Goal: Check status: Check status

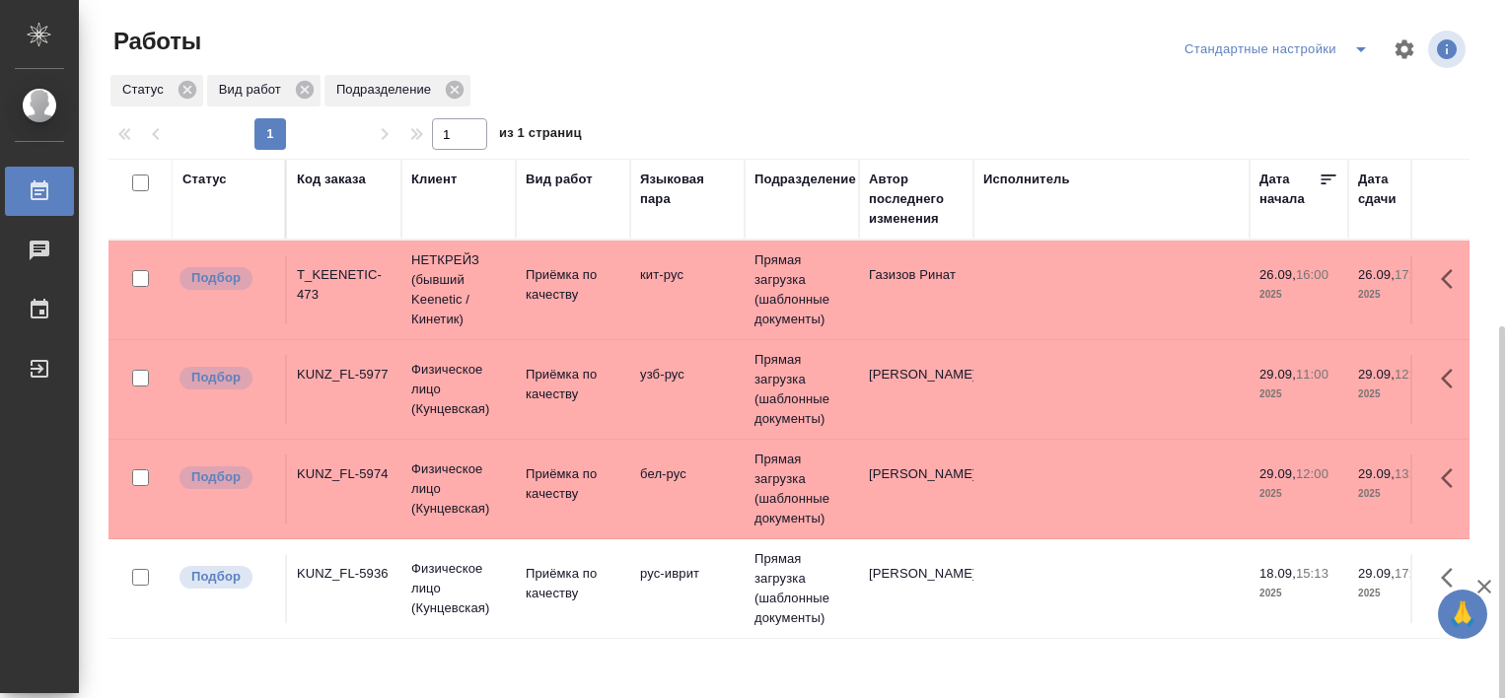
scroll to position [181, 0]
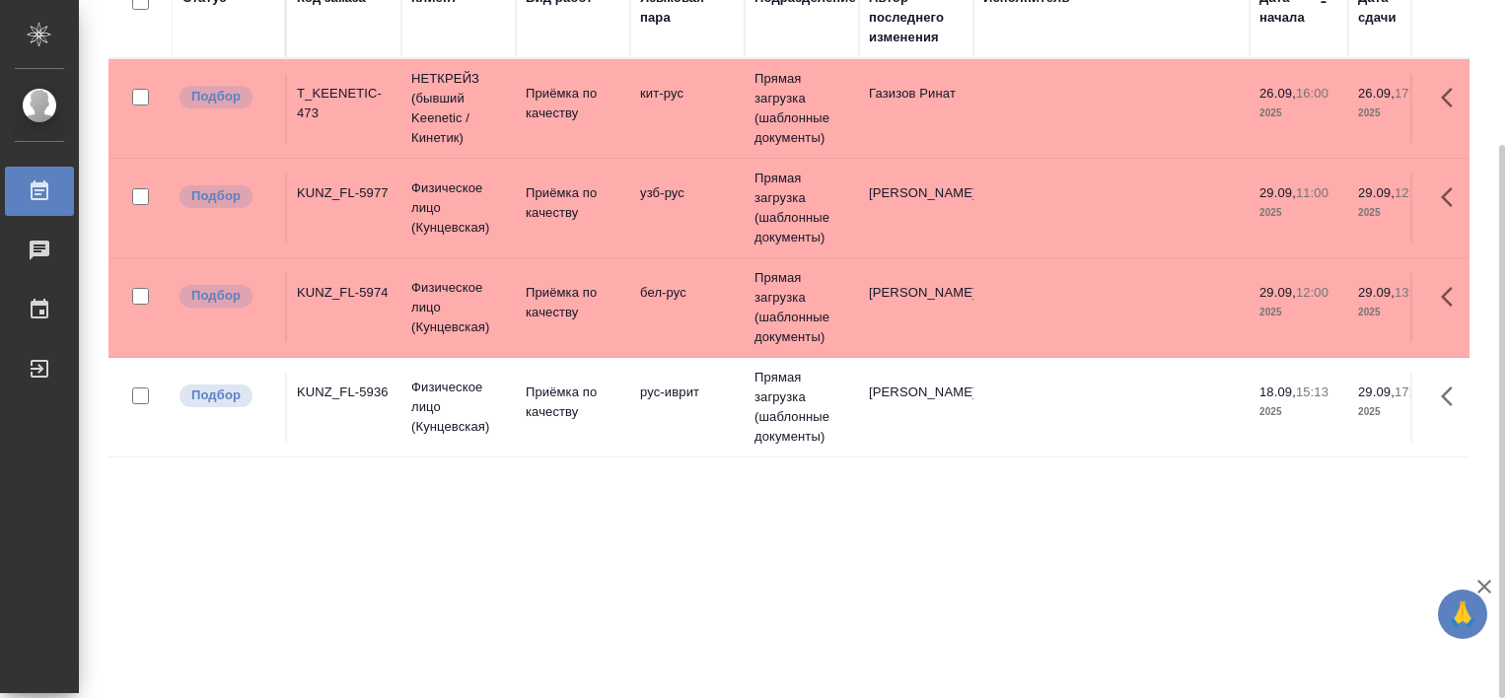
drag, startPoint x: 443, startPoint y: 671, endPoint x: 481, endPoint y: 673, distance: 38.5
click at [481, 673] on div "Статус Код заказа Клиент Вид работ Языковая пара Подразделение Автор последнего…" at bounding box center [788, 332] width 1361 height 710
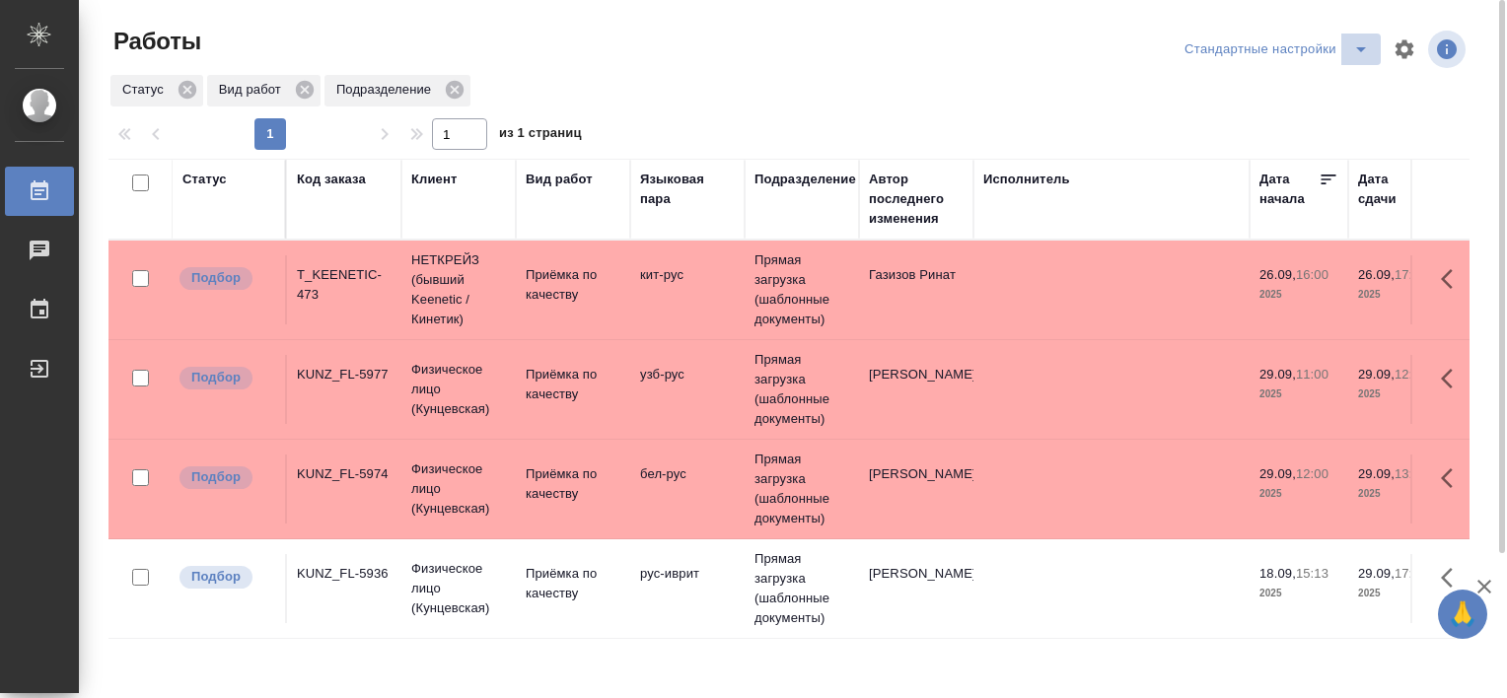
click at [1365, 59] on icon "split button" at bounding box center [1361, 49] width 24 height 24
click at [1282, 94] on li "В работе" at bounding box center [1280, 89] width 201 height 32
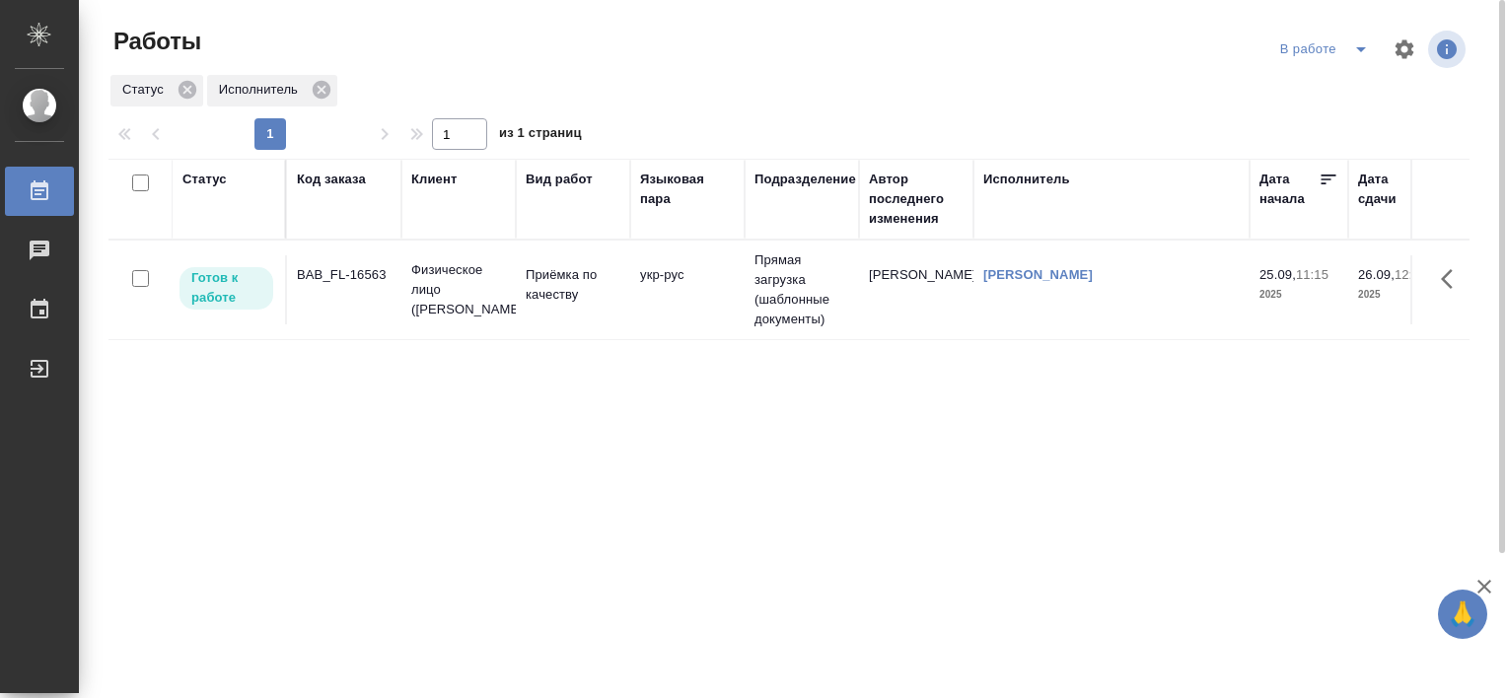
click at [348, 276] on div "BAB_FL-16563" at bounding box center [344, 275] width 95 height 20
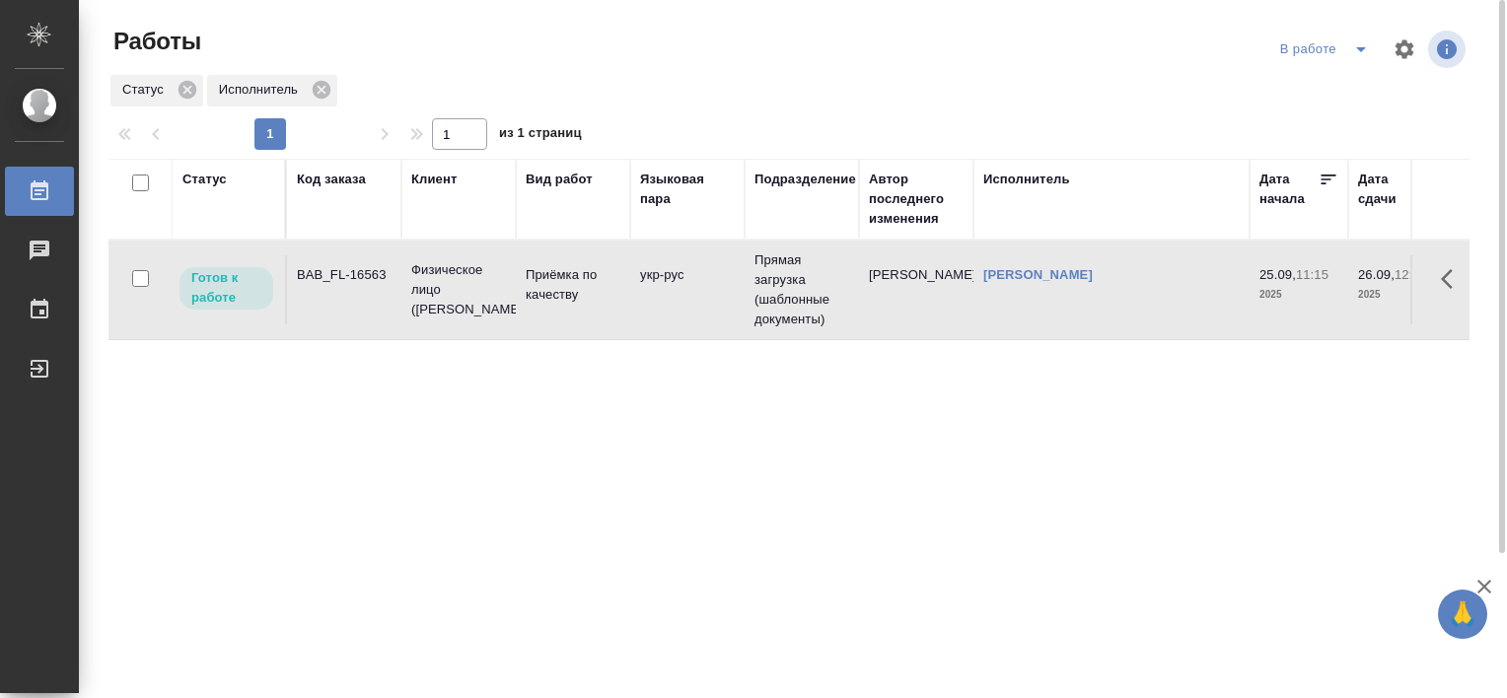
click at [344, 266] on div "BAB_FL-16563" at bounding box center [344, 275] width 95 height 20
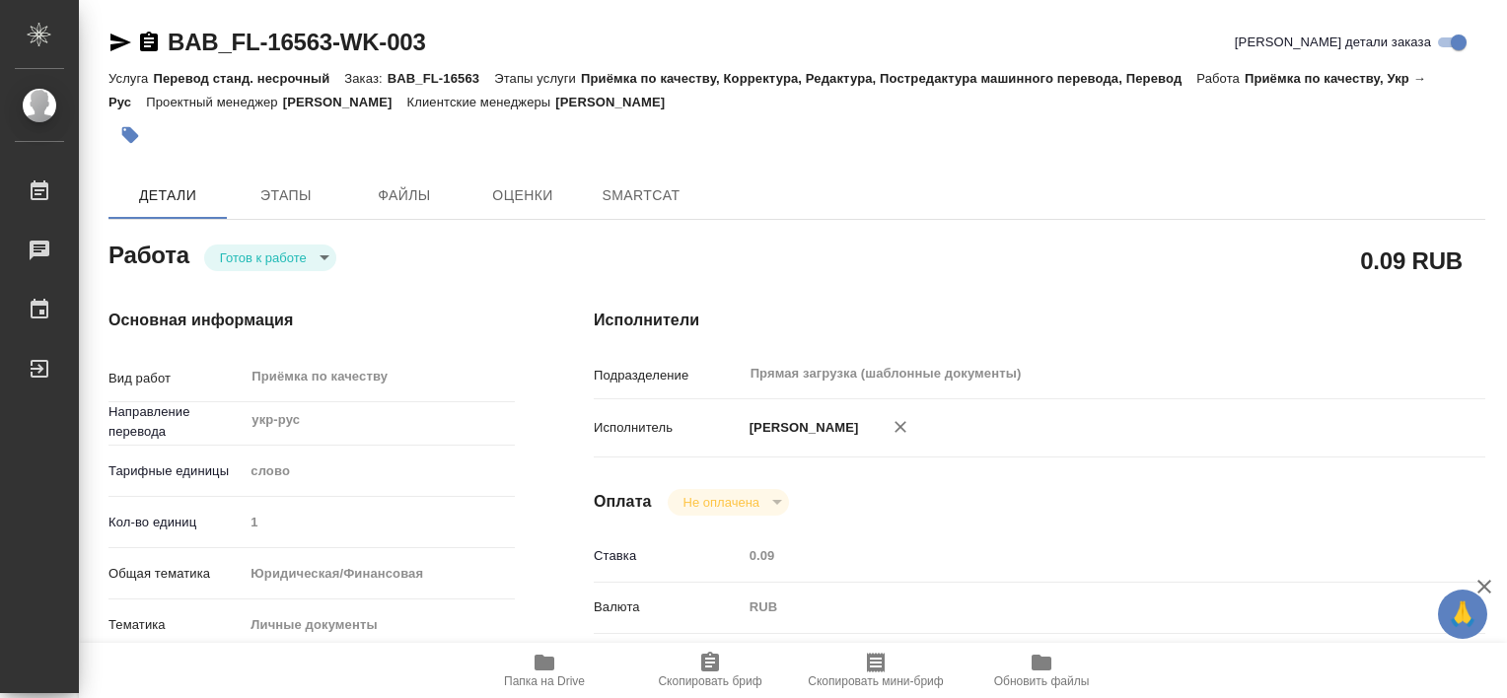
type textarea "x"
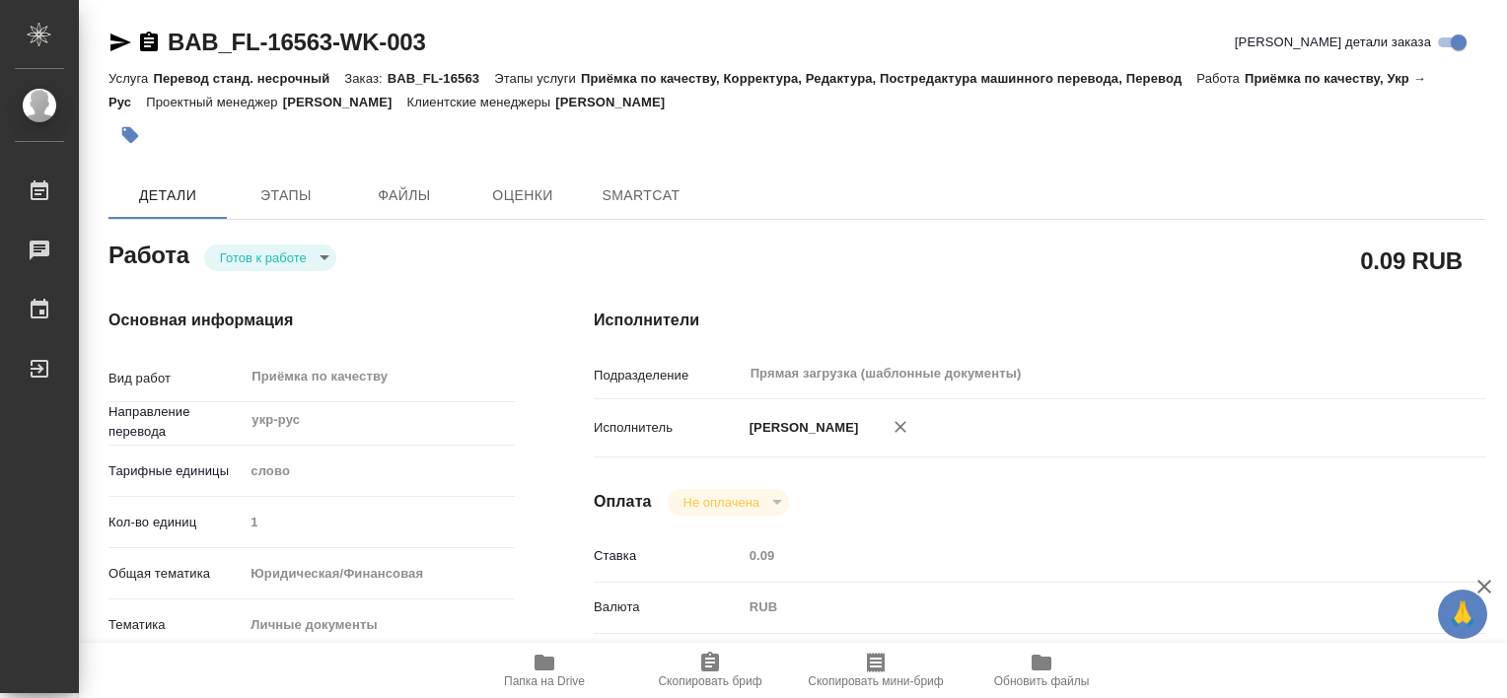
type textarea "x"
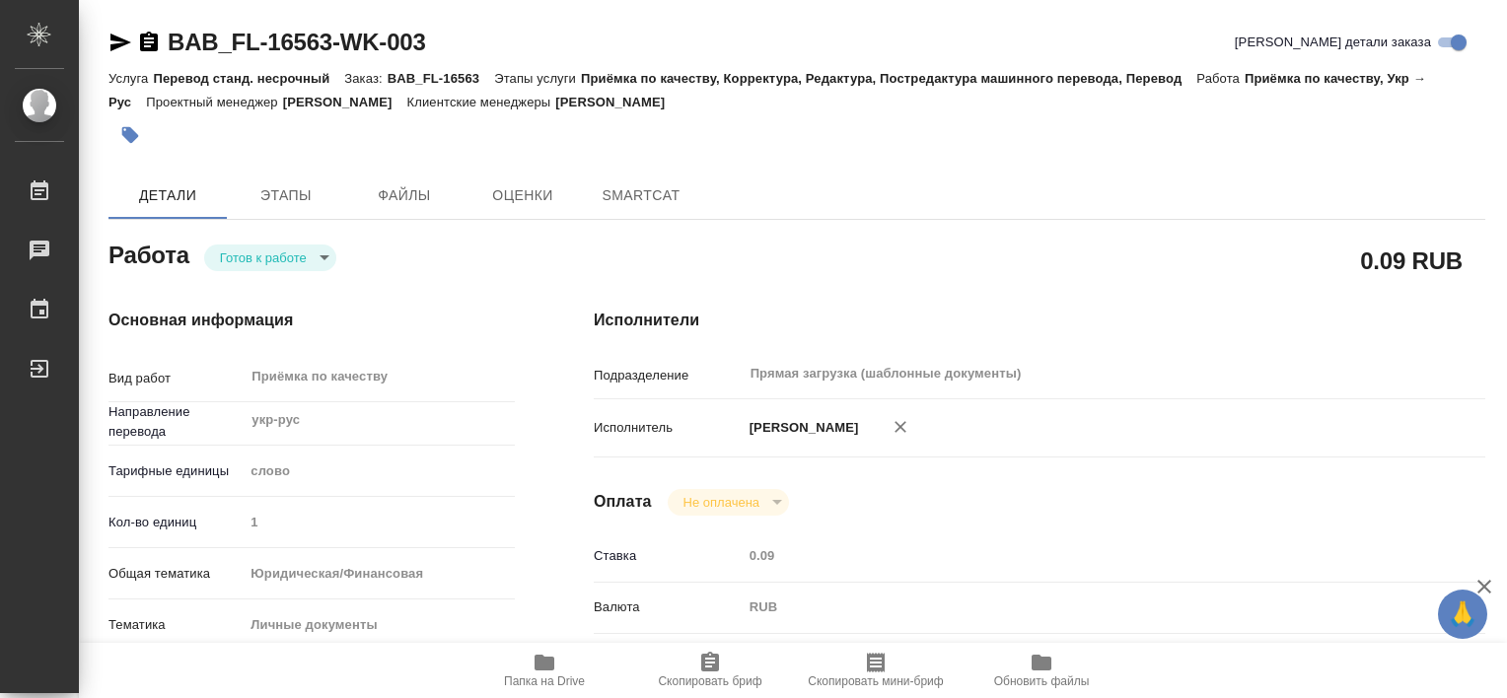
type textarea "x"
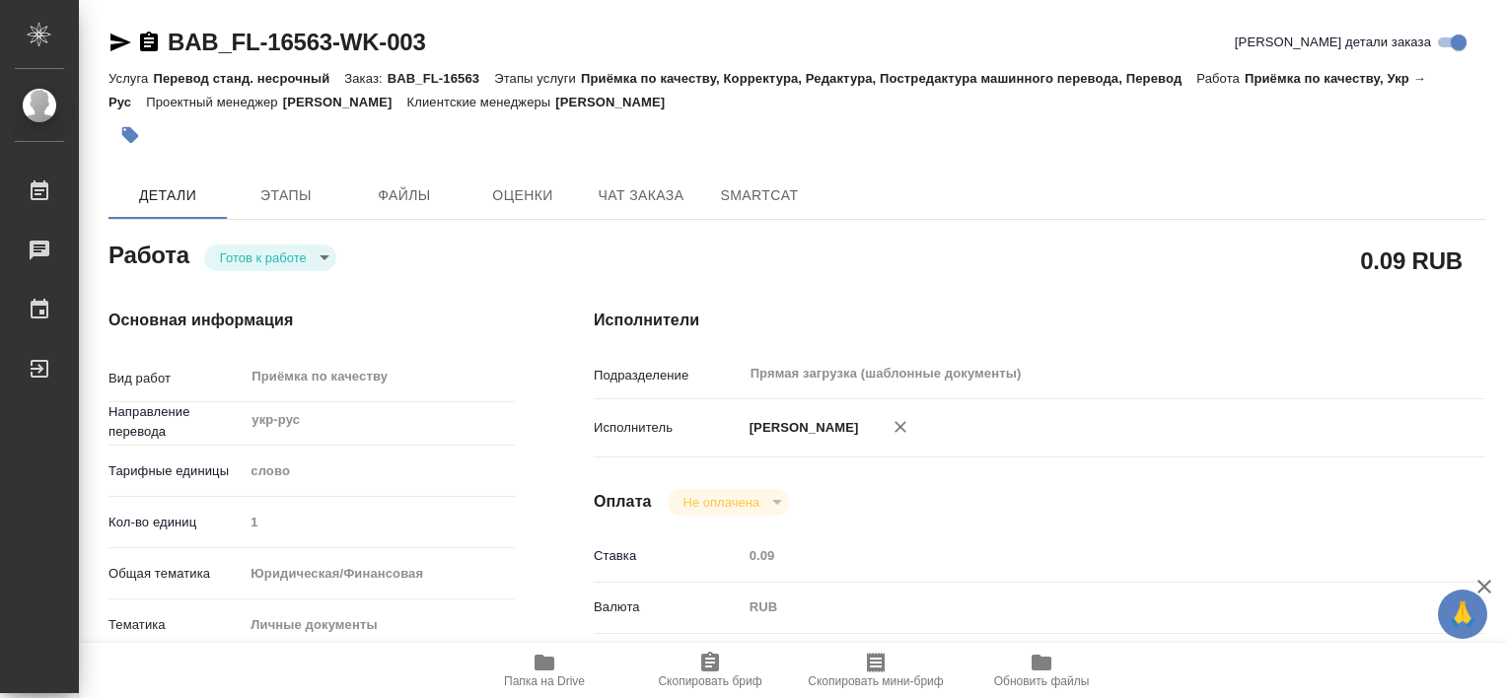
click at [554, 682] on span "Папка на Drive" at bounding box center [544, 682] width 81 height 14
type textarea "x"
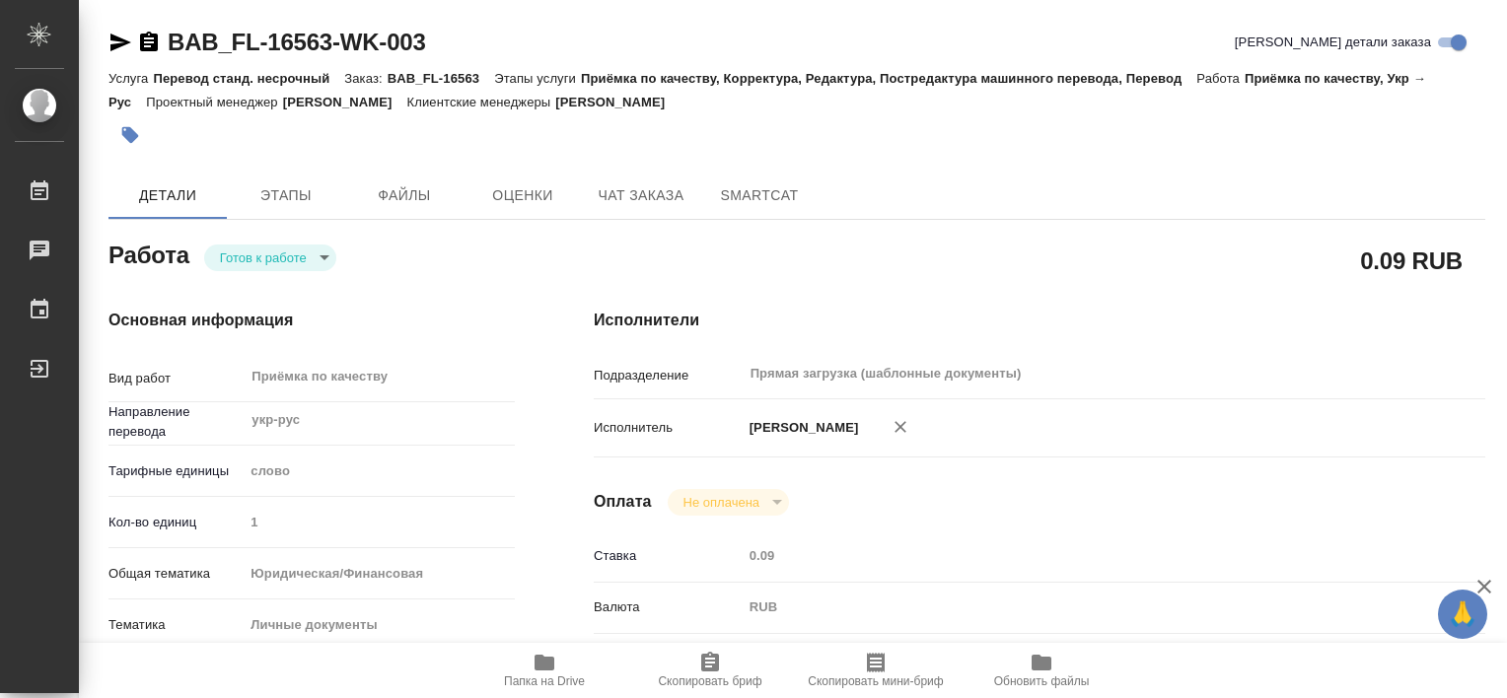
type textarea "x"
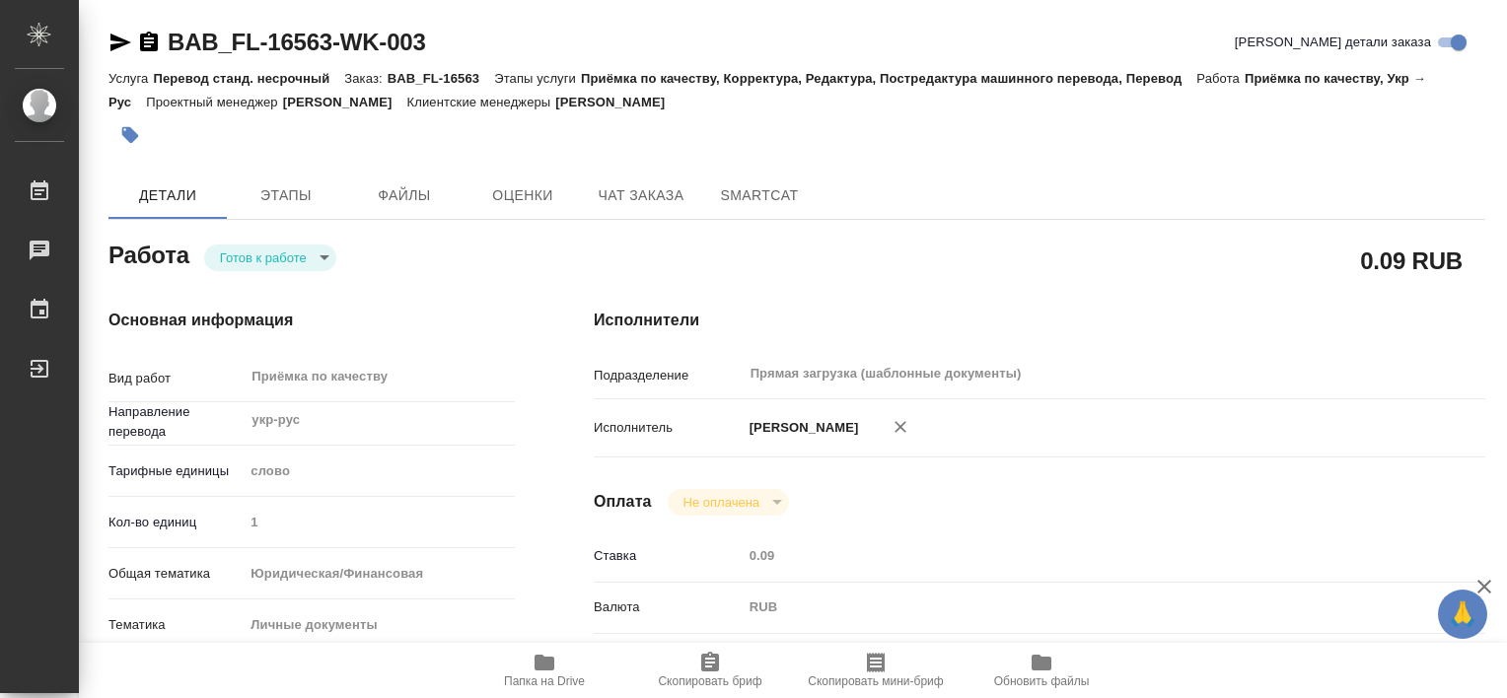
type textarea "x"
click at [537, 668] on icon "button" at bounding box center [545, 663] width 20 height 16
click at [308, 193] on span "Этапы" at bounding box center [286, 195] width 95 height 25
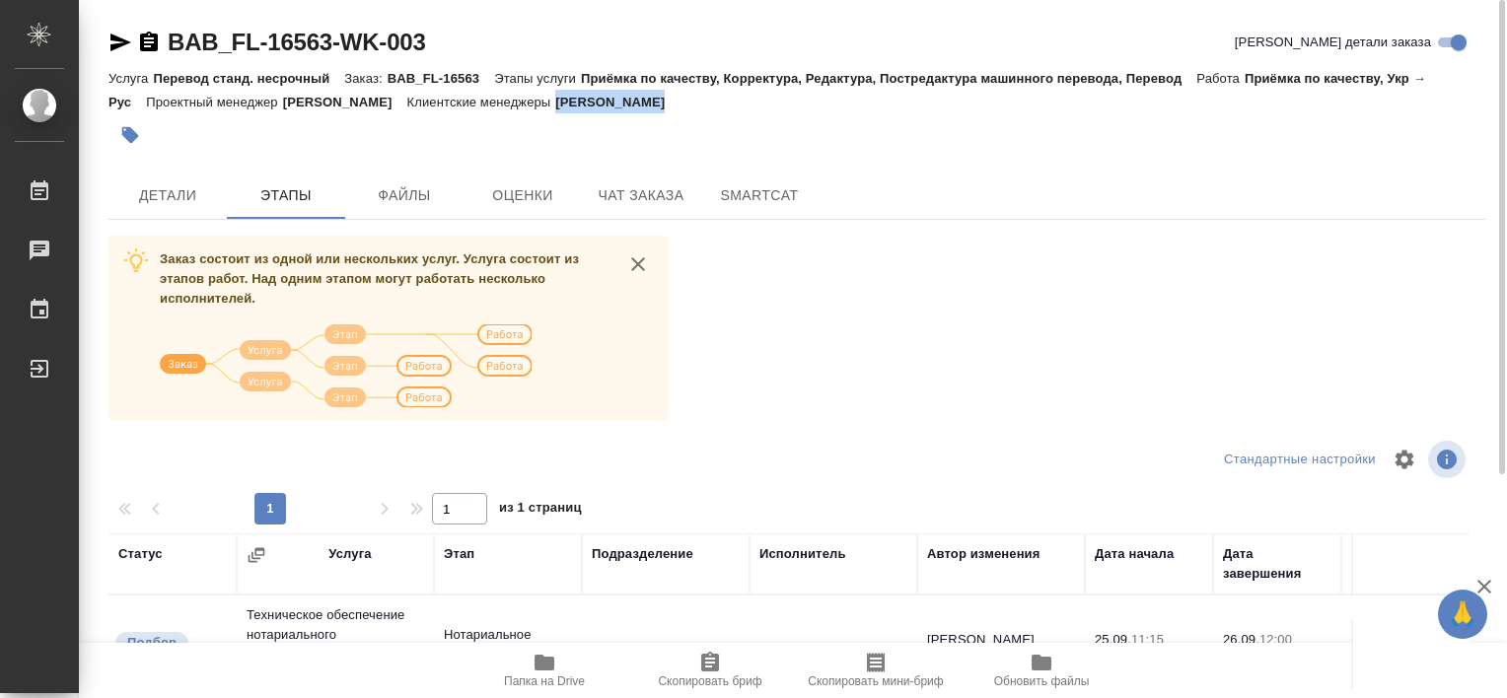
drag, startPoint x: 618, startPoint y: 106, endPoint x: 731, endPoint y: 114, distance: 112.8
click at [731, 114] on div "BAB_FL-16563-WK-003 Кратко детали заказа Услуга Перевод станд. несрочный Заказ:…" at bounding box center [796, 92] width 1377 height 130
drag, startPoint x: 731, startPoint y: 114, endPoint x: 717, endPoint y: 99, distance: 21.0
click at [134, 139] on icon "button" at bounding box center [130, 135] width 17 height 17
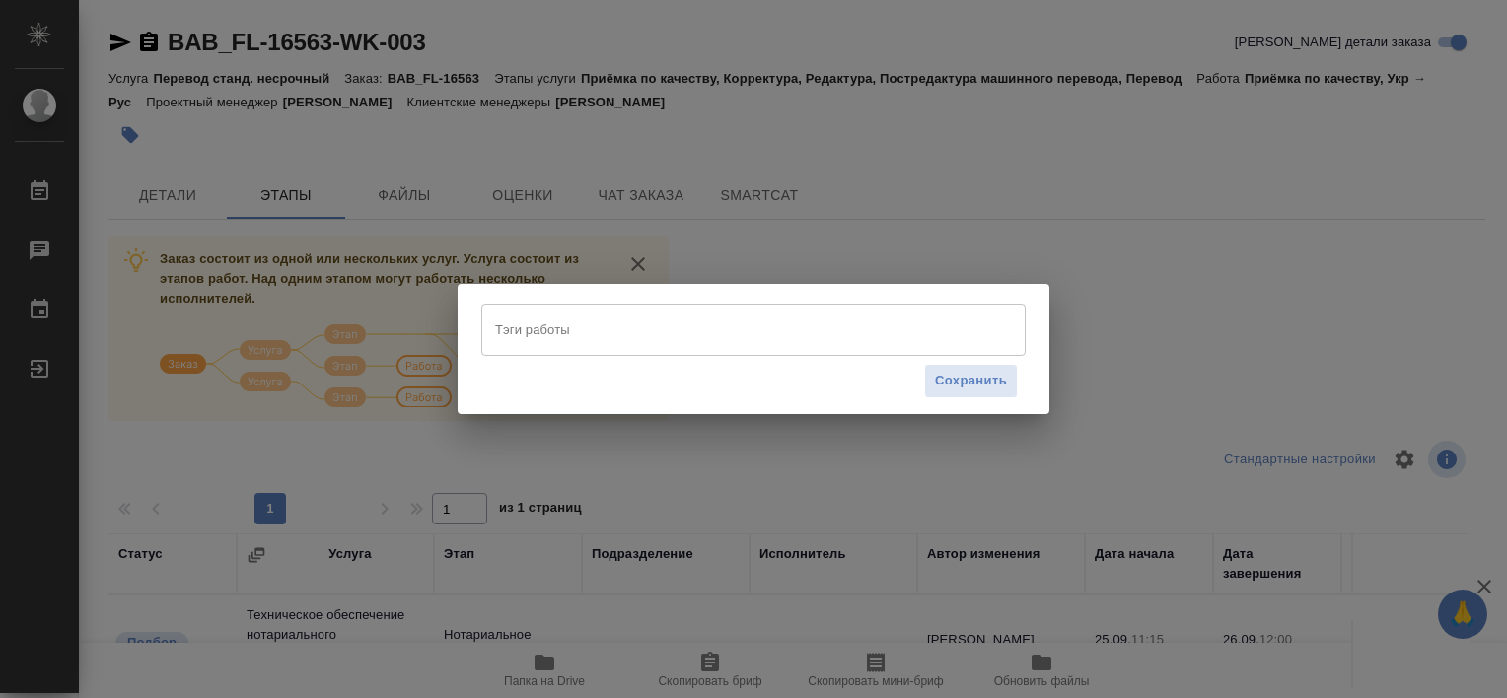
click at [544, 329] on input "Тэги работы" at bounding box center [734, 330] width 489 height 34
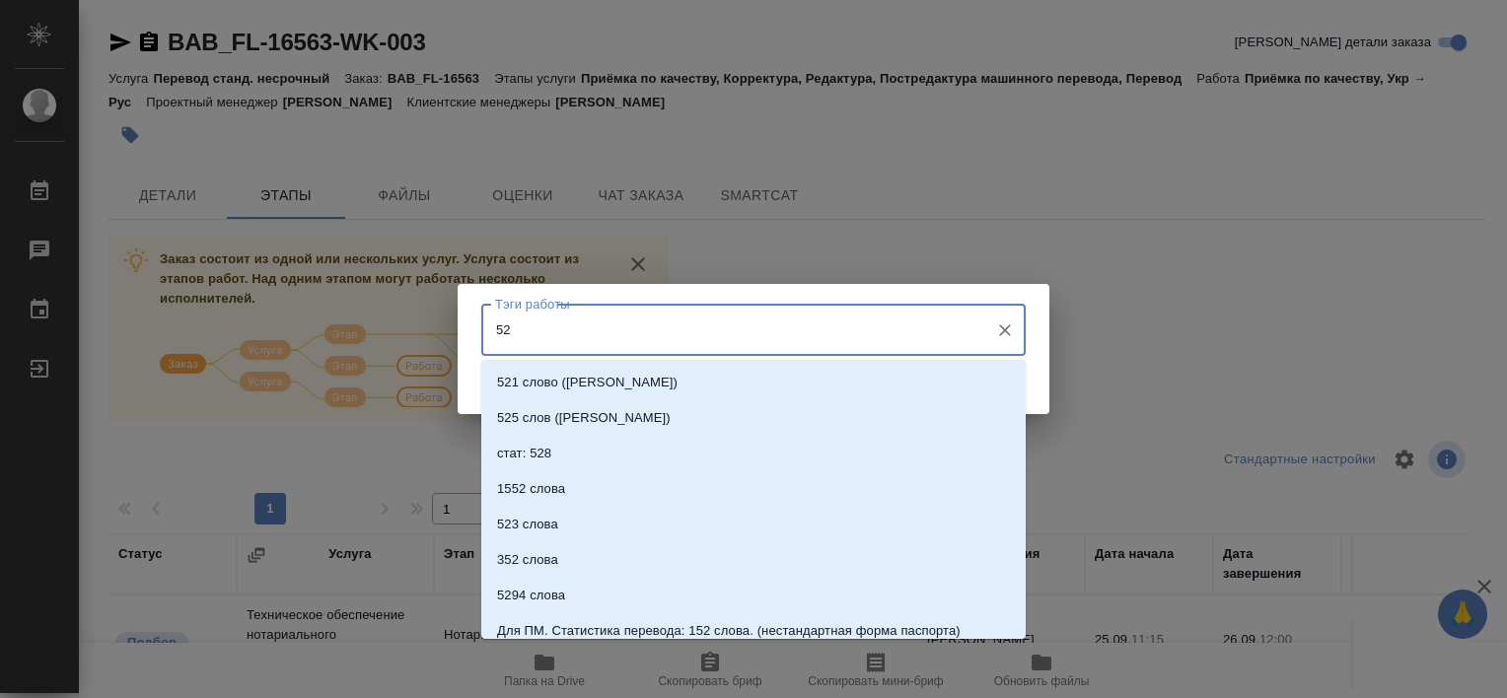
type input "528"
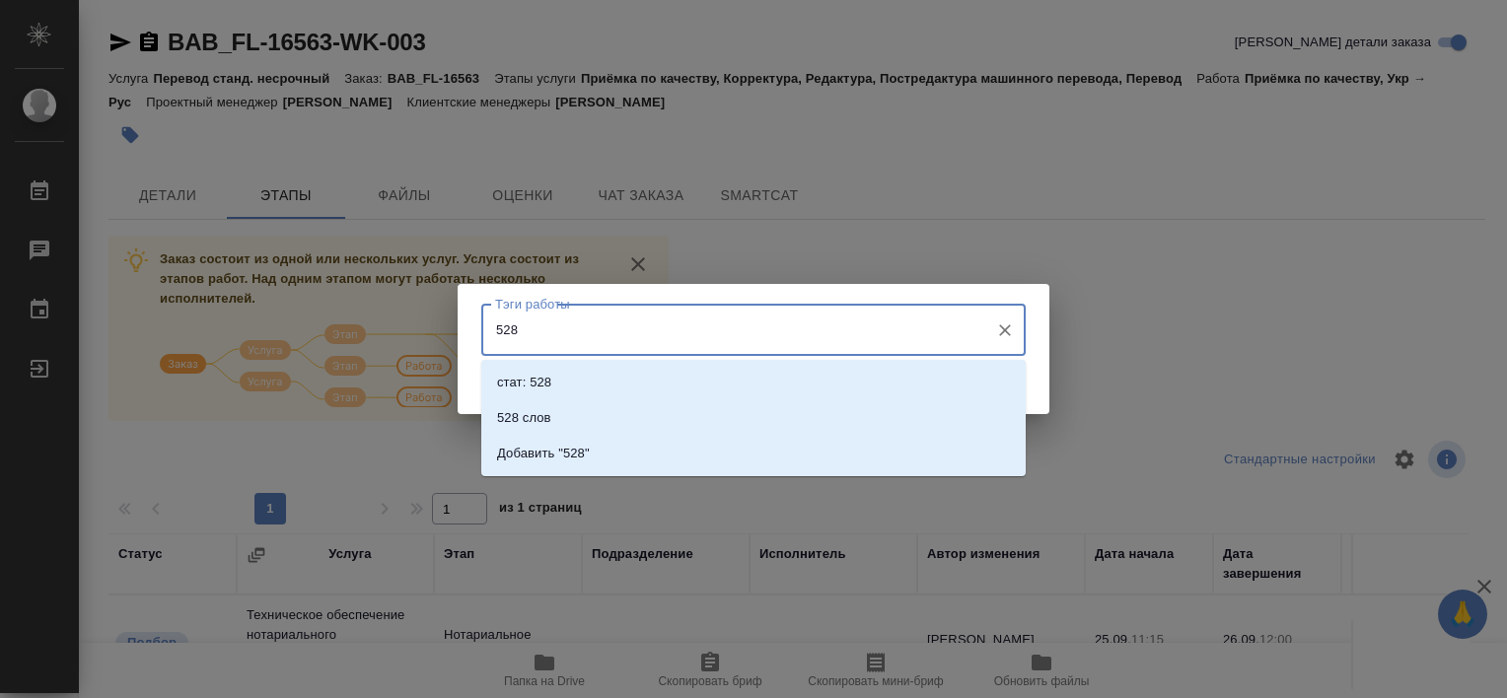
click at [544, 330] on input "528" at bounding box center [734, 330] width 489 height 34
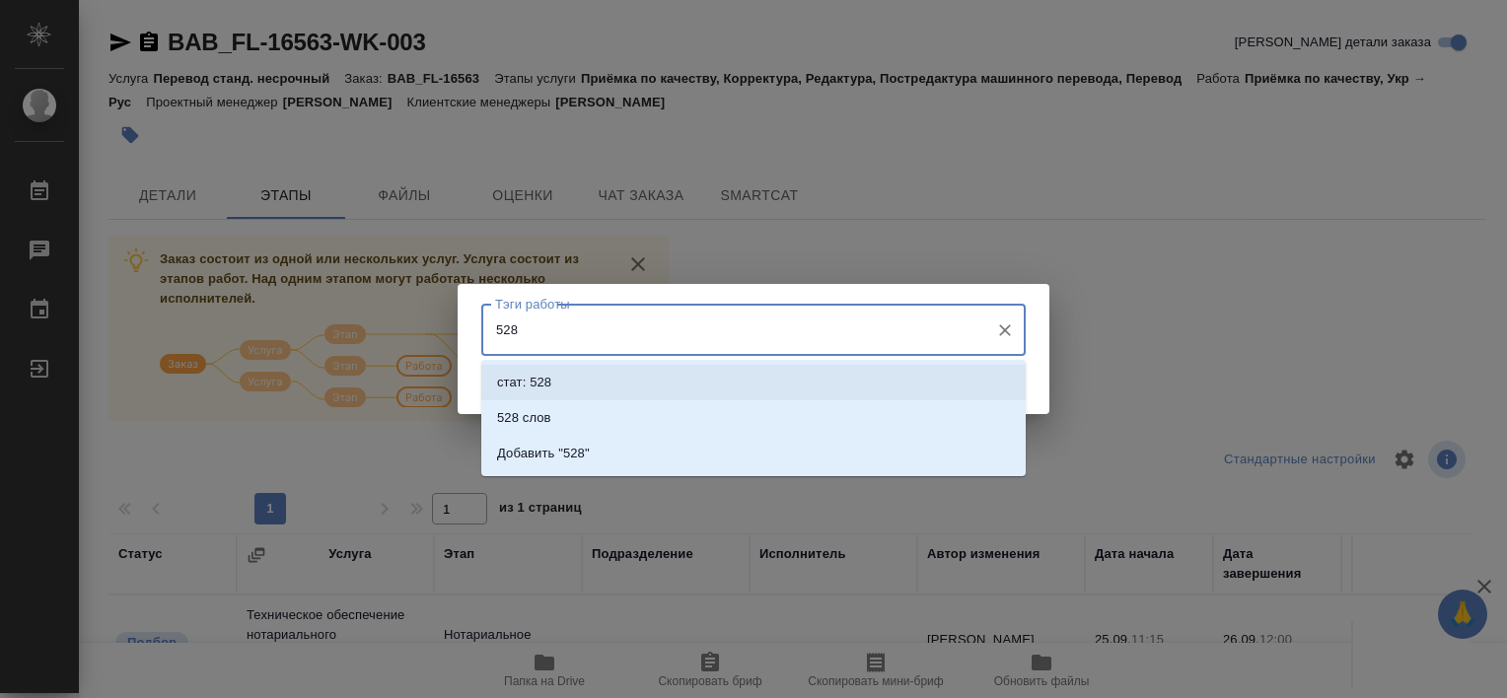
click at [549, 373] on p "стат: 528" at bounding box center [524, 383] width 54 height 20
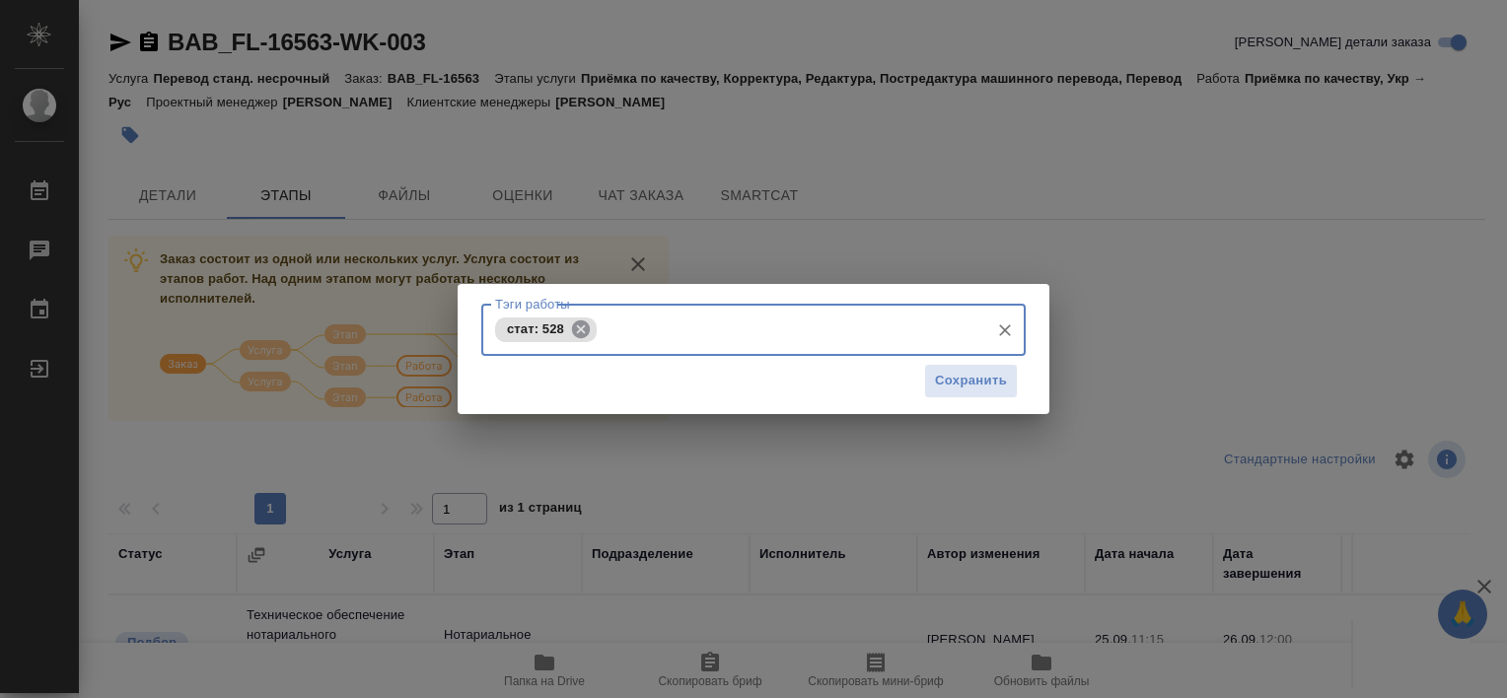
click at [582, 327] on icon at bounding box center [581, 330] width 22 height 22
click at [564, 336] on input "Тэги работы" at bounding box center [734, 330] width 489 height 34
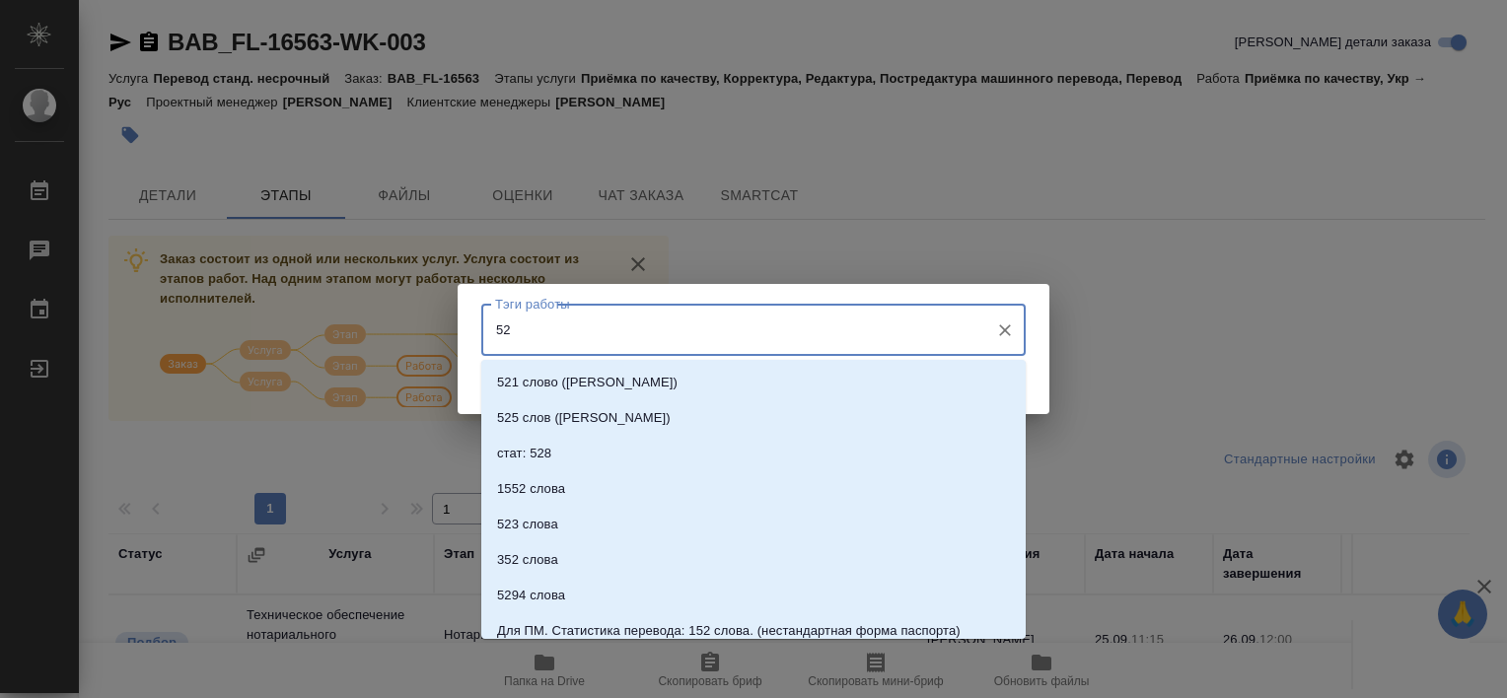
type input "528"
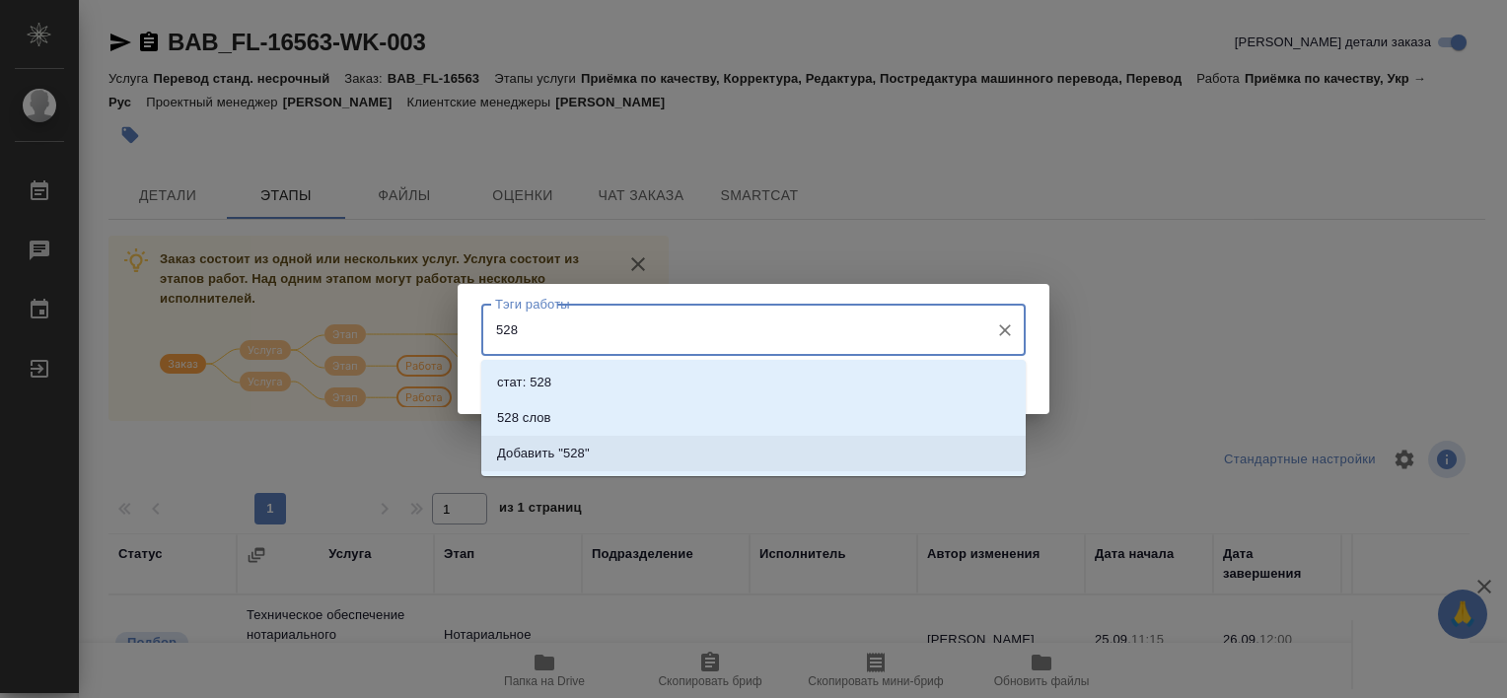
click at [595, 454] on li "Добавить "528"" at bounding box center [753, 454] width 544 height 36
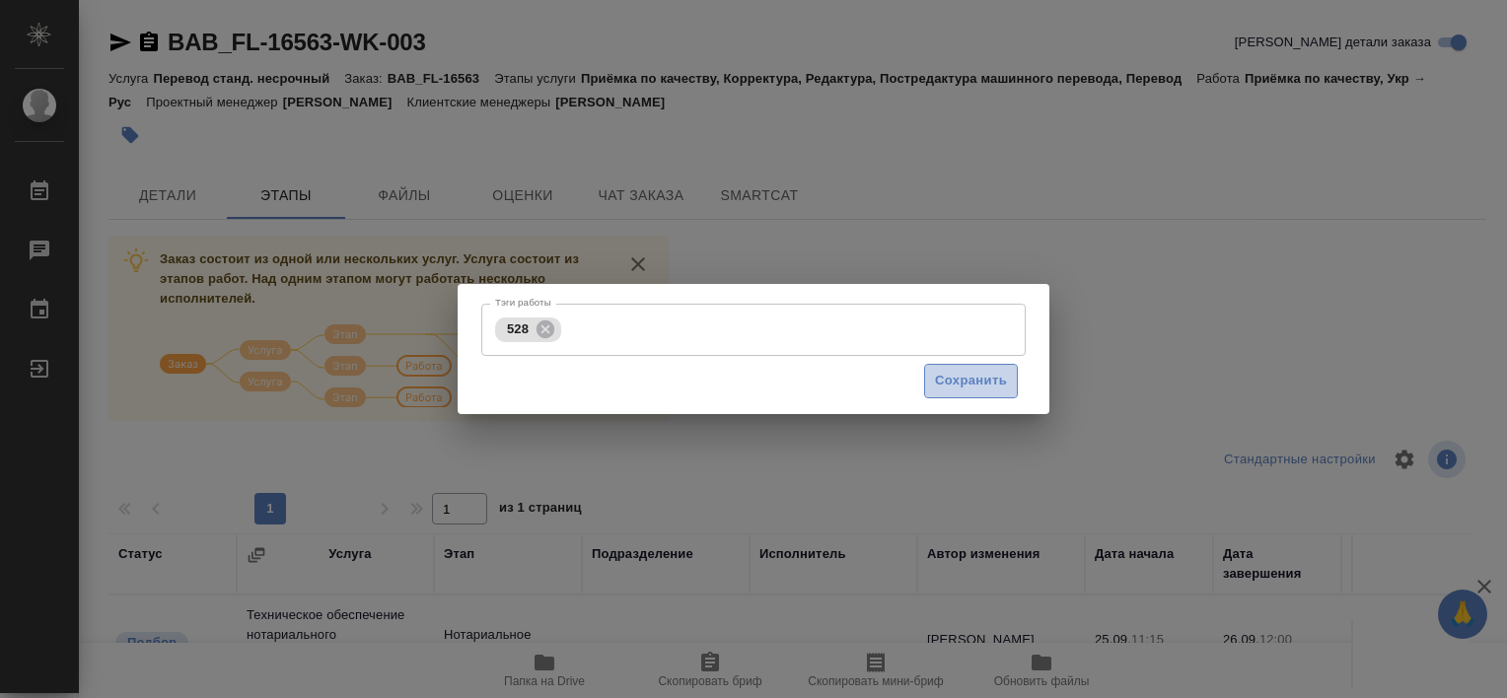
click at [983, 387] on span "Сохранить" at bounding box center [971, 381] width 72 height 23
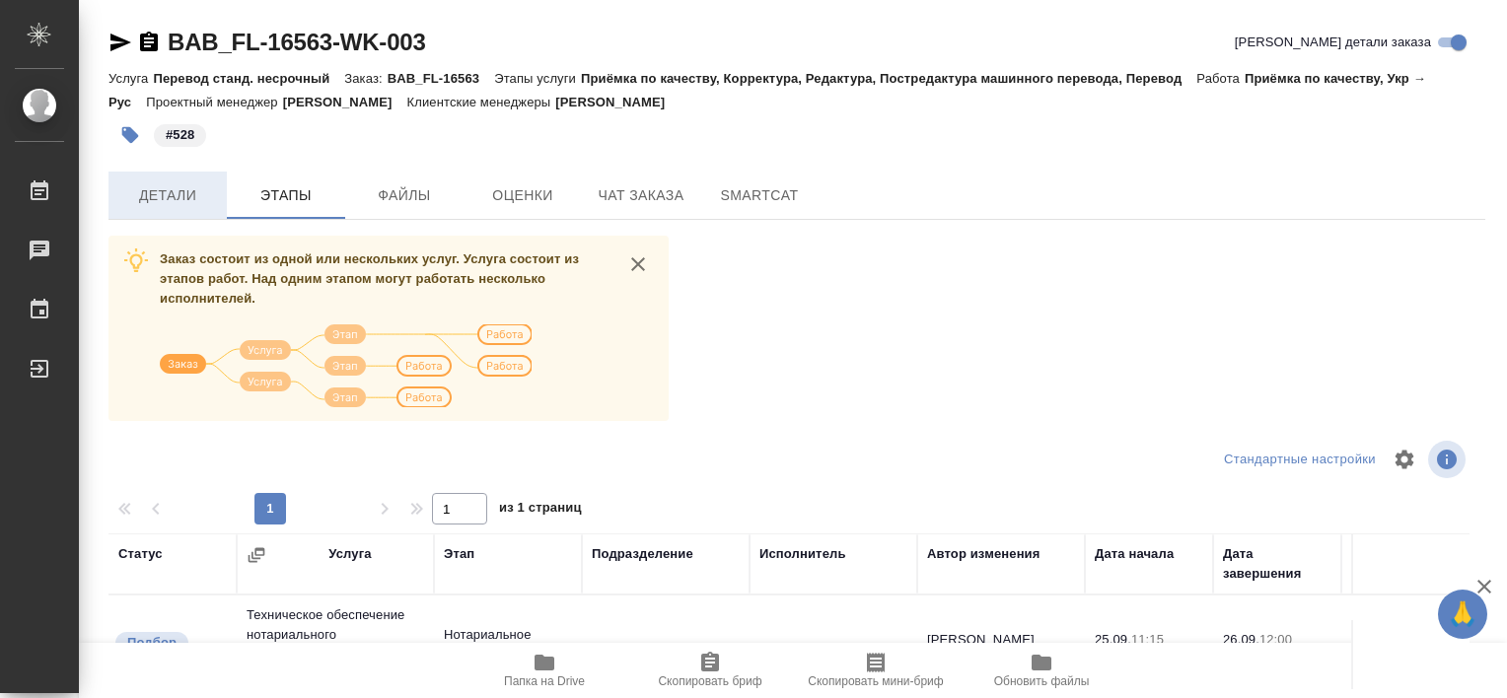
click at [181, 196] on span "Детали" at bounding box center [167, 195] width 95 height 25
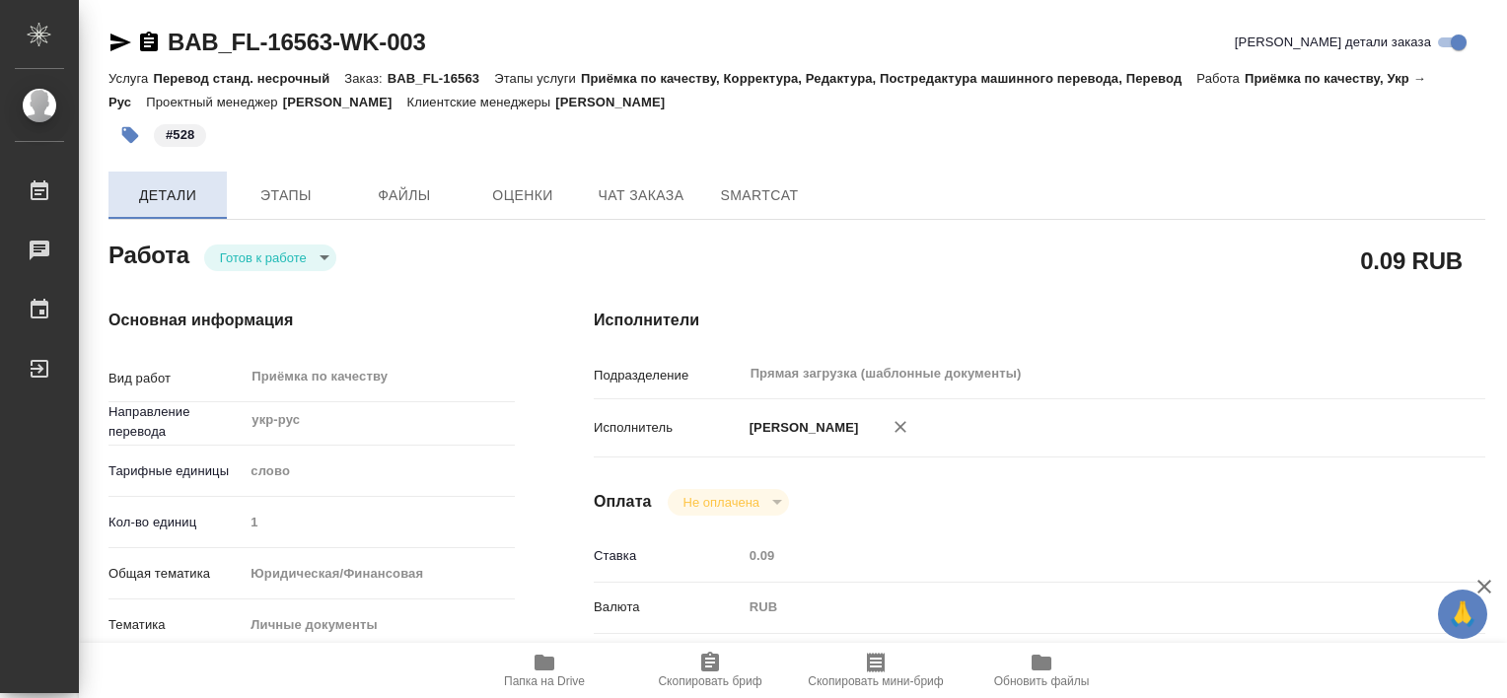
type textarea "x"
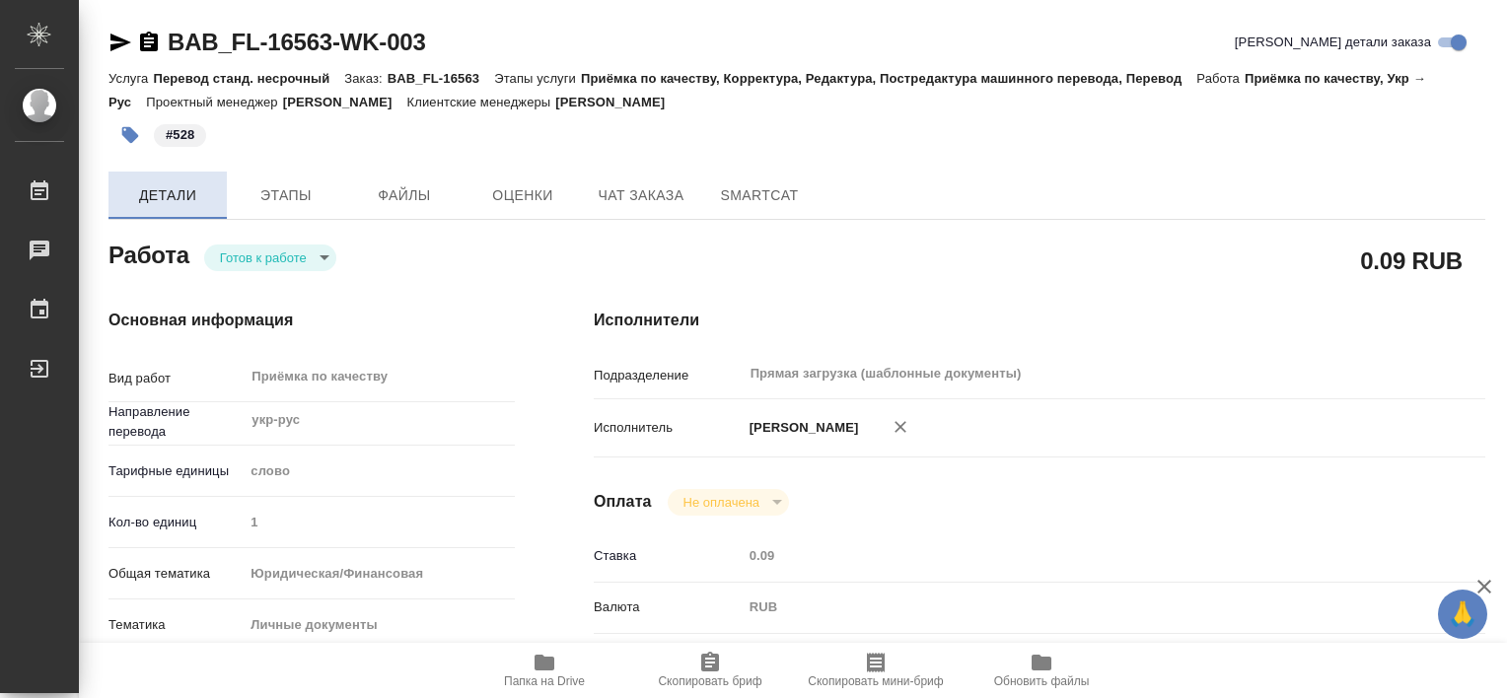
type textarea "x"
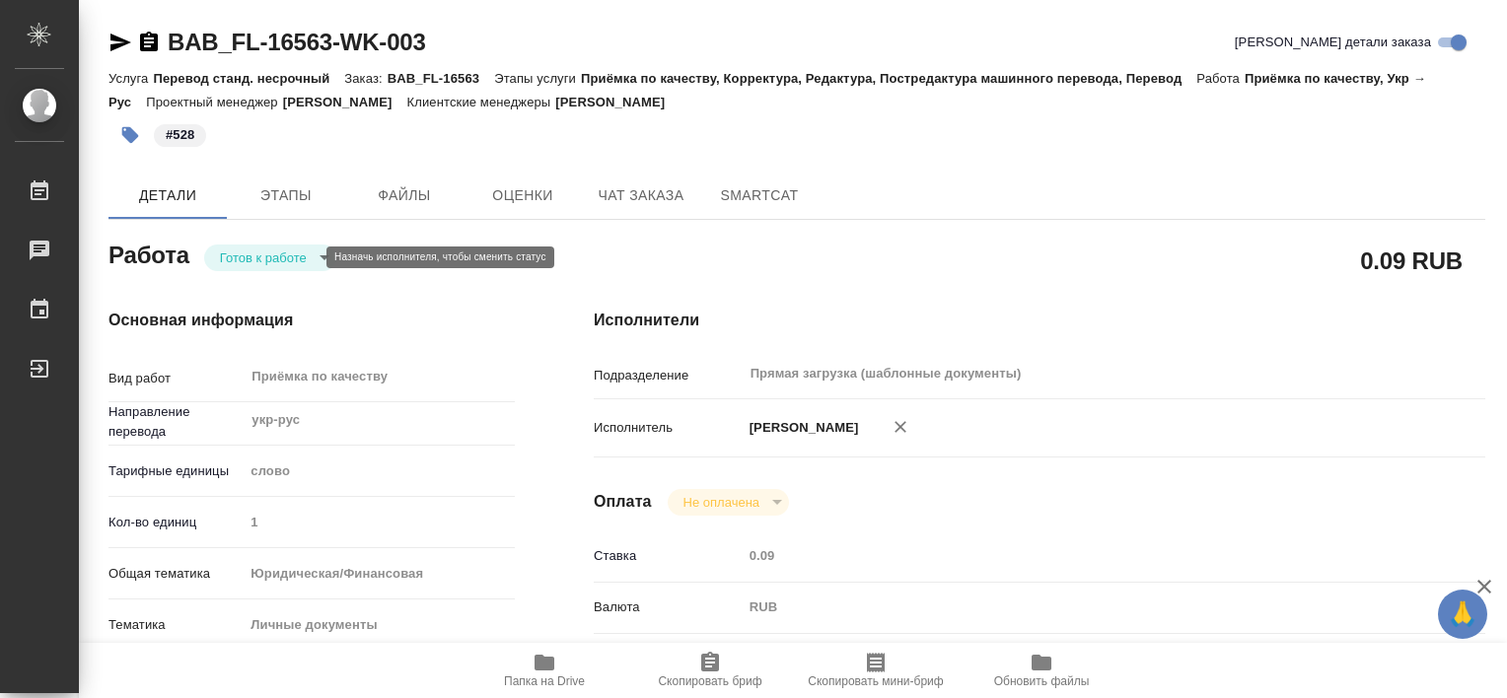
click at [245, 254] on body "🙏 .cls-1 fill:#fff; AWATERA Tretyakova Valeriya Работы 0 Чаты График Выйти BAB_…" at bounding box center [753, 349] width 1507 height 698
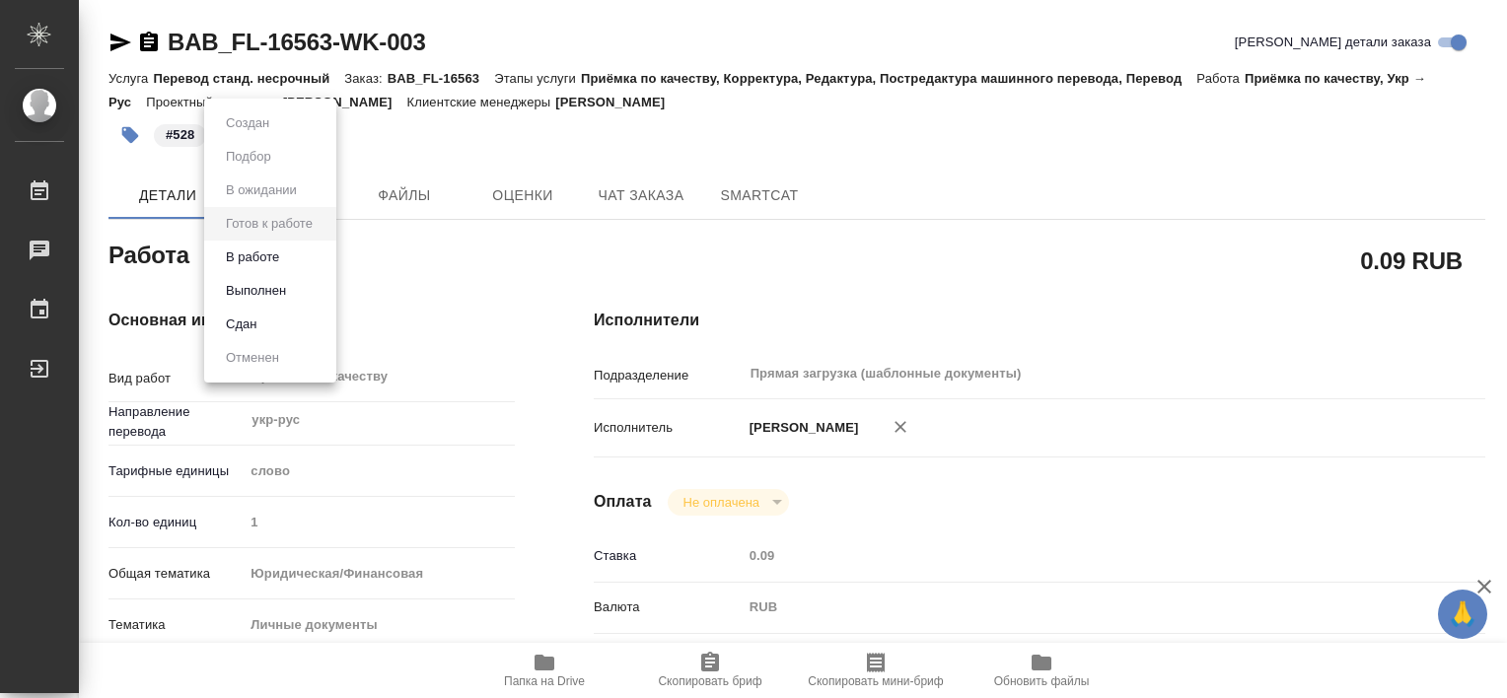
type textarea "x"
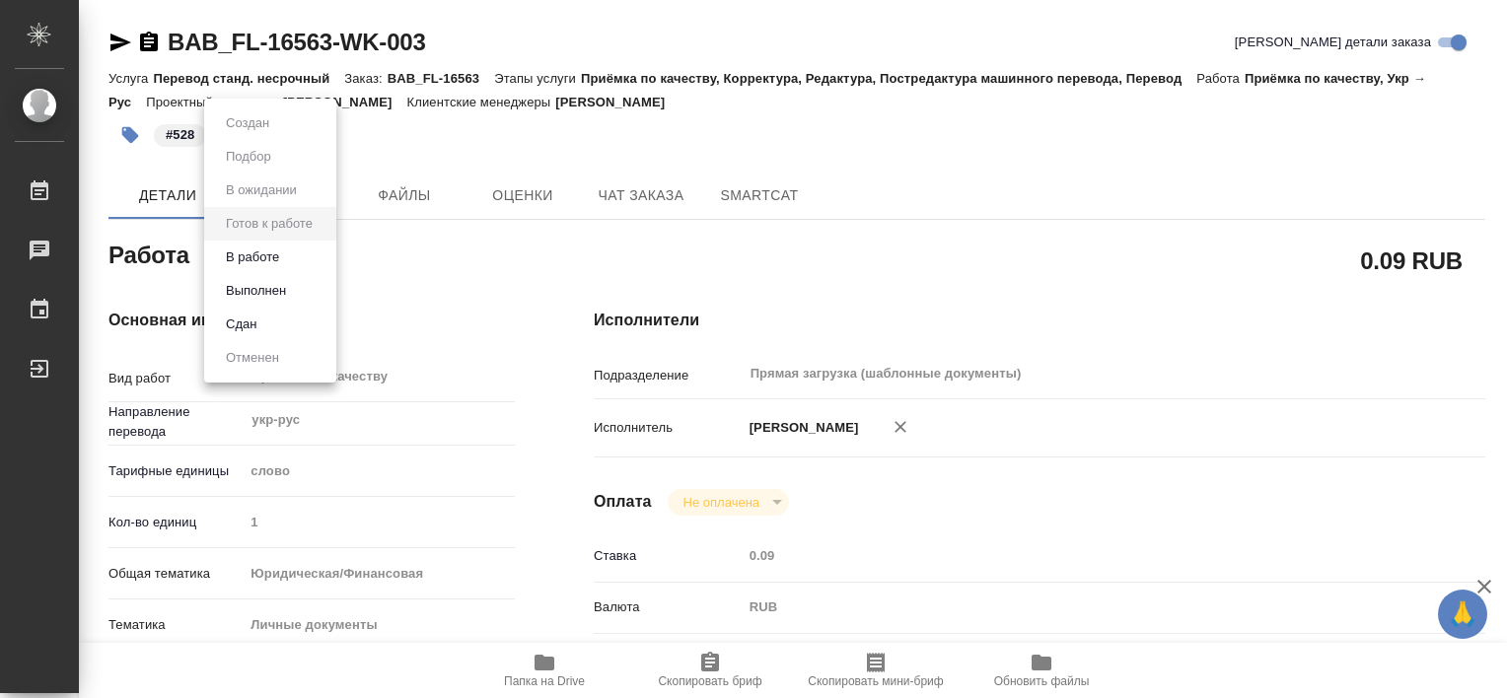
click at [268, 285] on button "Выполнен" at bounding box center [256, 291] width 72 height 22
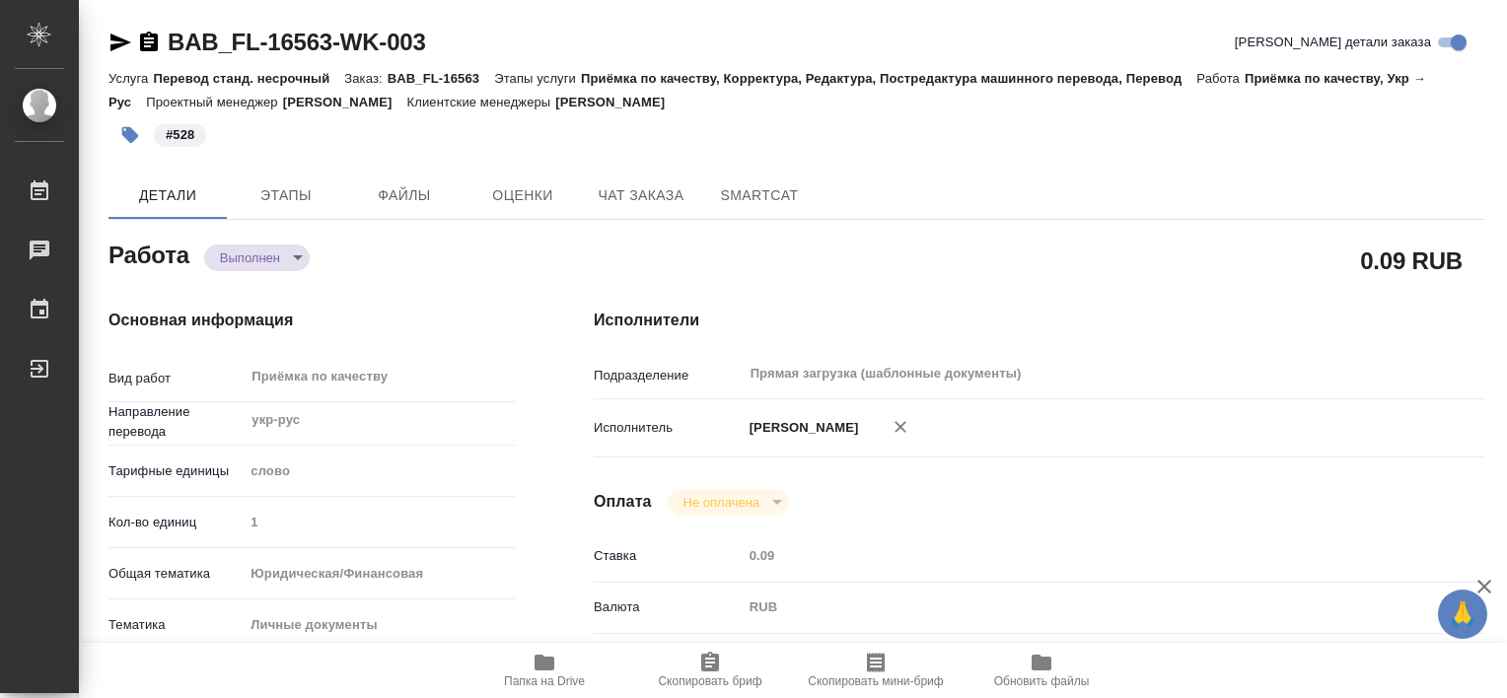
type textarea "x"
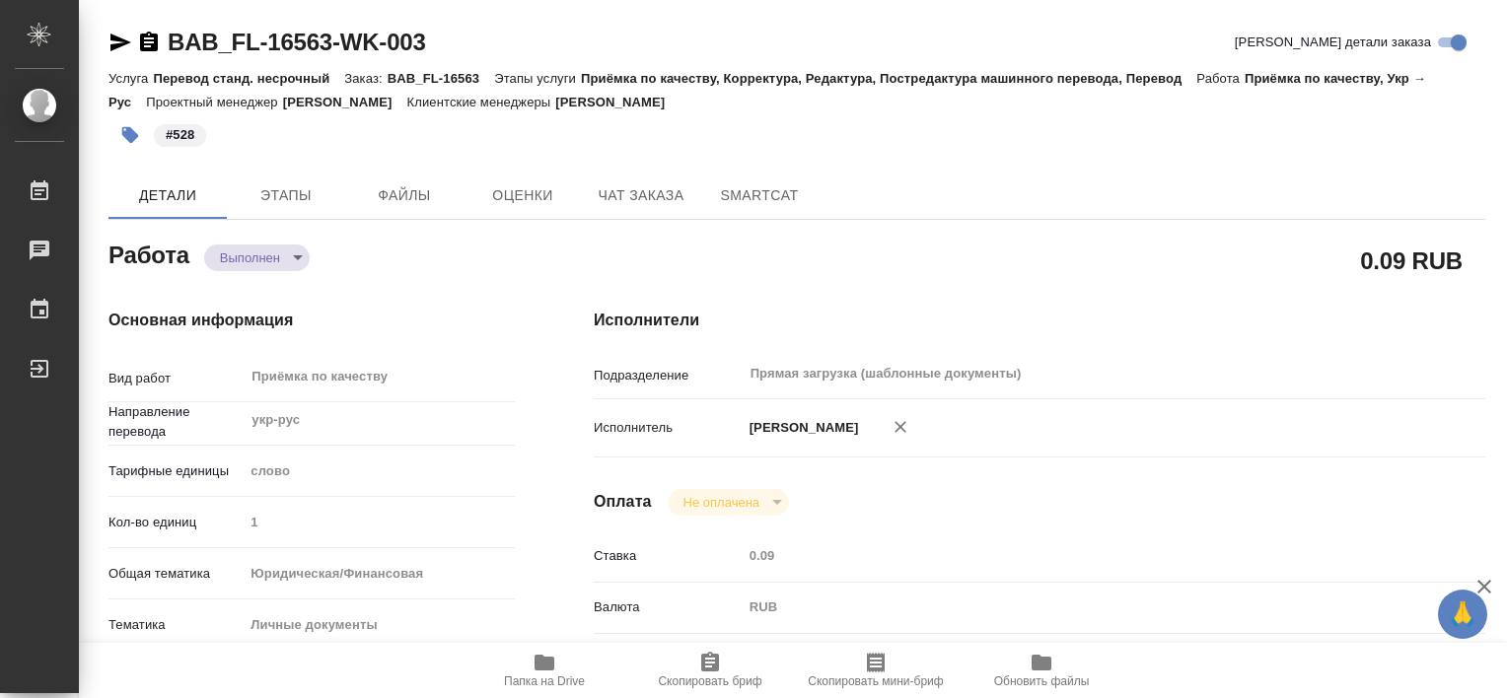
type textarea "x"
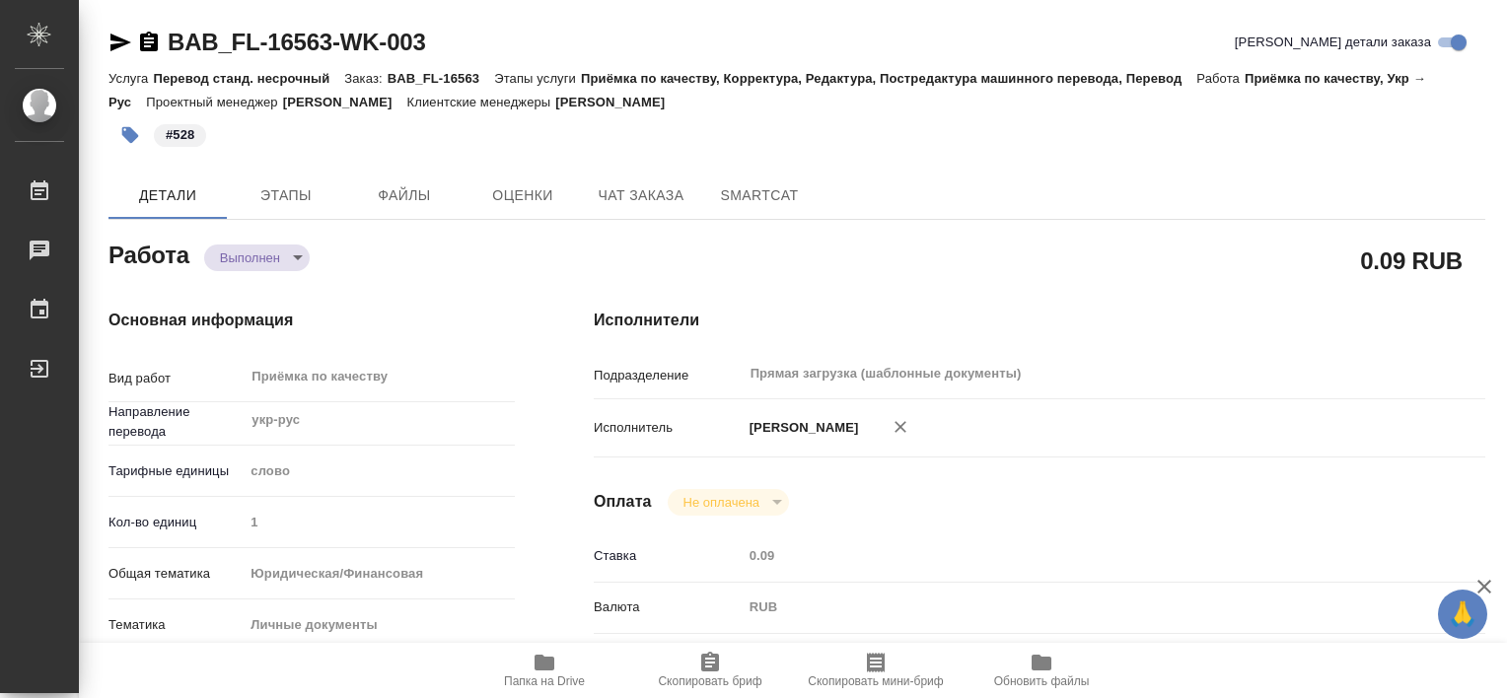
type textarea "x"
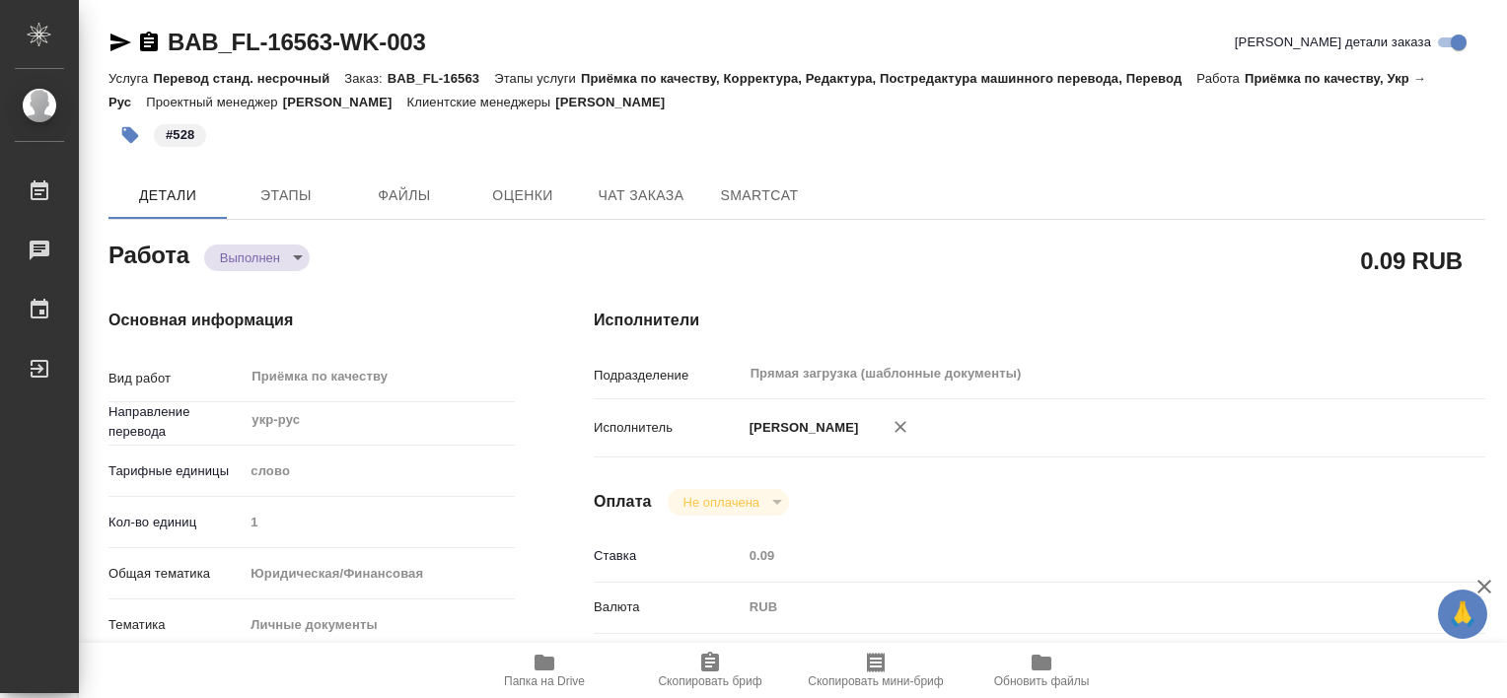
type textarea "x"
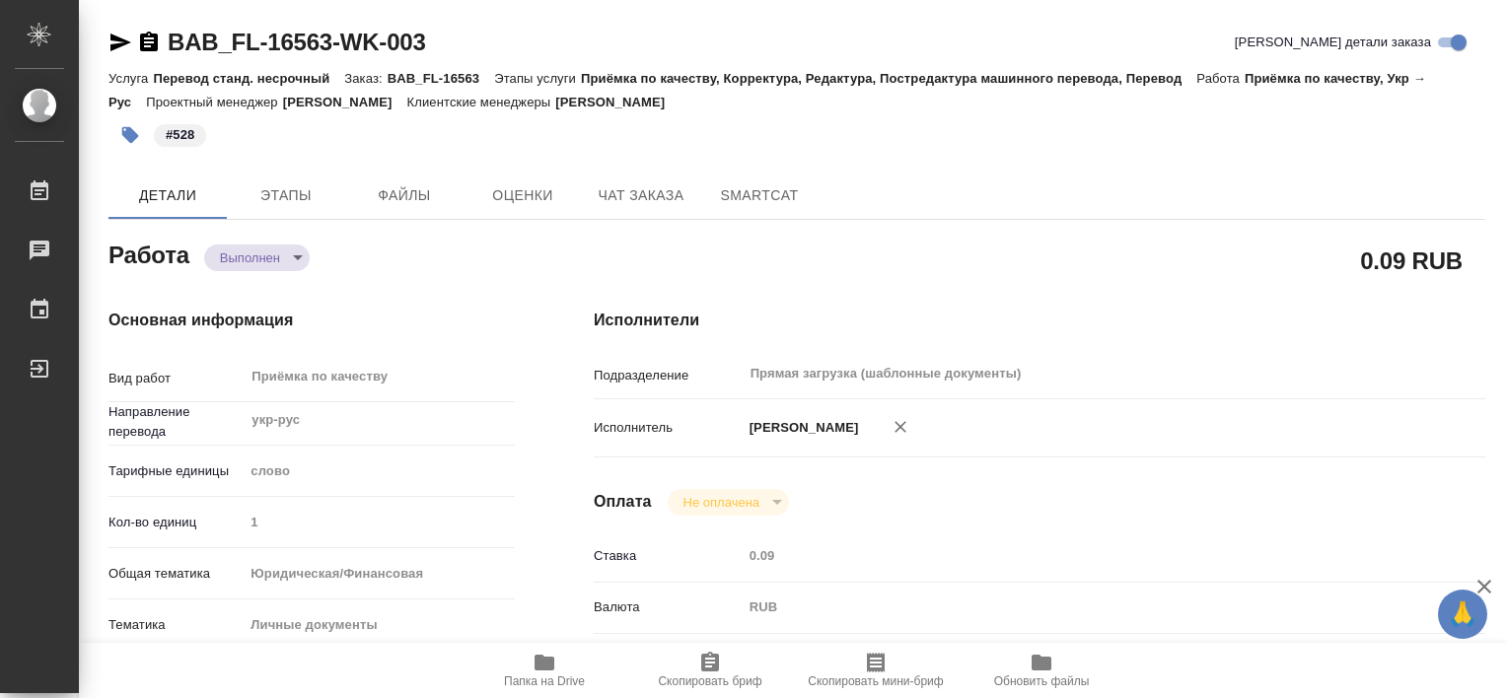
type textarea "x"
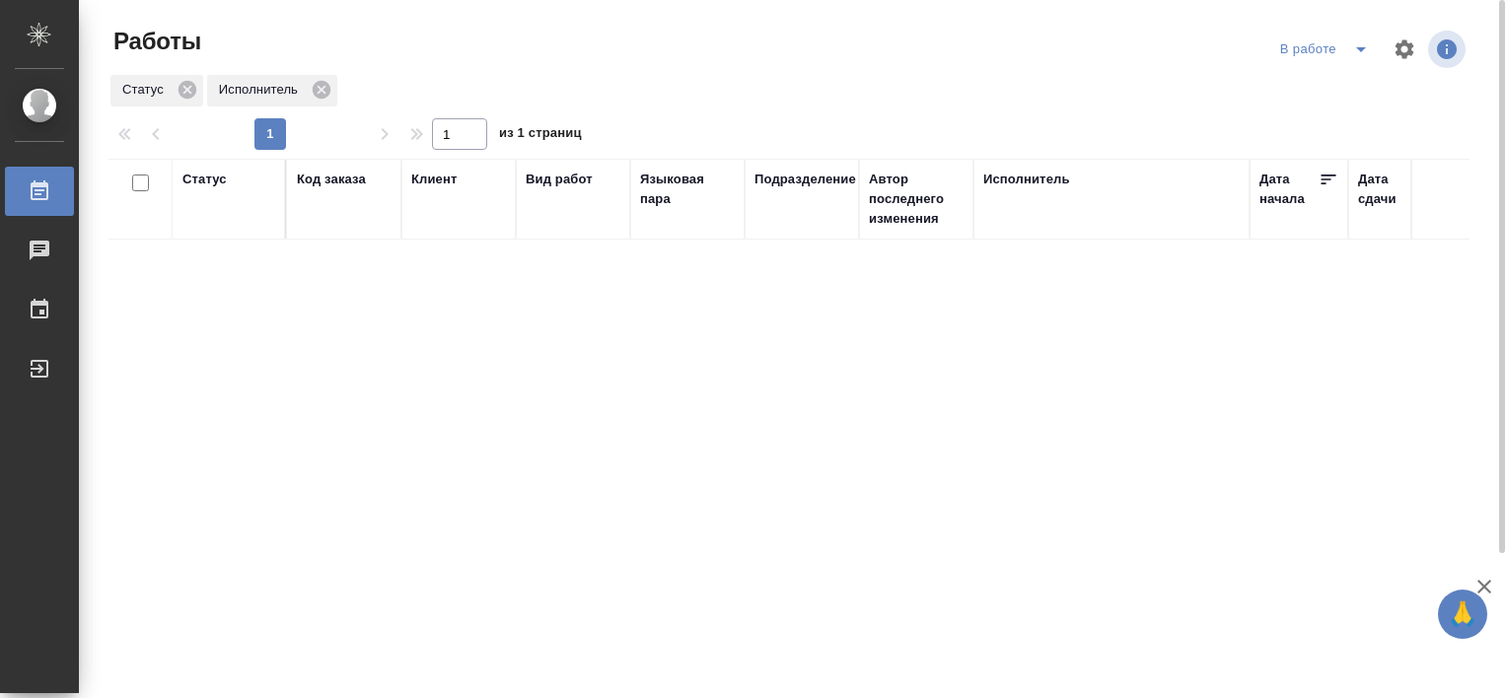
click at [1358, 55] on icon "split button" at bounding box center [1361, 49] width 24 height 24
click at [1286, 99] on li "Стандартные настройки" at bounding box center [1327, 89] width 189 height 32
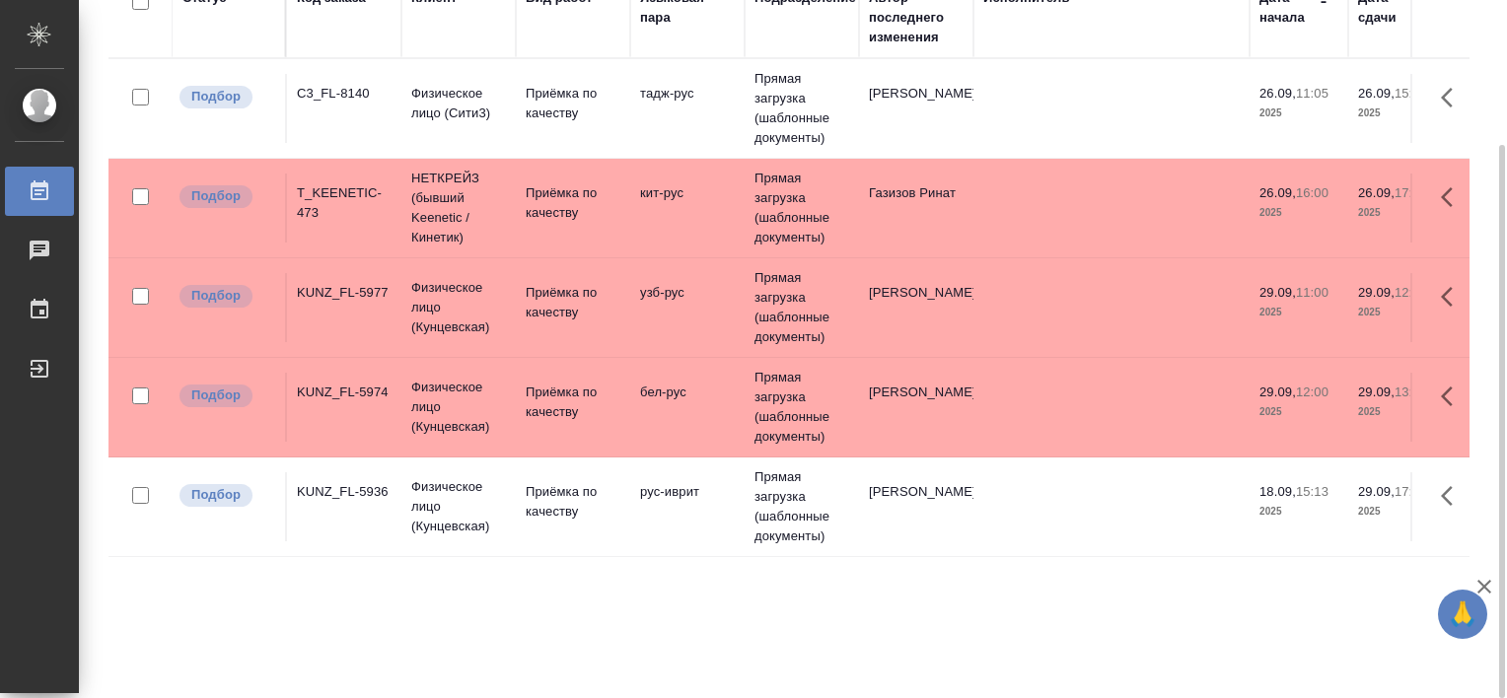
click at [336, 90] on div "C3_FL-8140" at bounding box center [344, 94] width 95 height 20
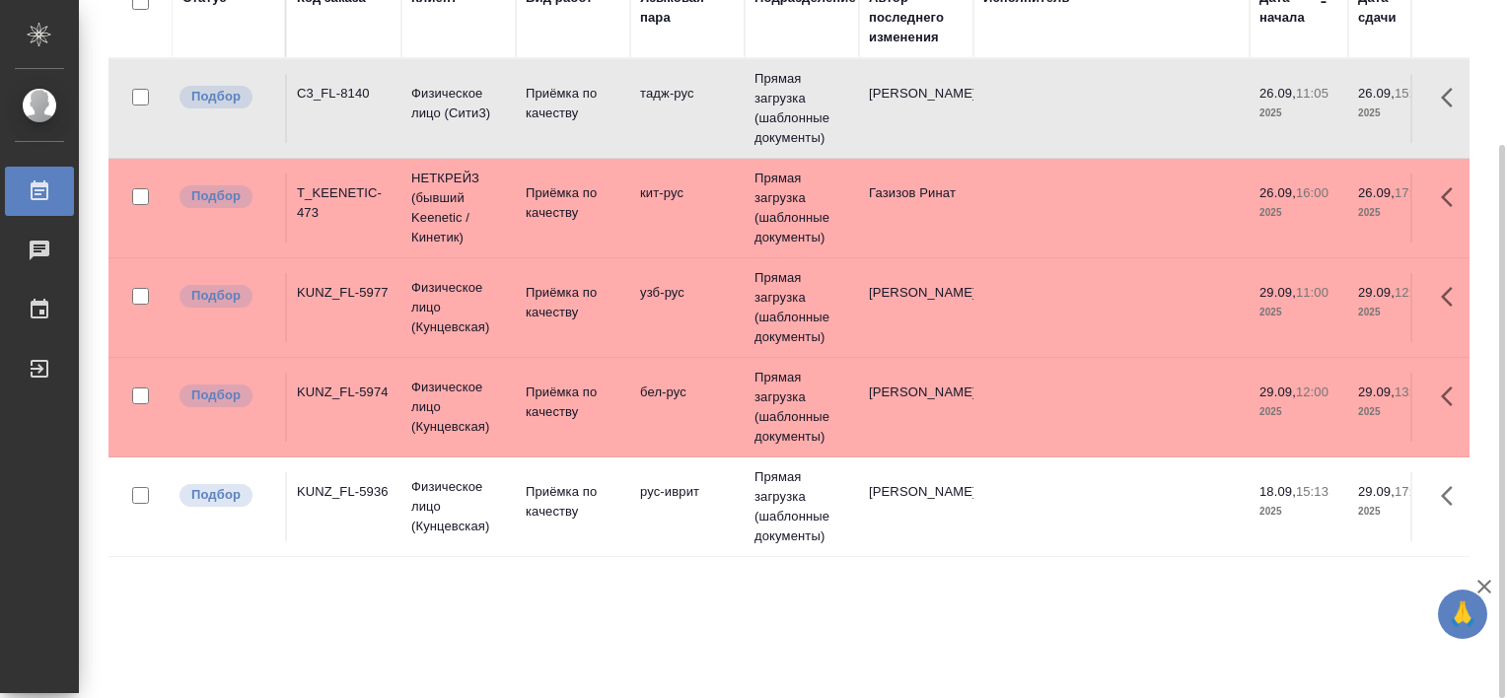
click at [336, 90] on div "C3_FL-8140" at bounding box center [344, 94] width 95 height 20
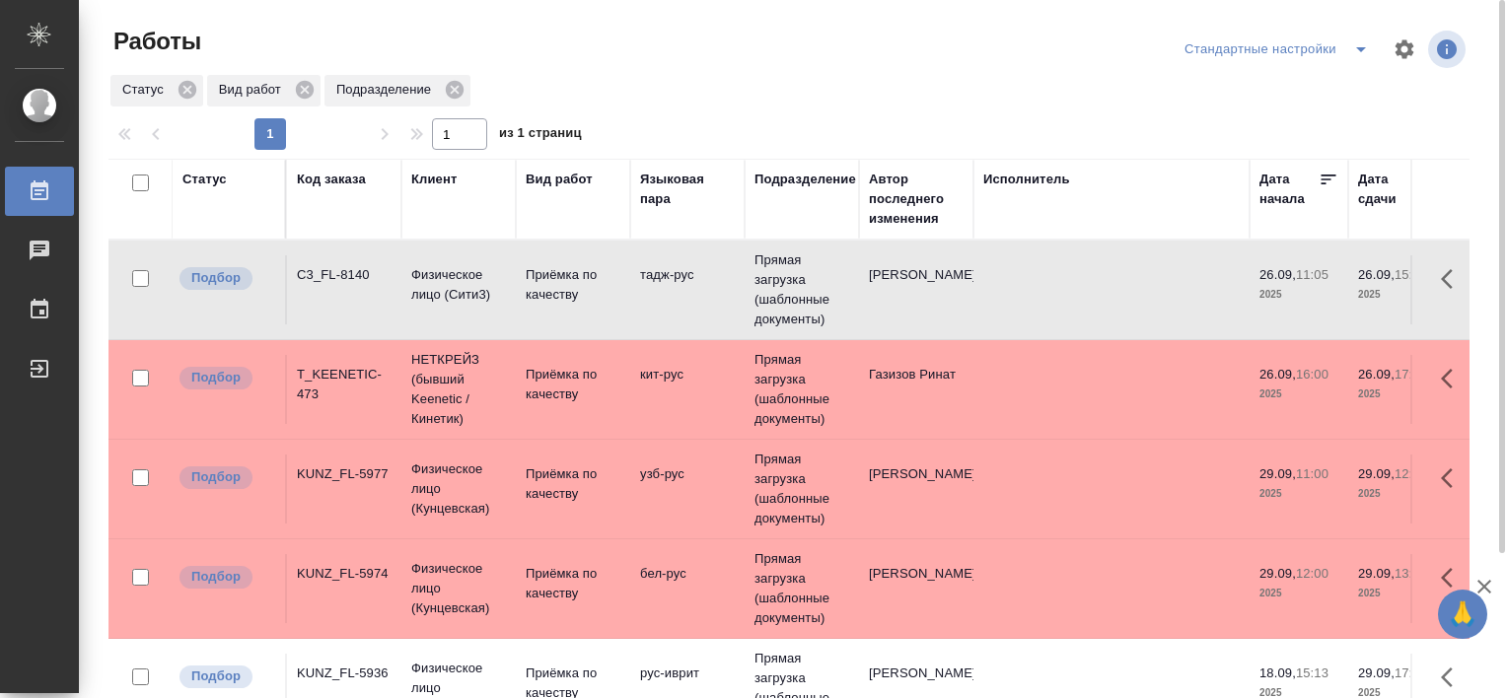
click at [340, 276] on div "C3_FL-8140" at bounding box center [344, 275] width 95 height 20
click at [339, 274] on div "C3_FL-8140" at bounding box center [344, 275] width 95 height 20
click at [338, 272] on div "C3_FL-8140" at bounding box center [344, 275] width 95 height 20
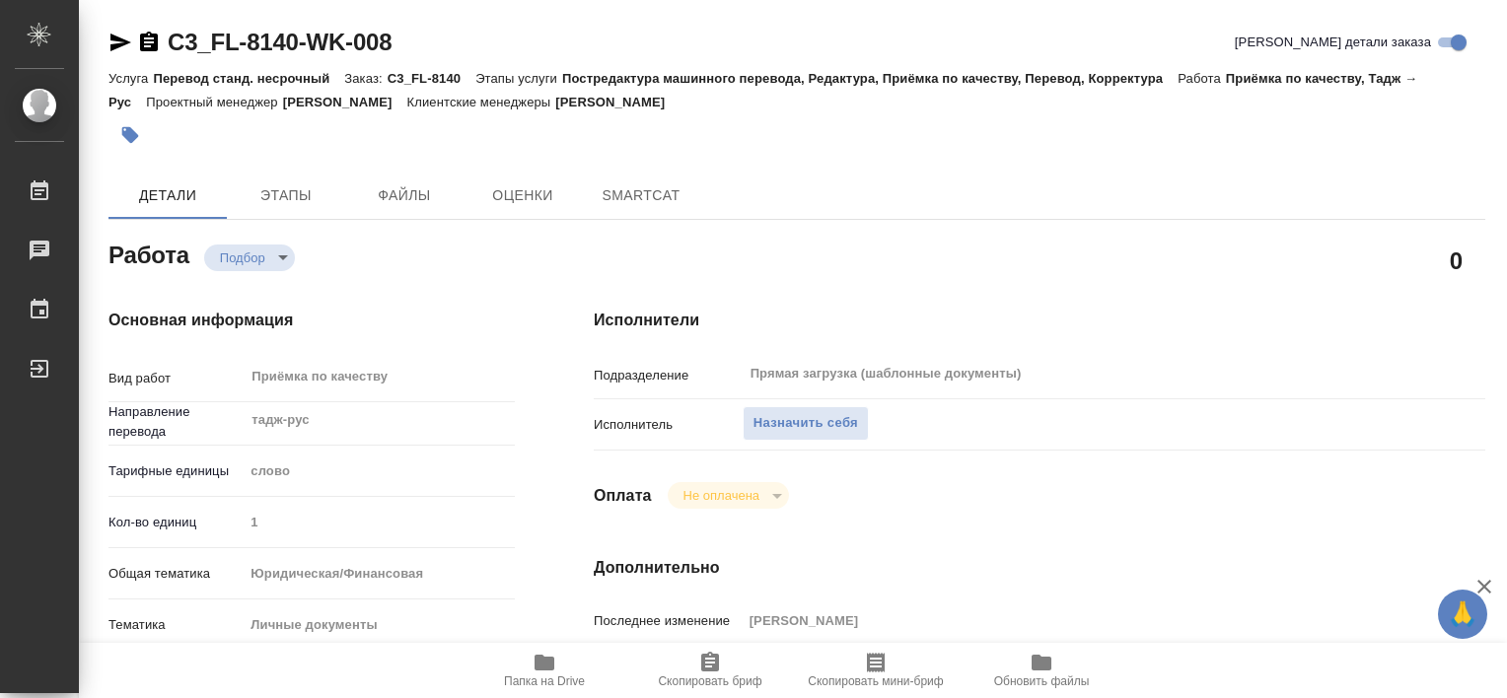
type textarea "x"
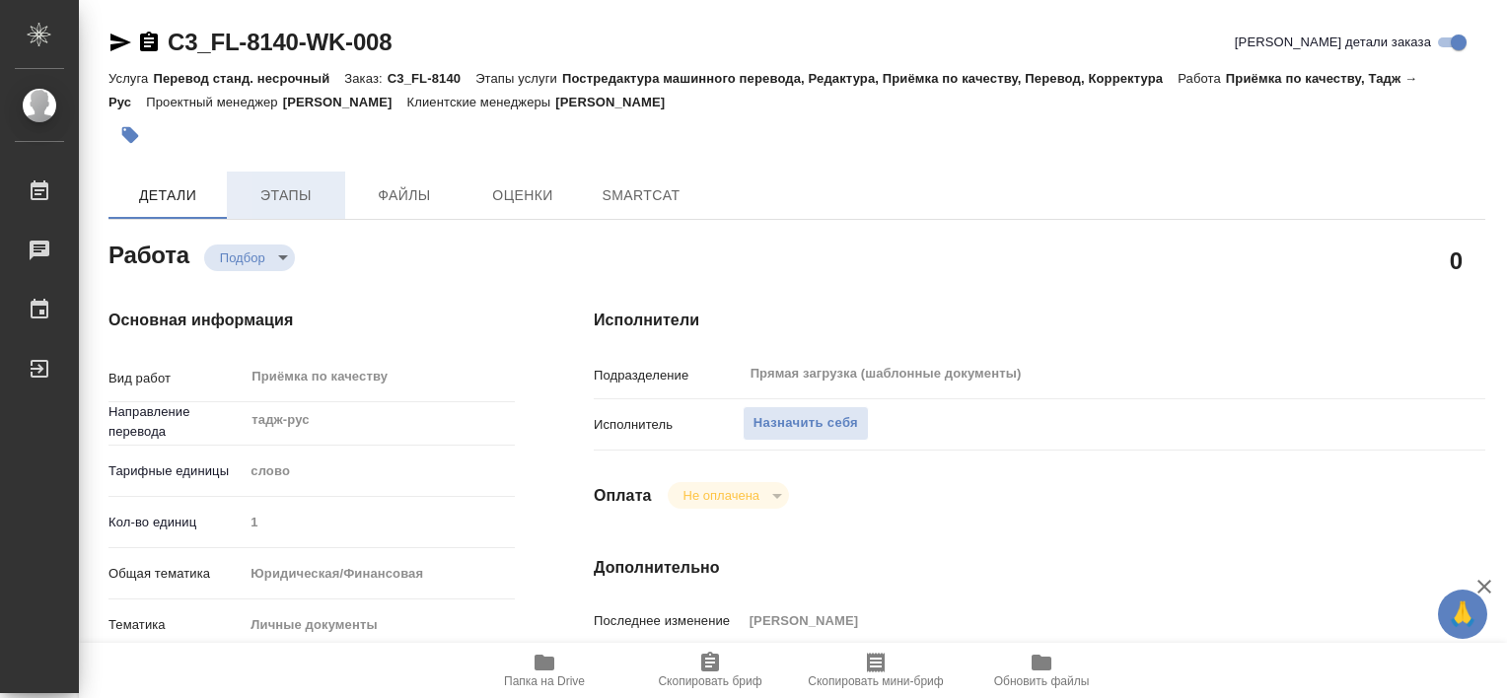
type textarea "x"
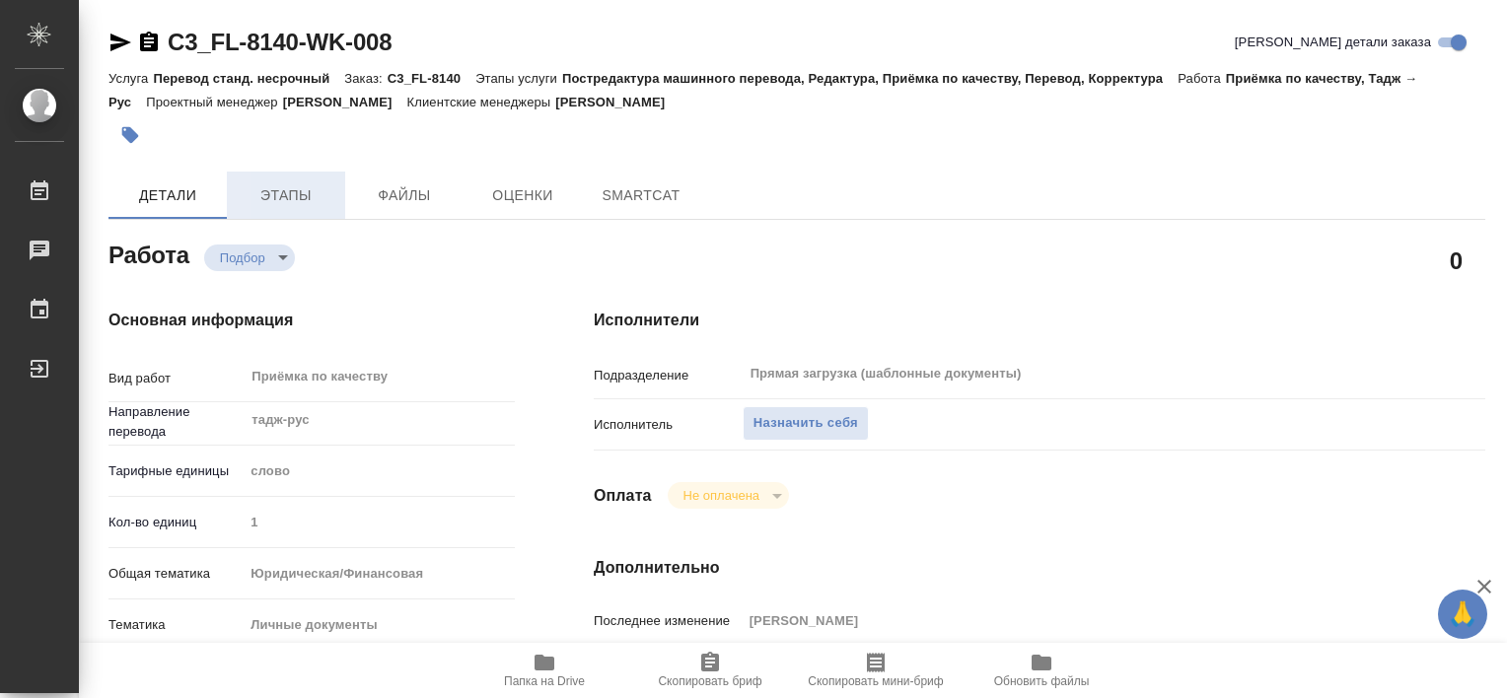
click at [304, 205] on span "Этапы" at bounding box center [286, 195] width 95 height 25
type textarea "x"
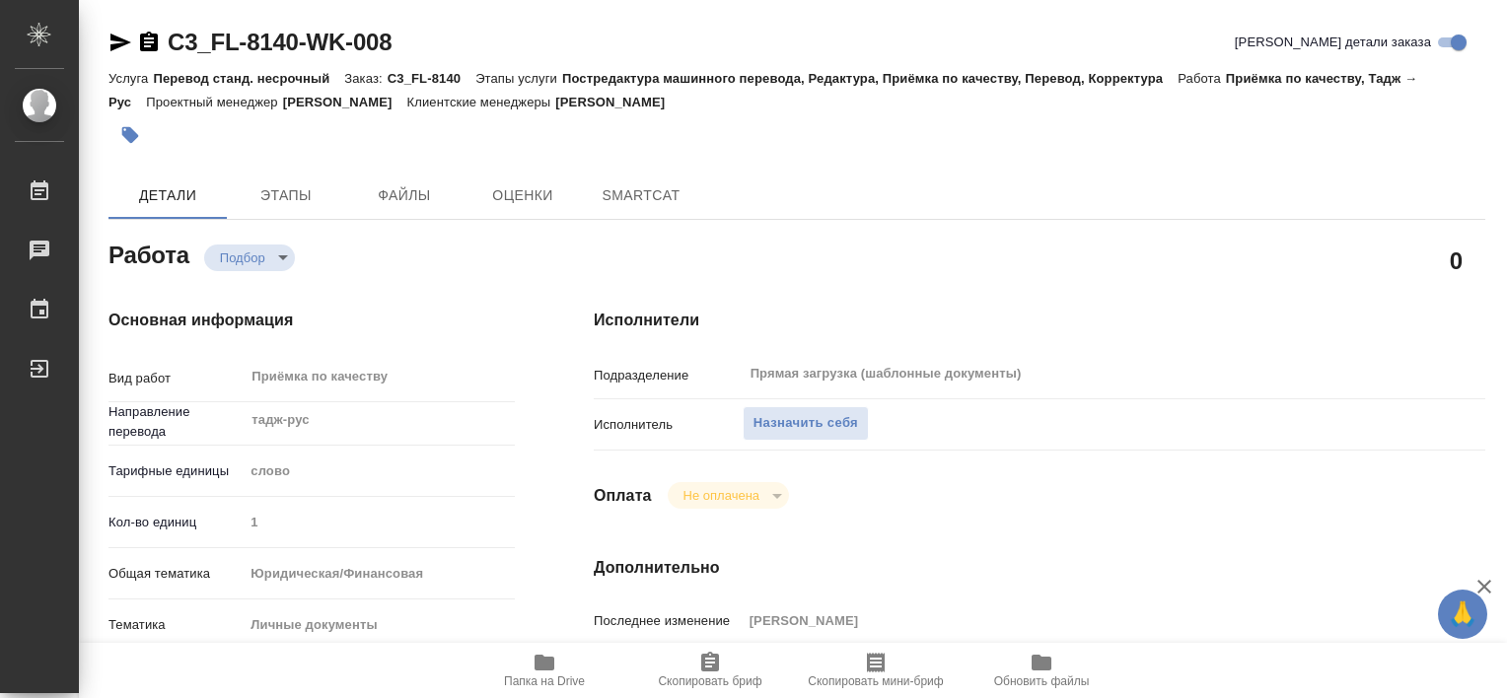
type textarea "x"
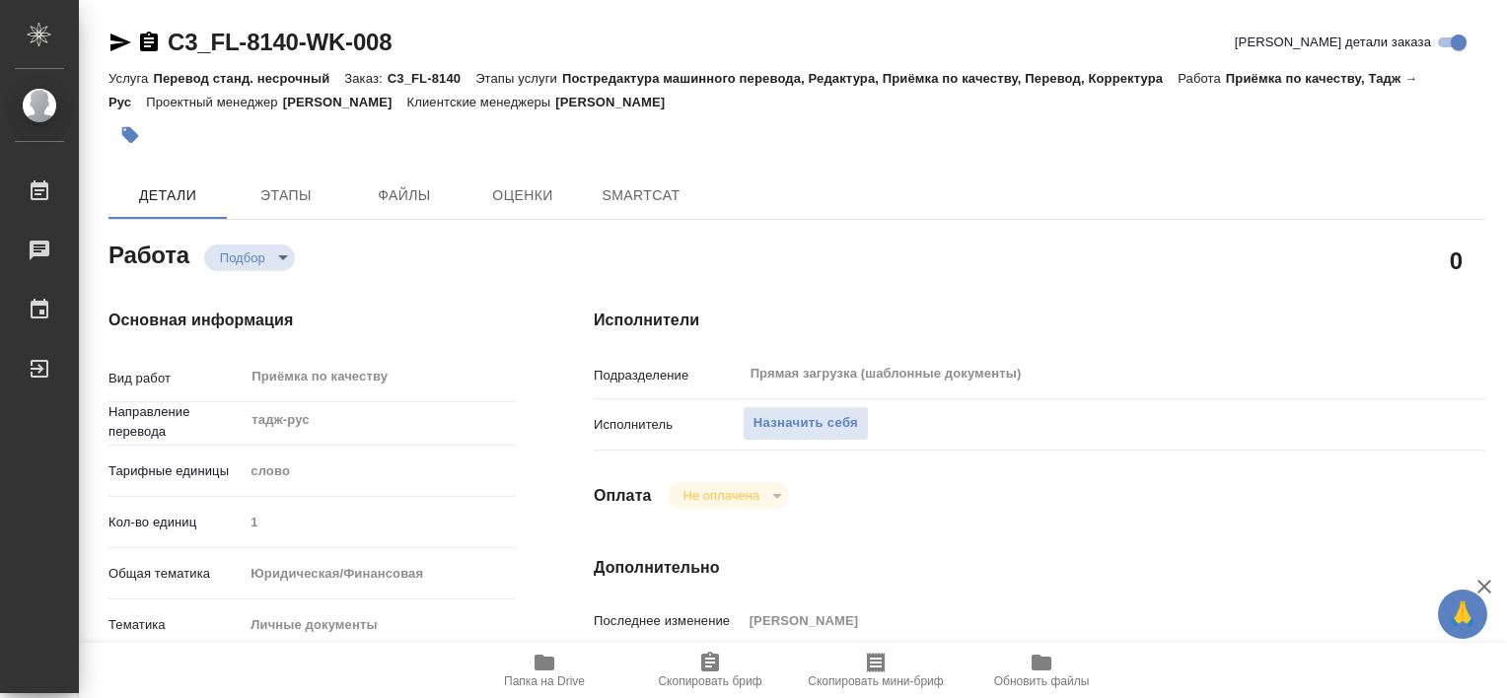
type textarea "x"
click at [556, 665] on span "Папка на Drive" at bounding box center [544, 669] width 142 height 37
type textarea "x"
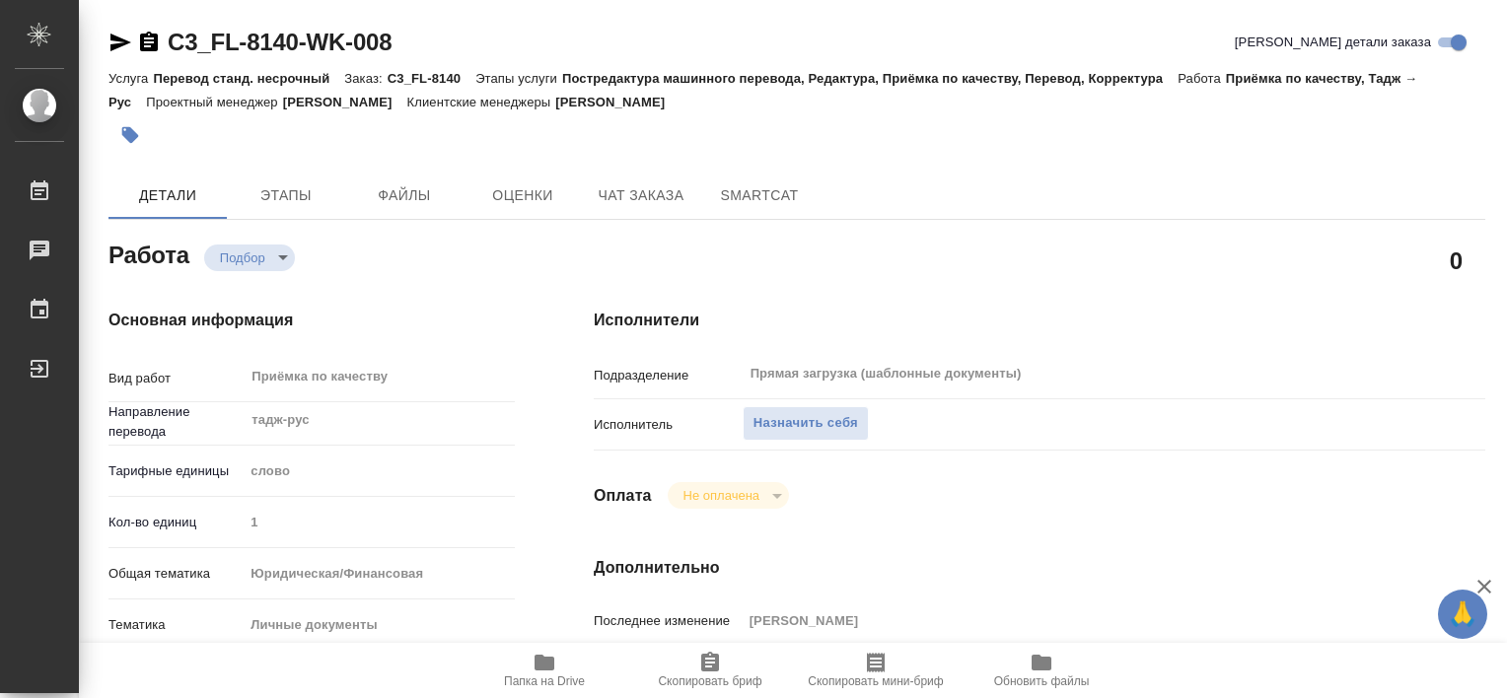
type textarea "x"
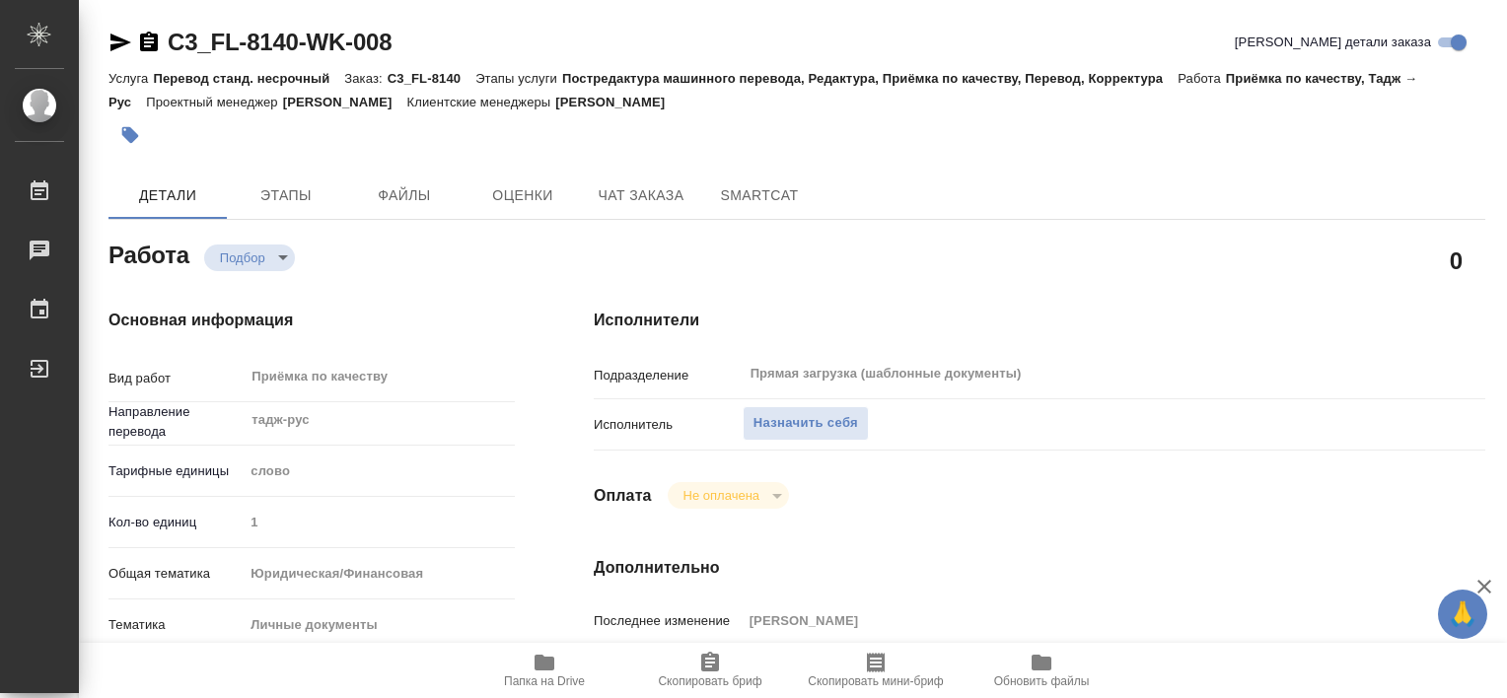
type textarea "x"
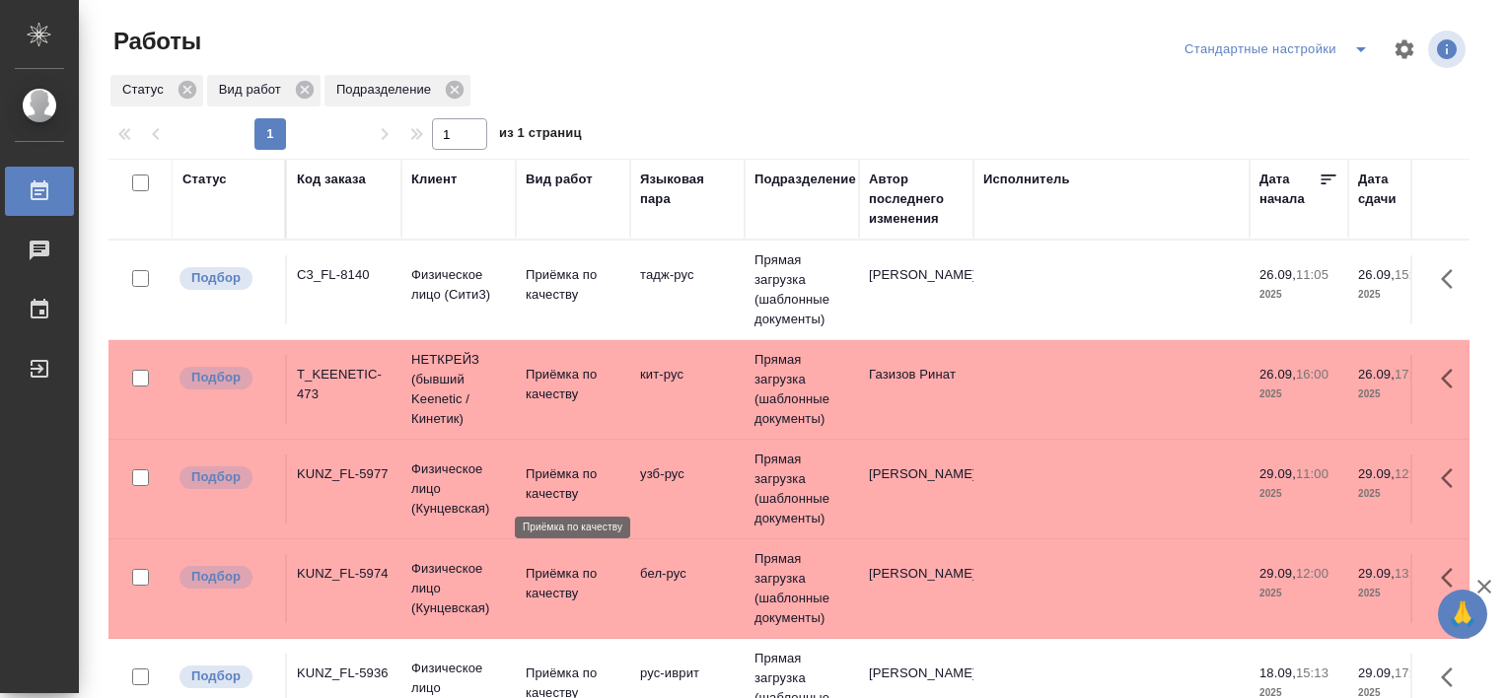
scroll to position [181, 0]
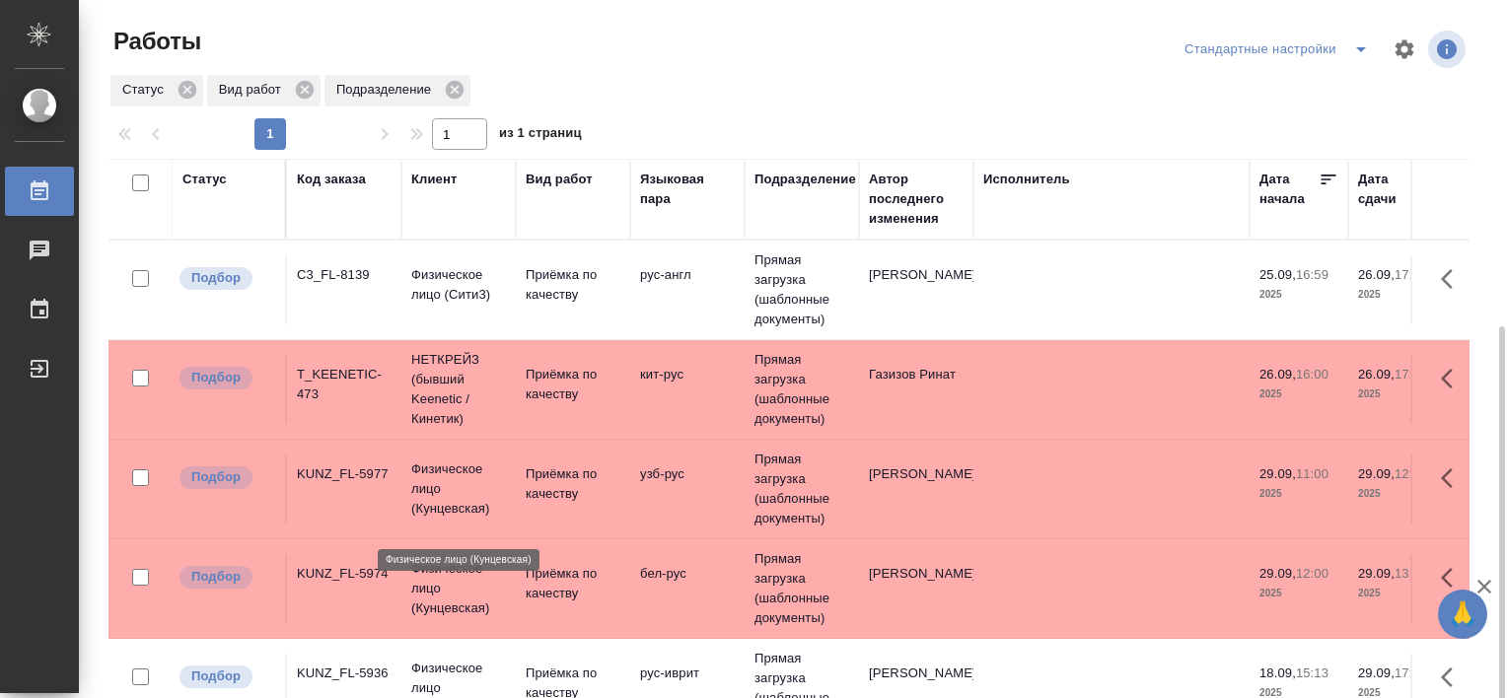
scroll to position [181, 0]
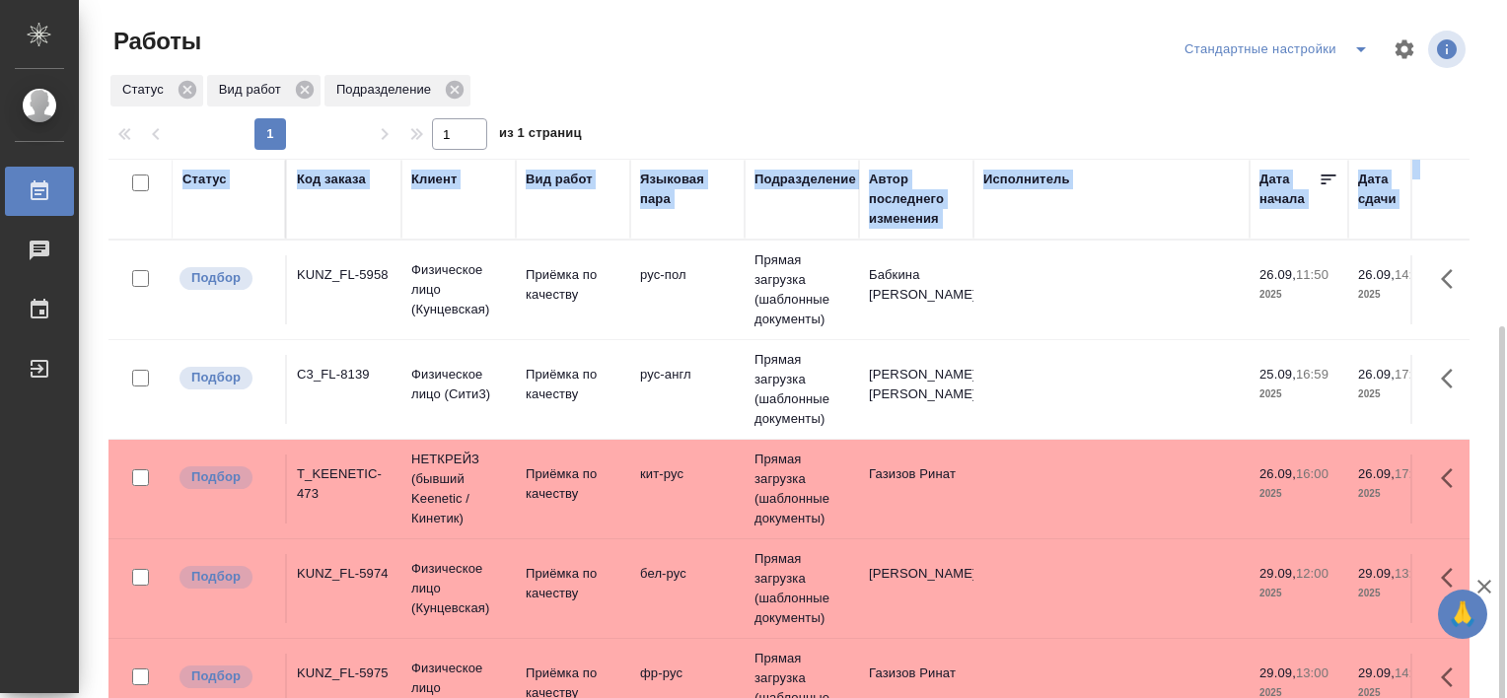
scroll to position [181, 0]
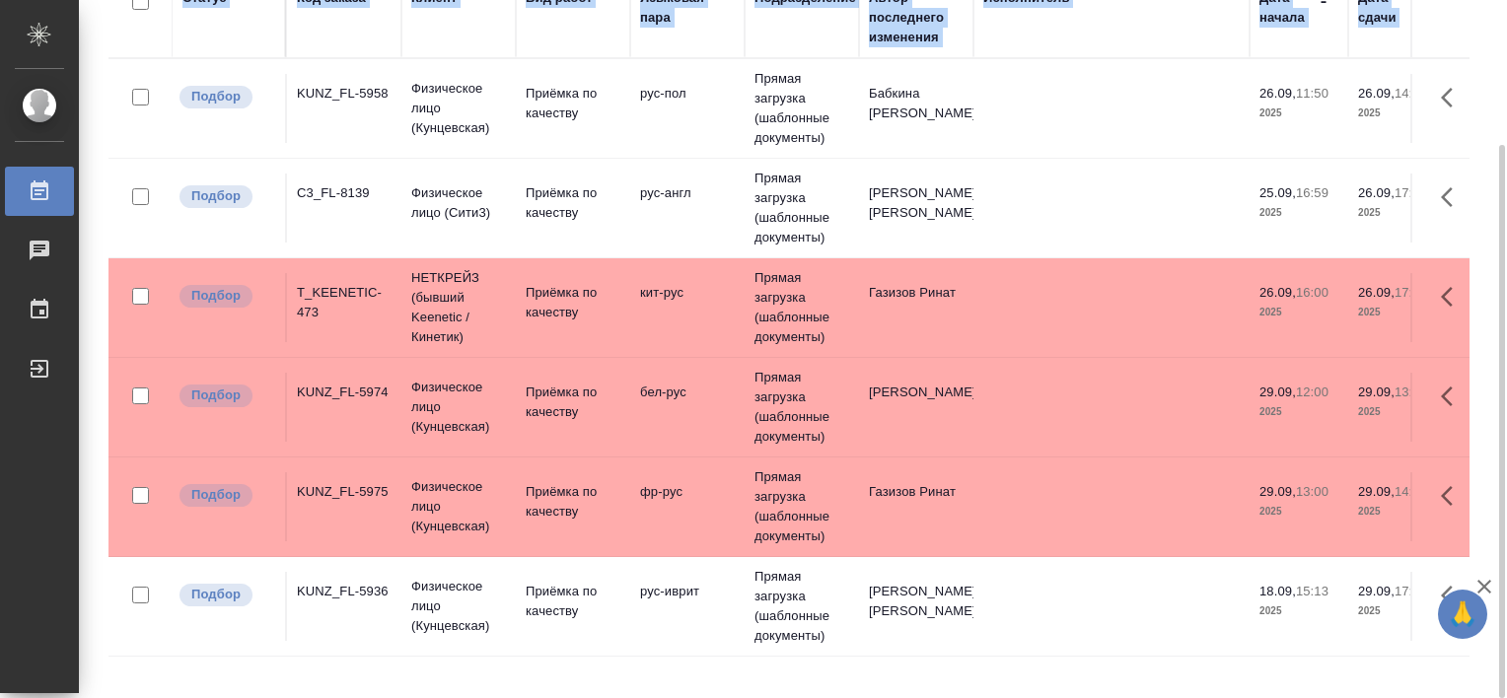
click at [1506, 242] on html "🙏 .cls-1 fill:#fff; AWATERA Tretyakova Valeriya Работы 0 Чаты График Выйти Рабо…" at bounding box center [753, 349] width 1507 height 698
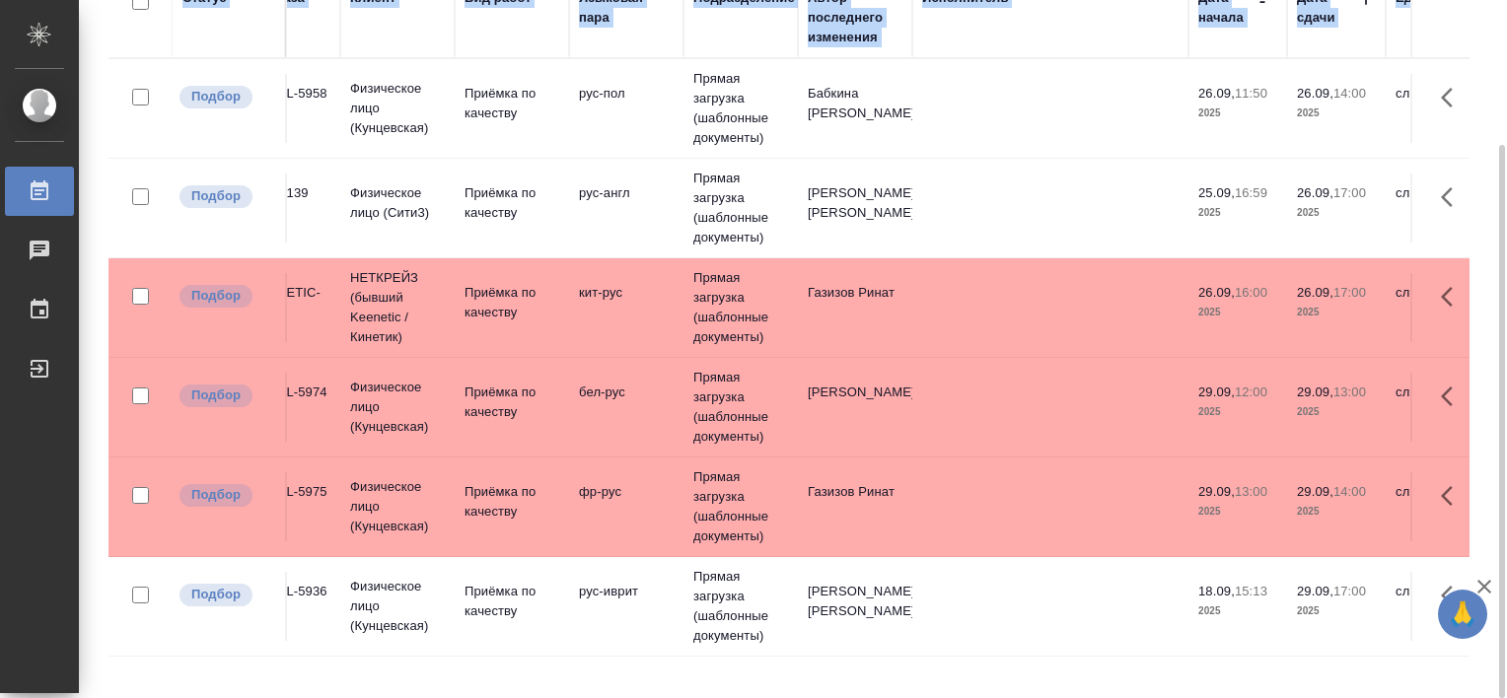
scroll to position [0, 0]
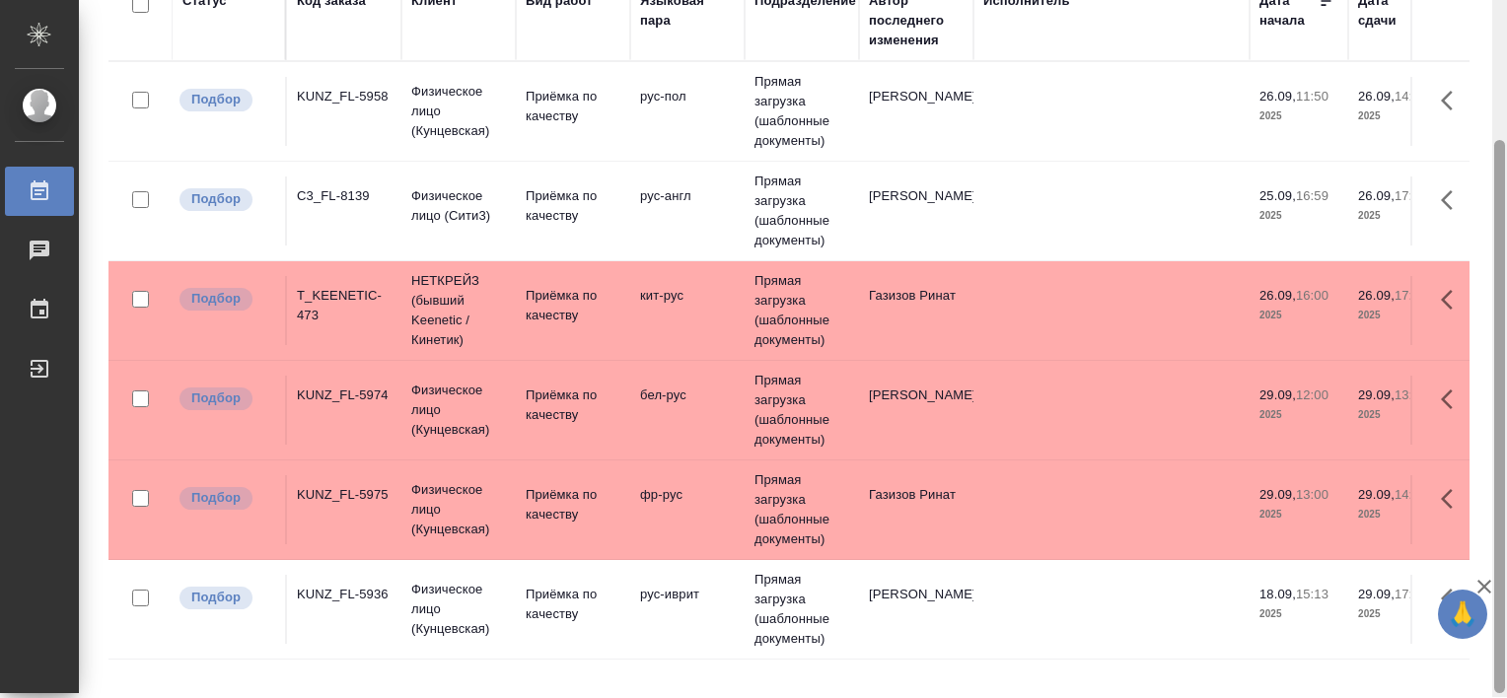
scroll to position [178, 0]
drag, startPoint x: 1496, startPoint y: 383, endPoint x: 1482, endPoint y: 525, distance: 142.7
click at [1482, 525] on div "Работы Стандартные настройки Статус Вид работ Подразделение 1 1 из 1 страниц Ст…" at bounding box center [793, 349] width 1428 height 698
click at [1482, 525] on div "Статус Код заказа Клиент Вид работ Языковая пара Подразделение Автор последнего…" at bounding box center [796, 336] width 1377 height 710
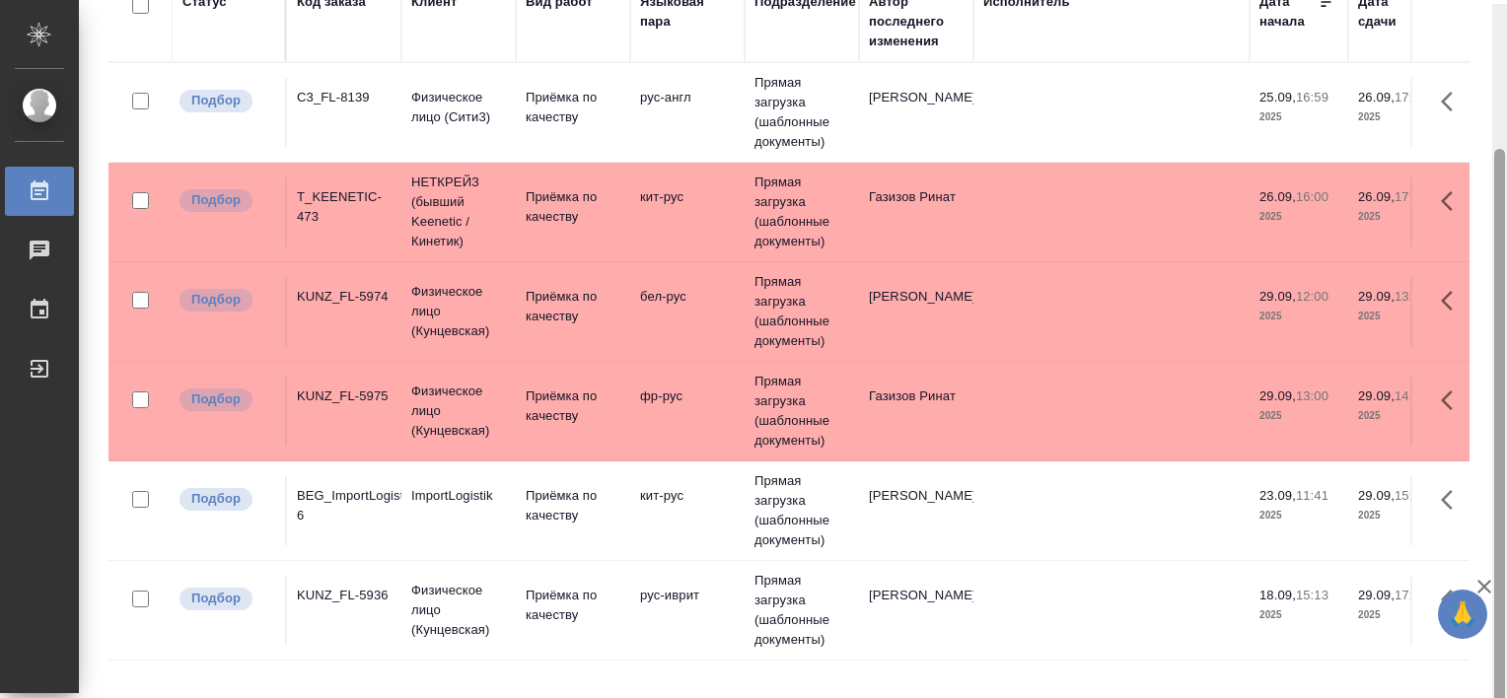
scroll to position [181, 0]
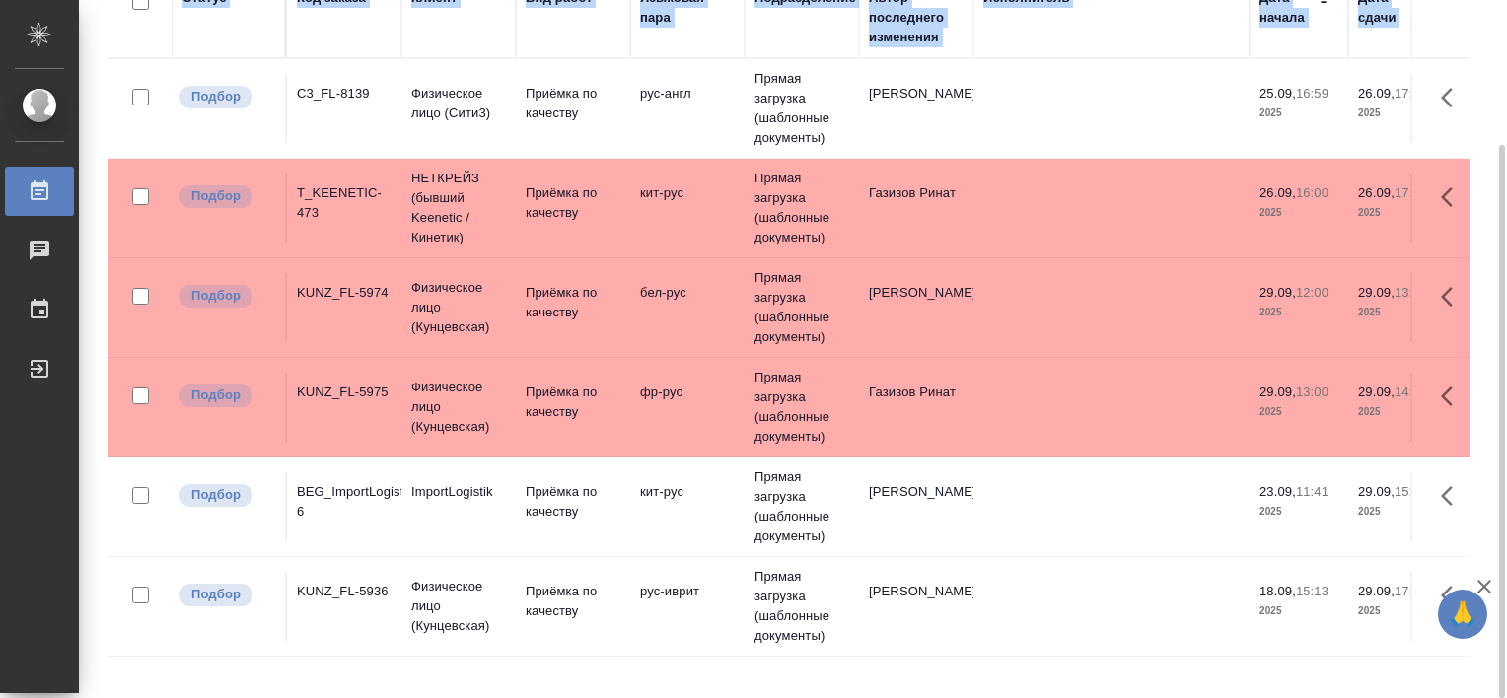
drag, startPoint x: 1506, startPoint y: 355, endPoint x: 1510, endPoint y: 397, distance: 41.6
click at [1506, 397] on html "🙏 .cls-1 fill:#fff; AWATERA Tretyakova Valeriya Работы 0 Чаты График Выйти Рабо…" at bounding box center [753, 349] width 1507 height 698
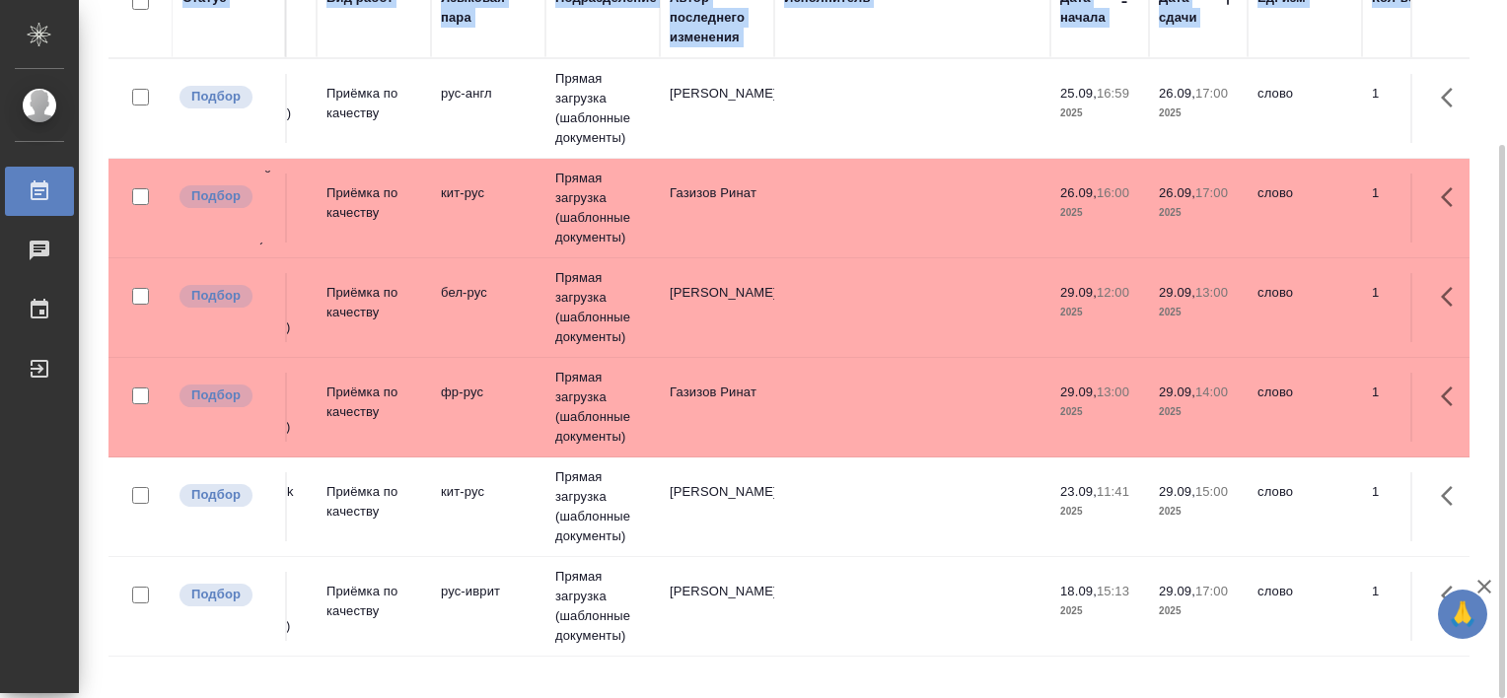
scroll to position [0, 0]
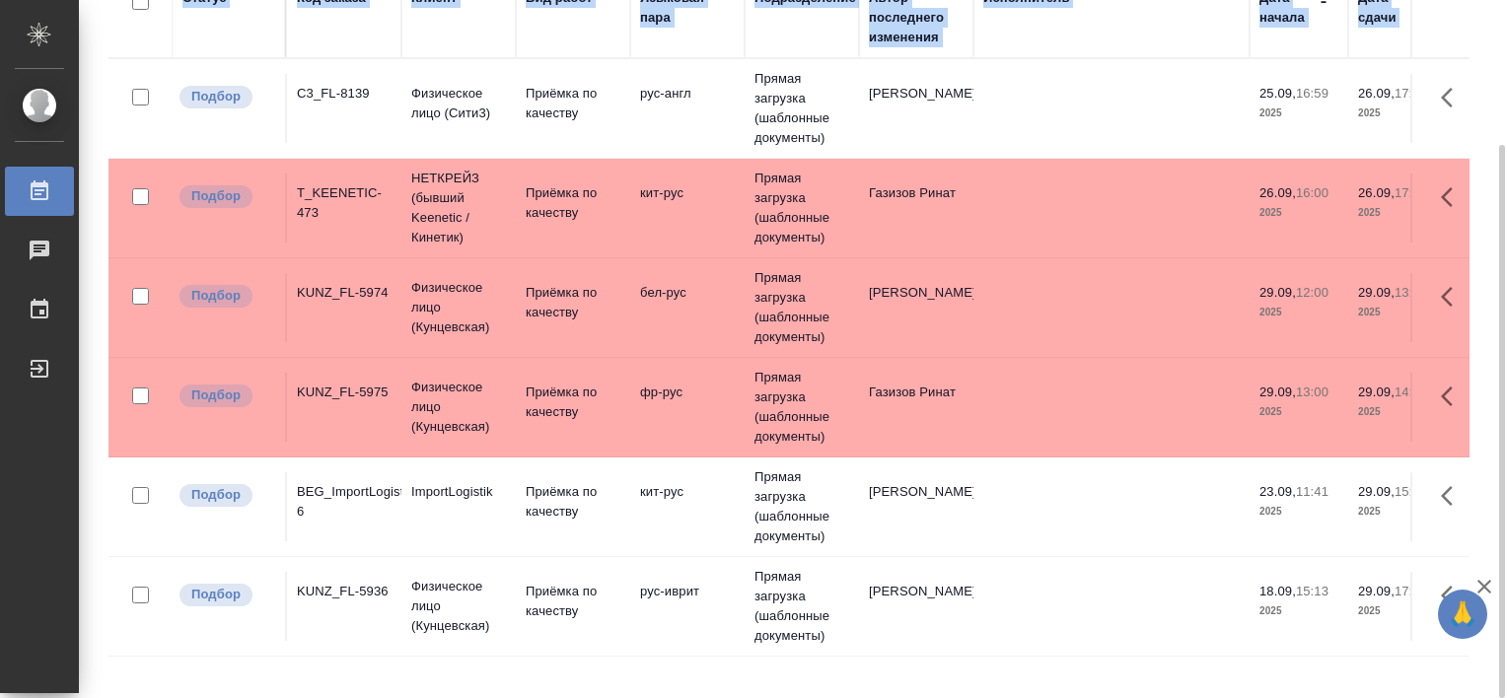
click at [352, 493] on div "BEG_ImportLogistik-6" at bounding box center [344, 501] width 95 height 39
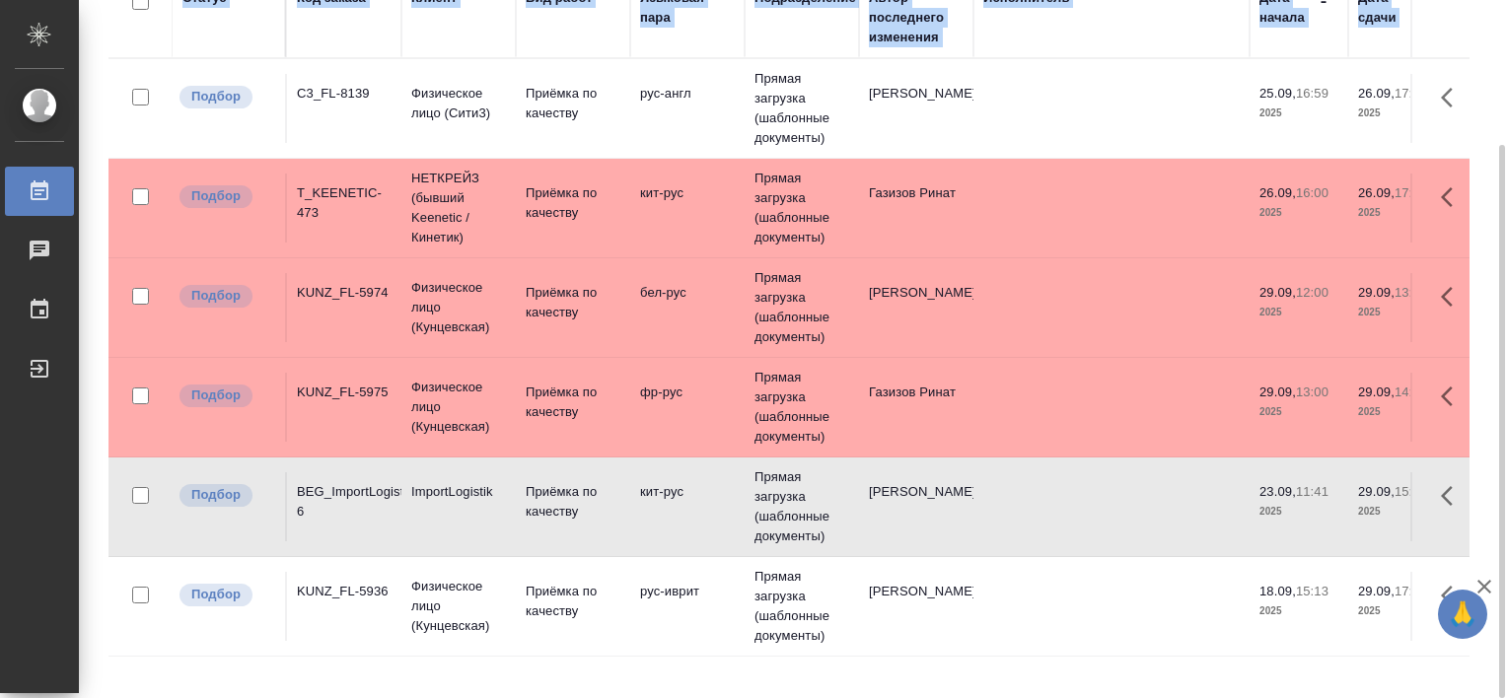
click at [352, 493] on div "BEG_ImportLogistik-6" at bounding box center [344, 501] width 95 height 39
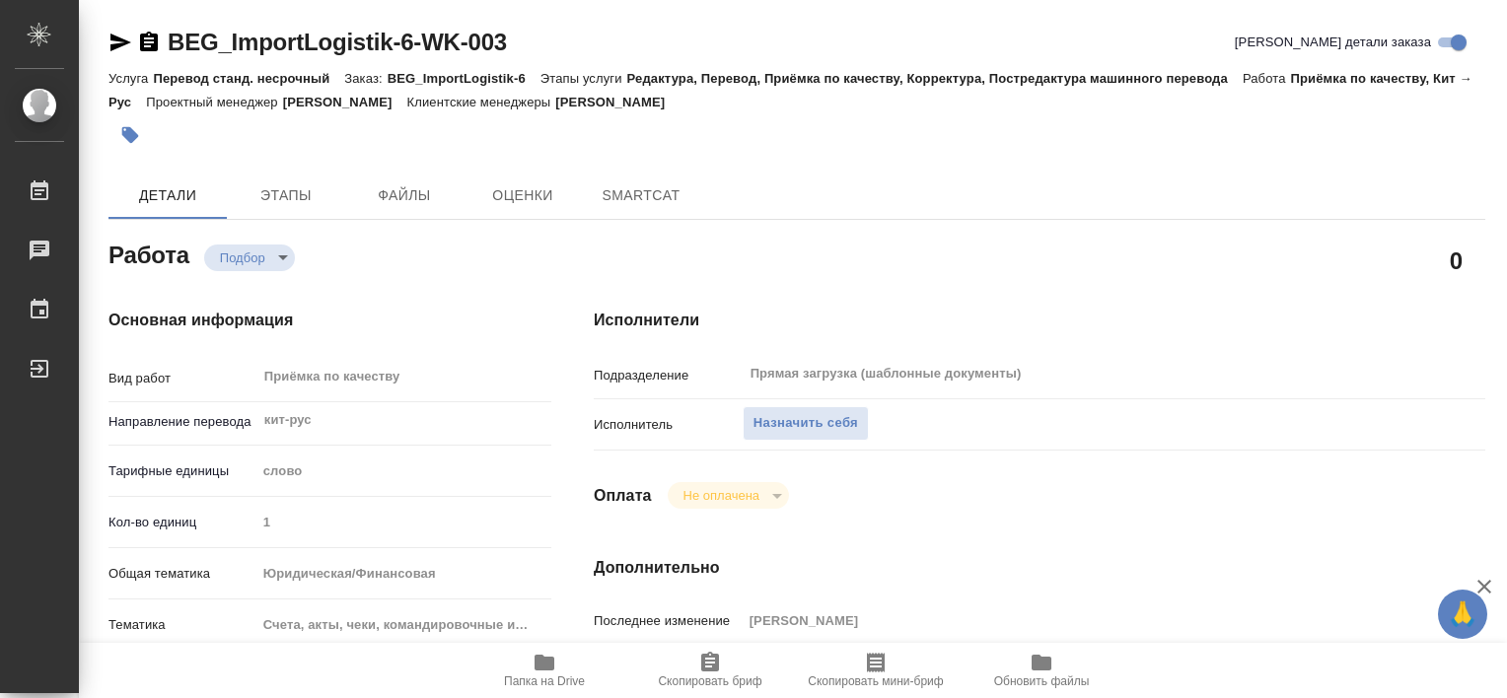
type textarea "x"
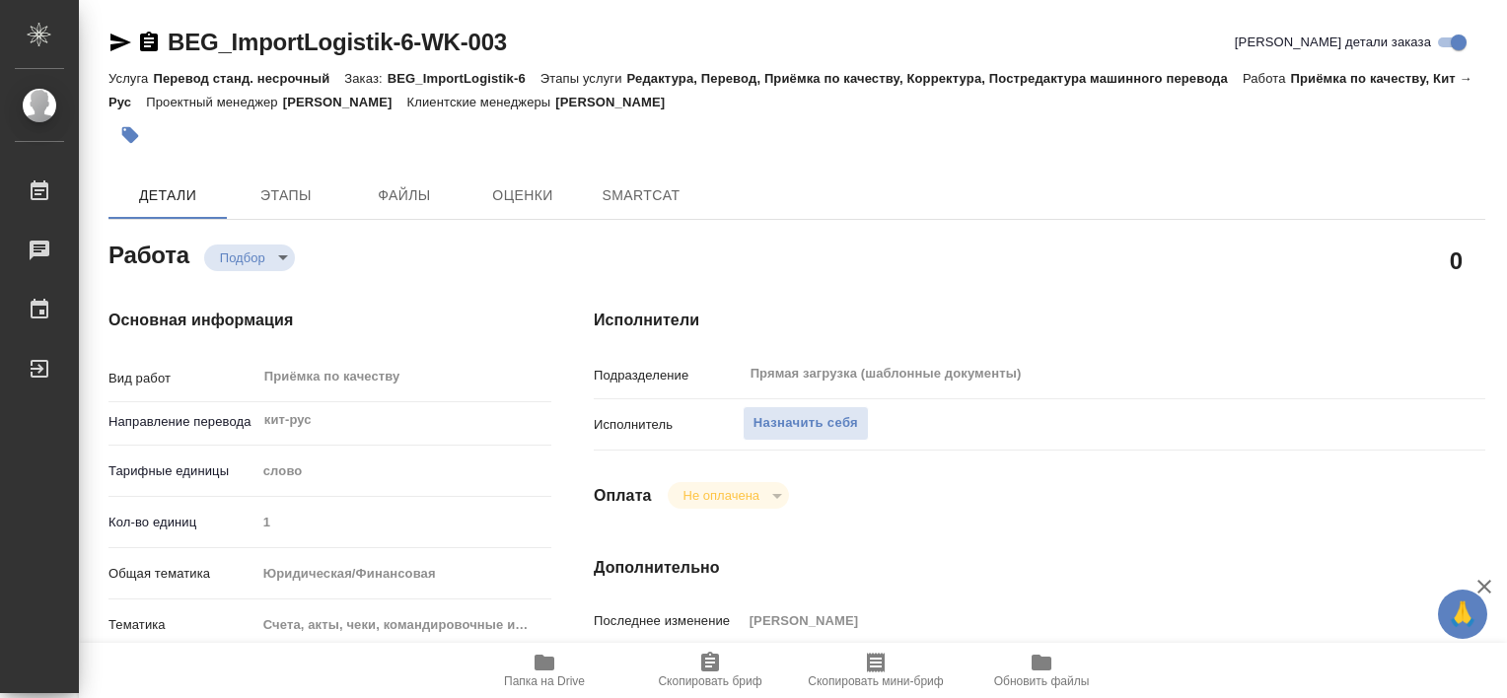
type textarea "x"
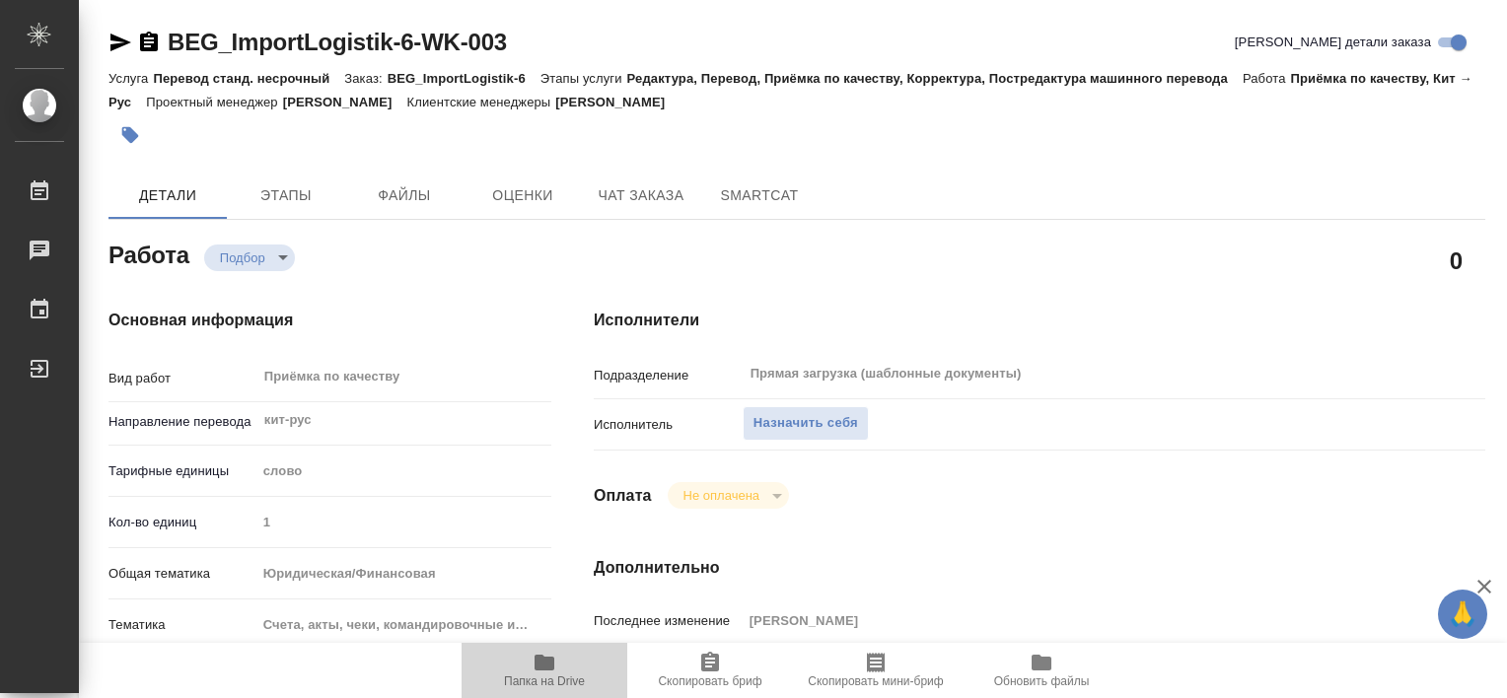
click at [551, 670] on icon "button" at bounding box center [545, 663] width 20 height 16
type textarea "x"
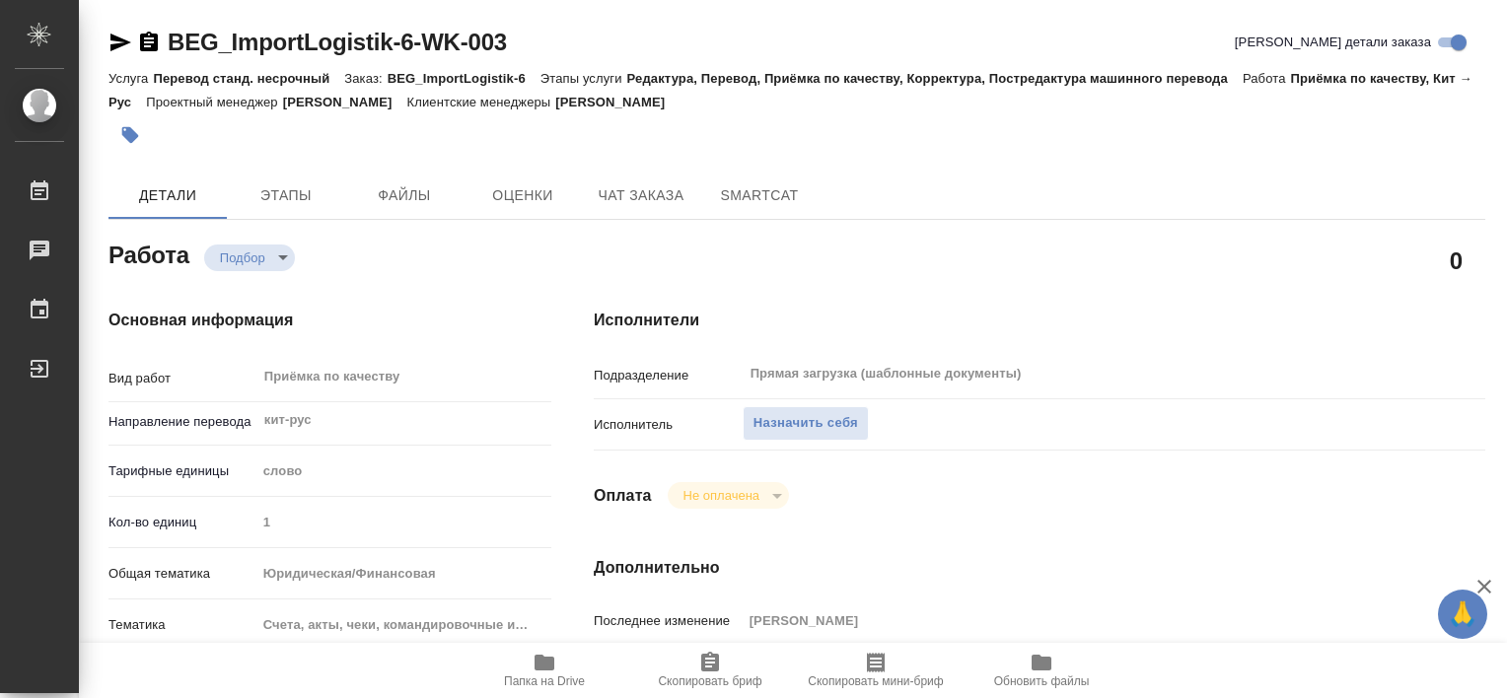
type textarea "x"
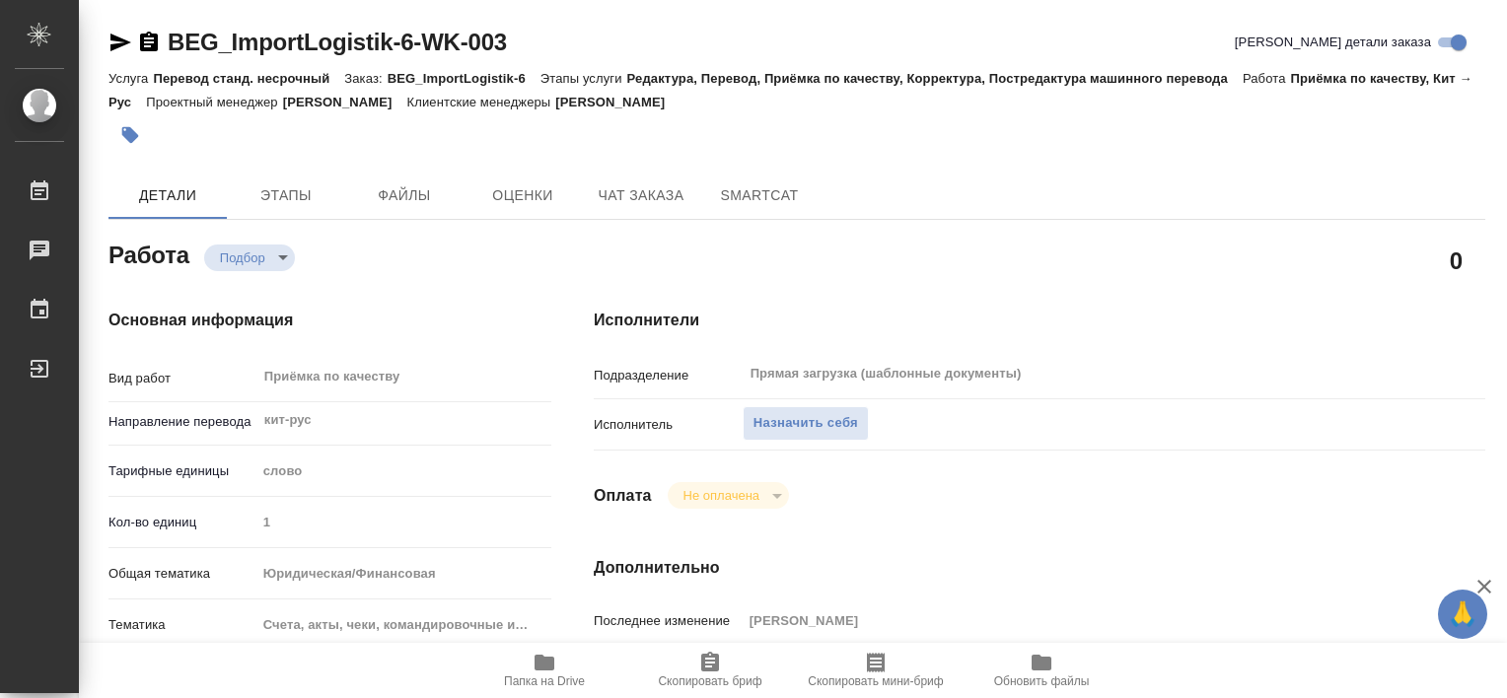
type textarea "x"
click at [268, 202] on span "Этапы" at bounding box center [286, 195] width 95 height 25
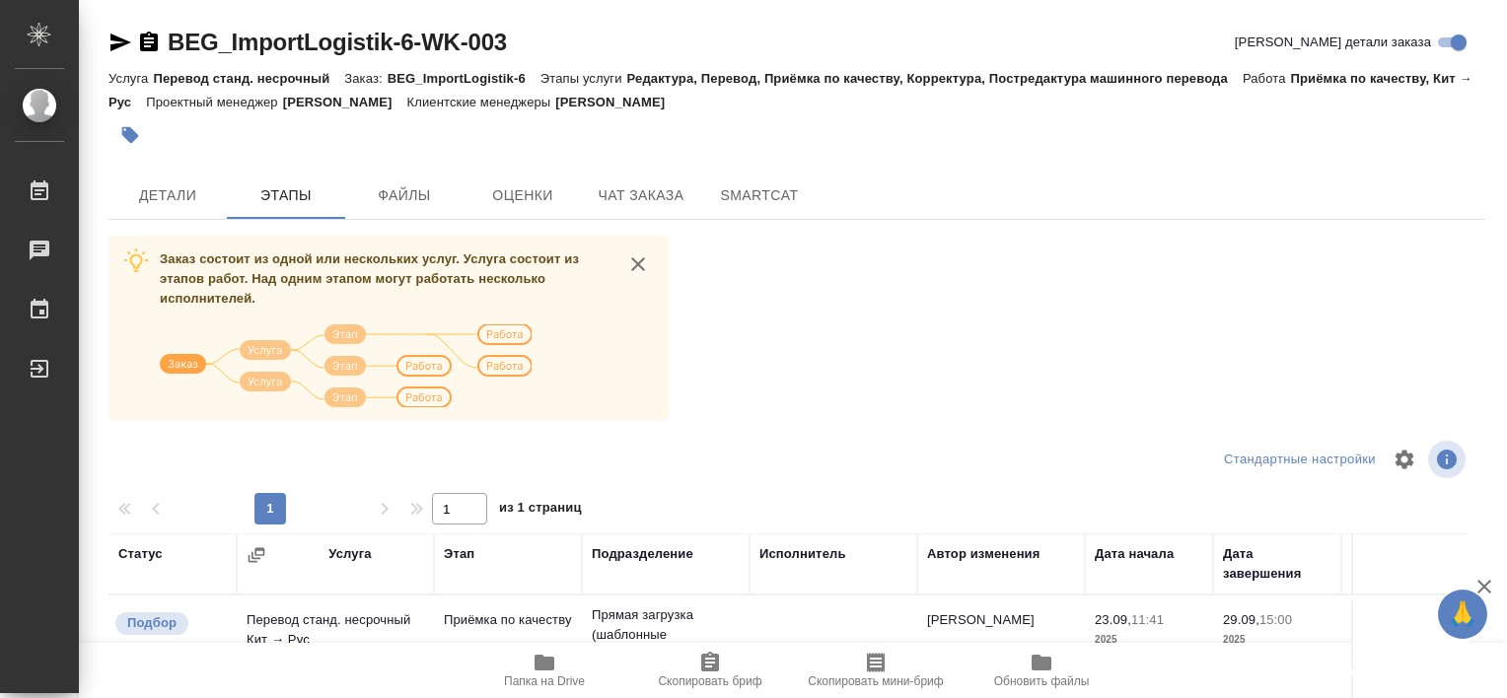
click at [1007, 359] on div "Заказ состоит из одной или нескольких услуг. Услуга состоит из этапов работ. На…" at bounding box center [796, 607] width 1377 height 742
click at [393, 198] on span "Файлы" at bounding box center [404, 195] width 95 height 25
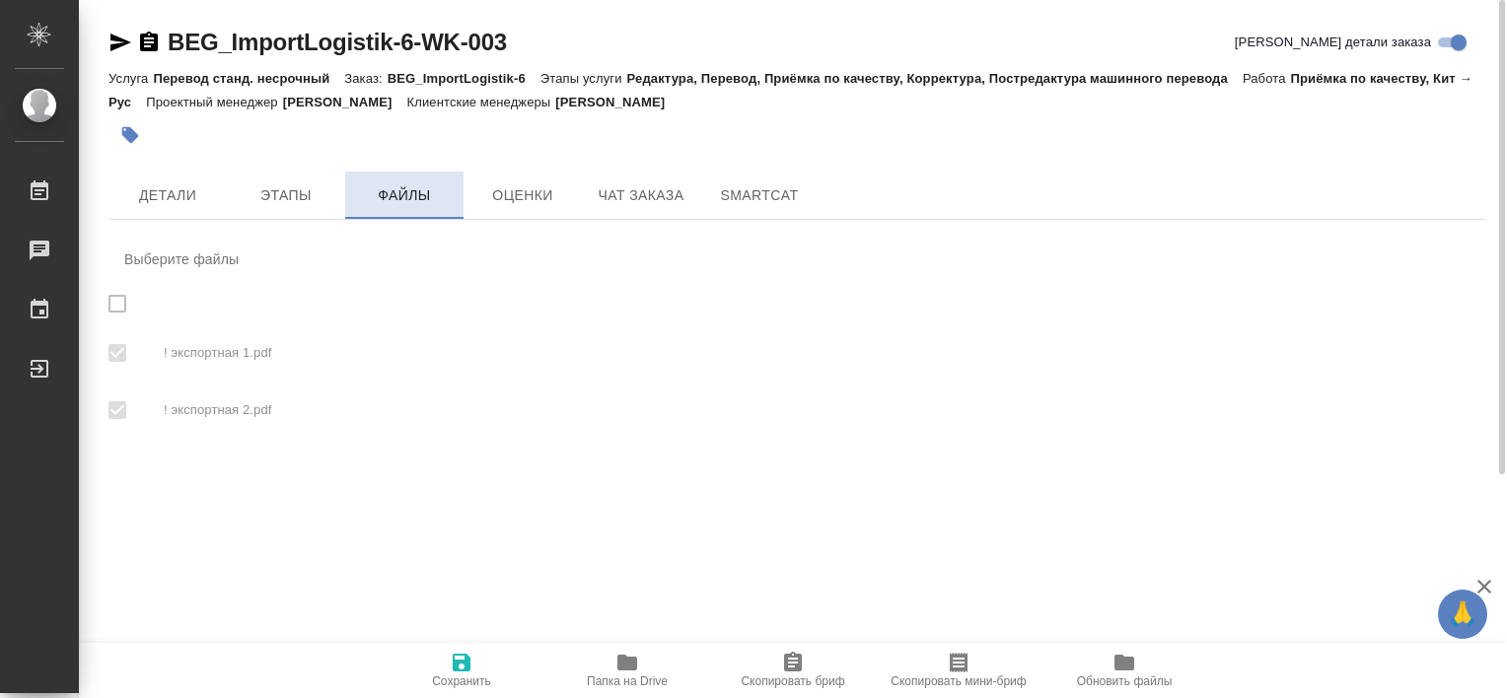
checkbox input "true"
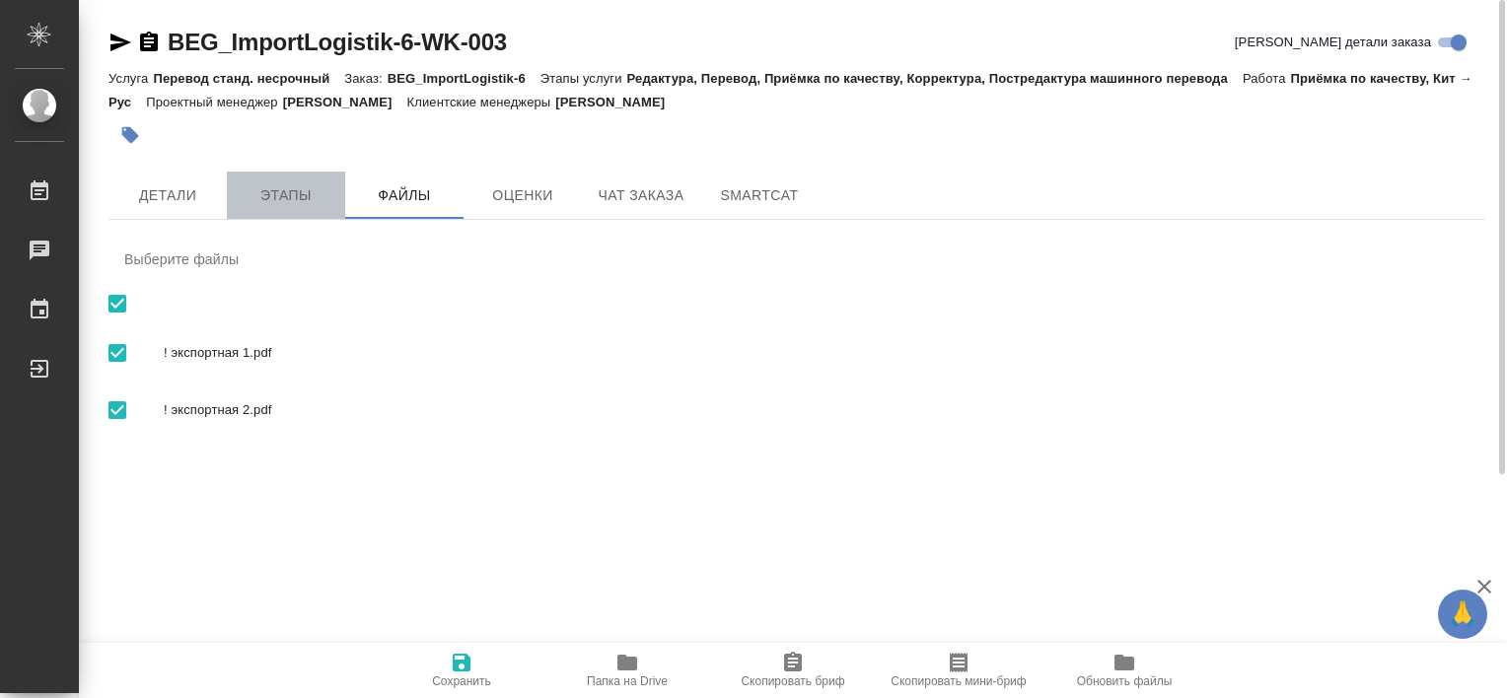
click at [273, 189] on span "Этапы" at bounding box center [286, 195] width 95 height 25
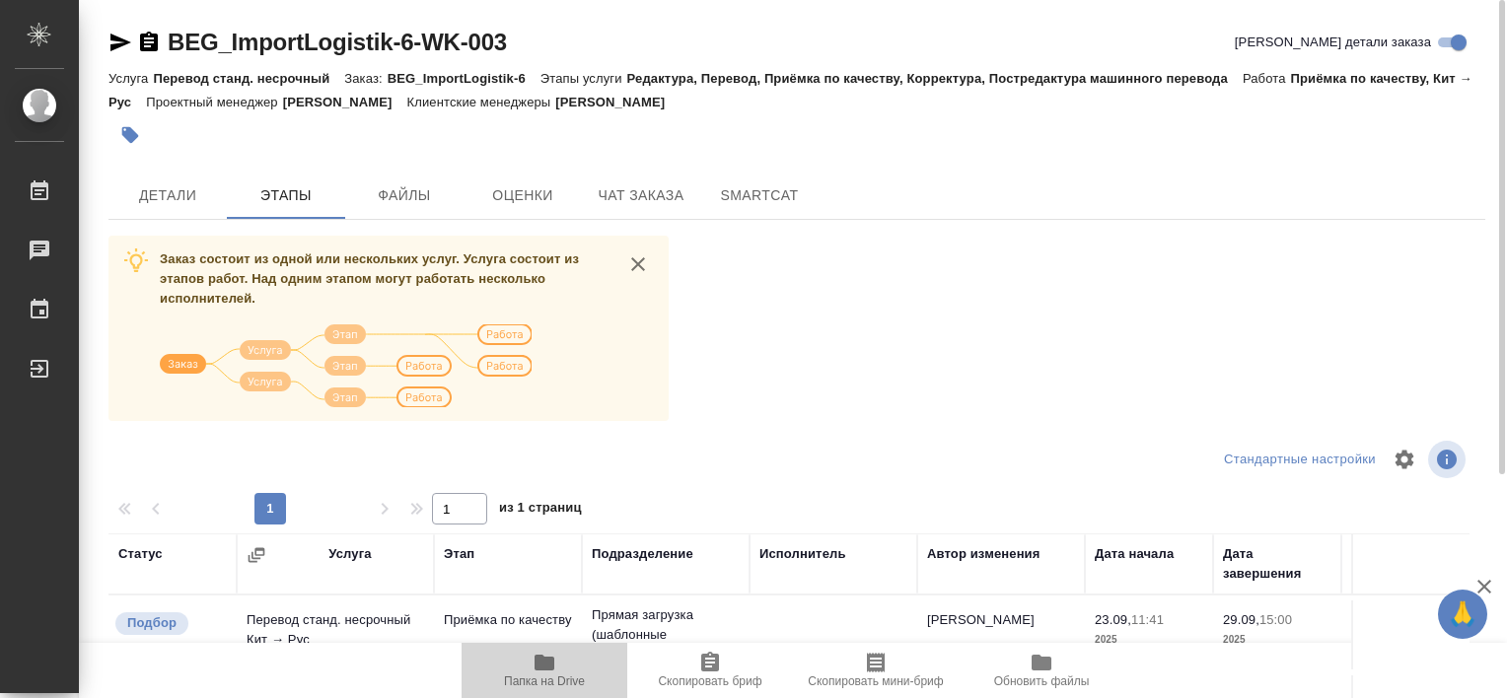
click at [540, 669] on icon "button" at bounding box center [545, 663] width 20 height 16
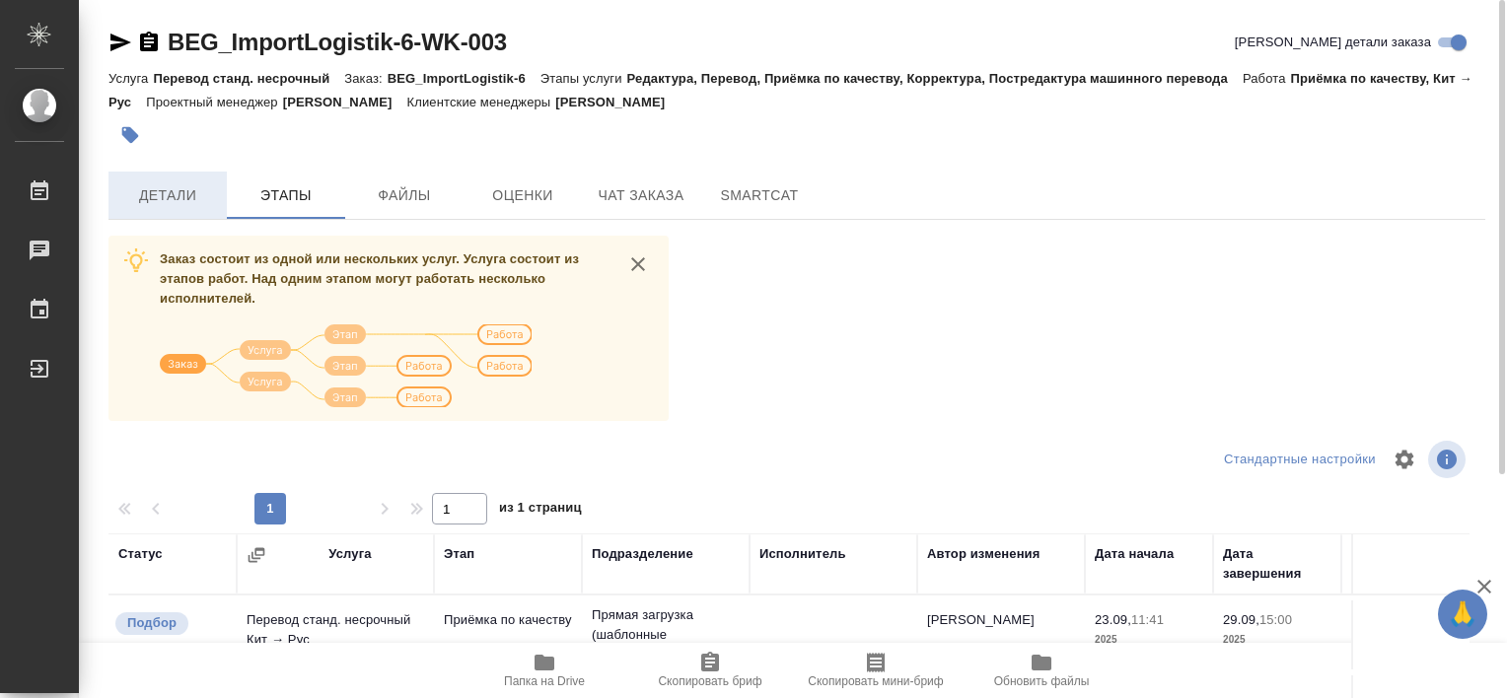
click at [176, 193] on span "Детали" at bounding box center [167, 195] width 95 height 25
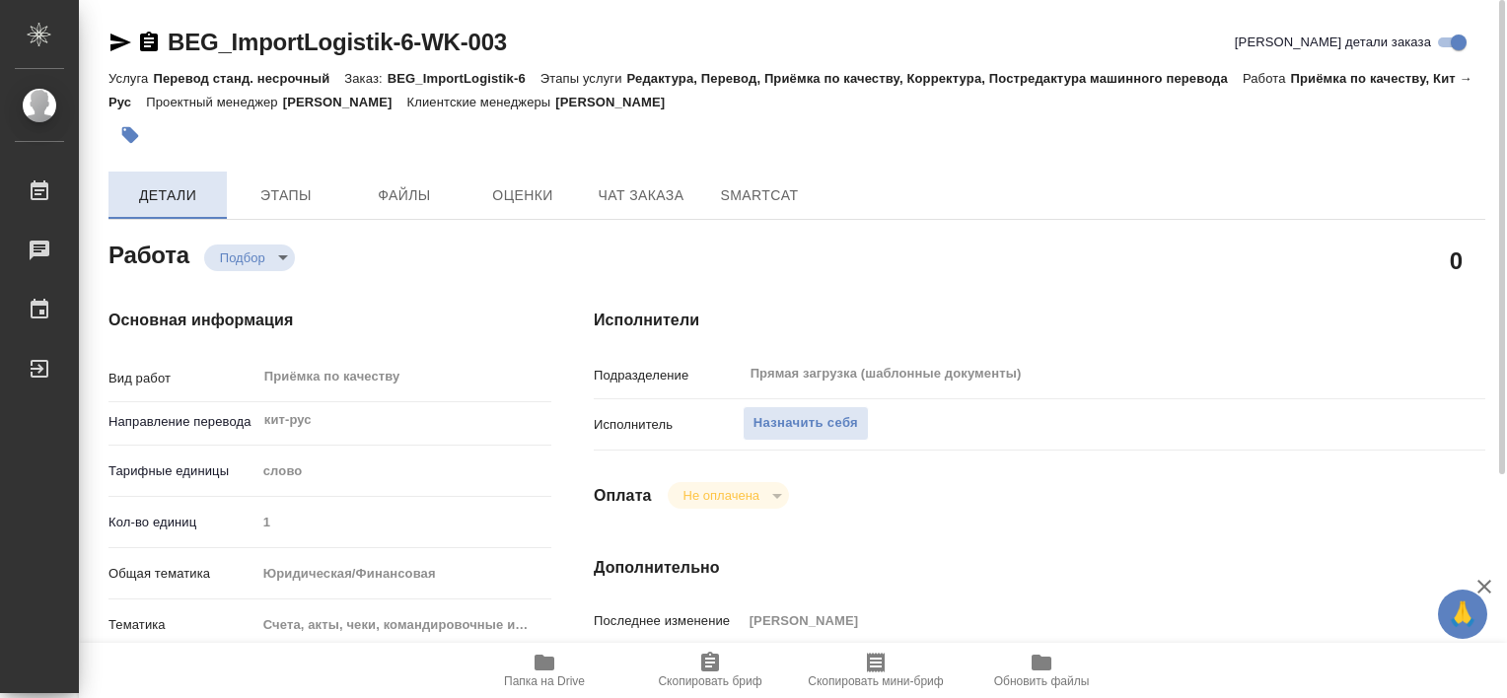
type textarea "x"
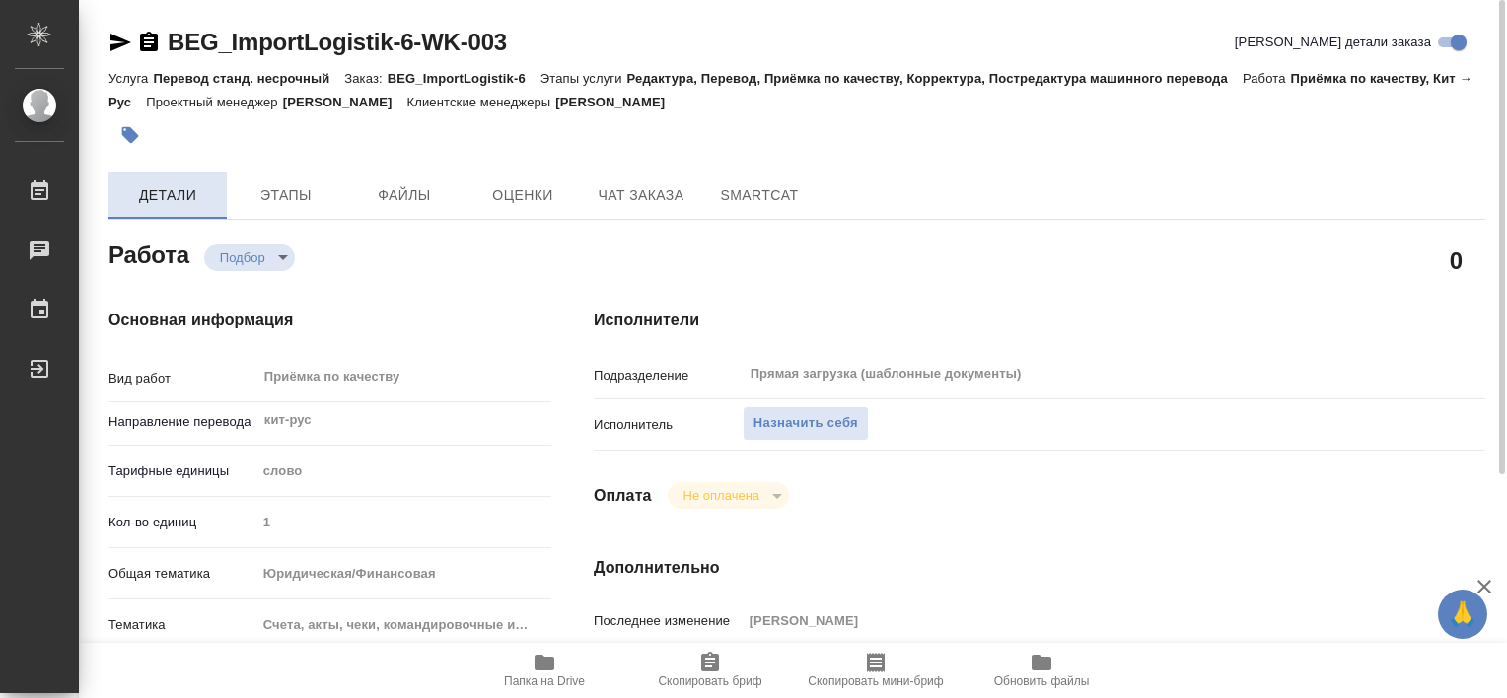
type textarea "x"
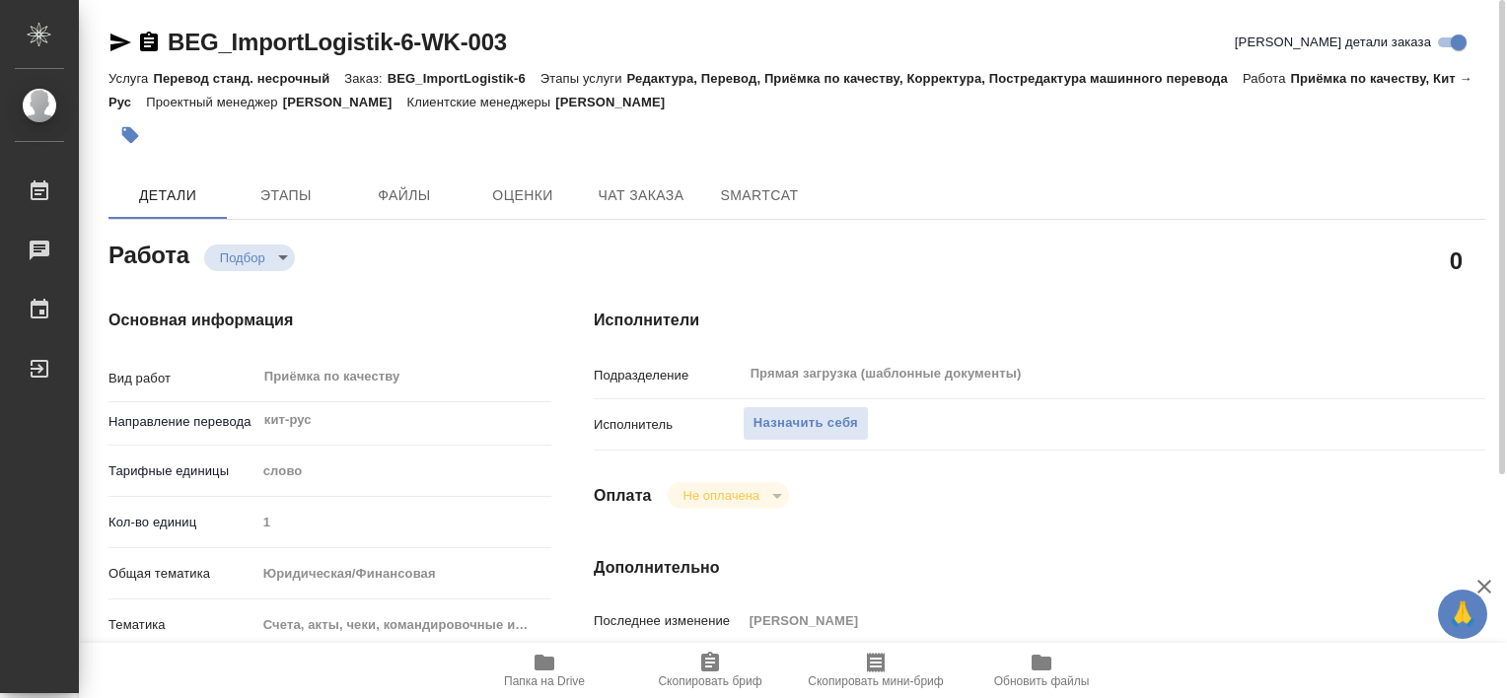
type textarea "x"
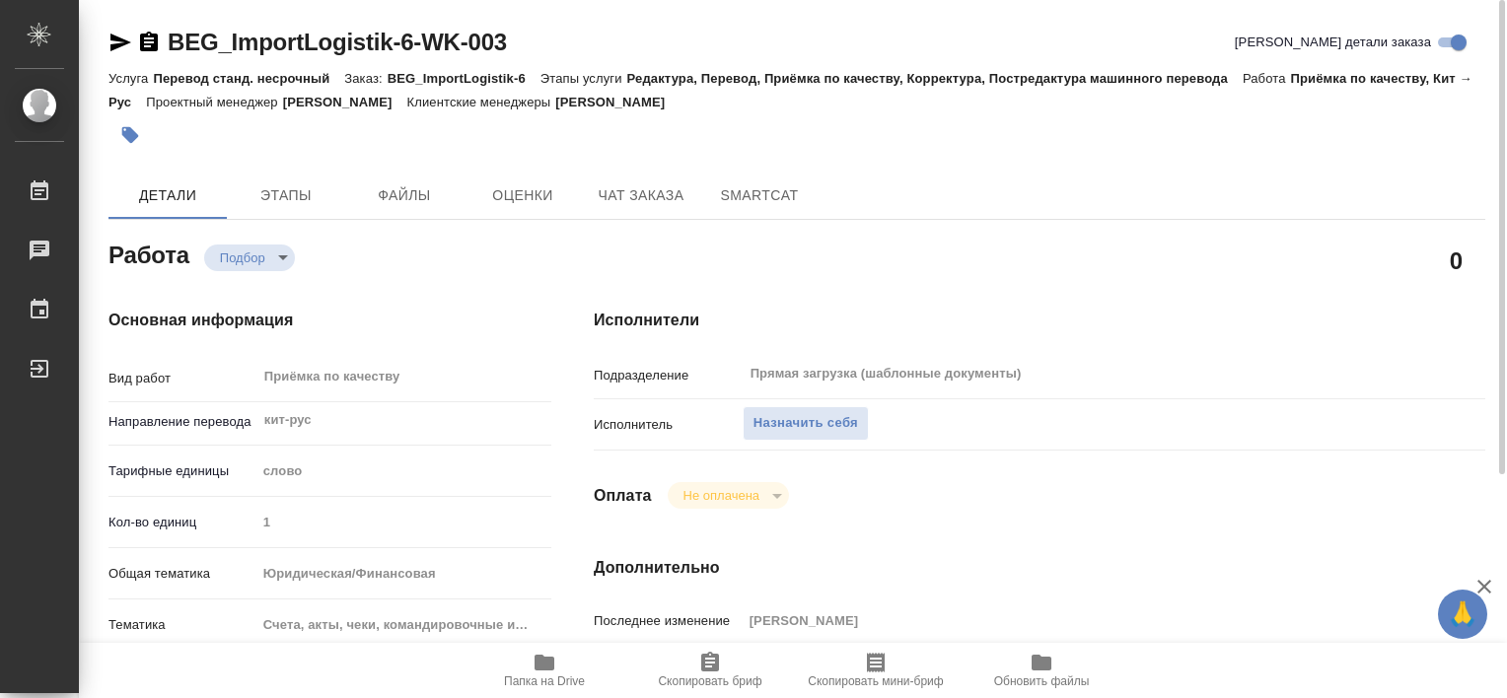
scroll to position [592, 0]
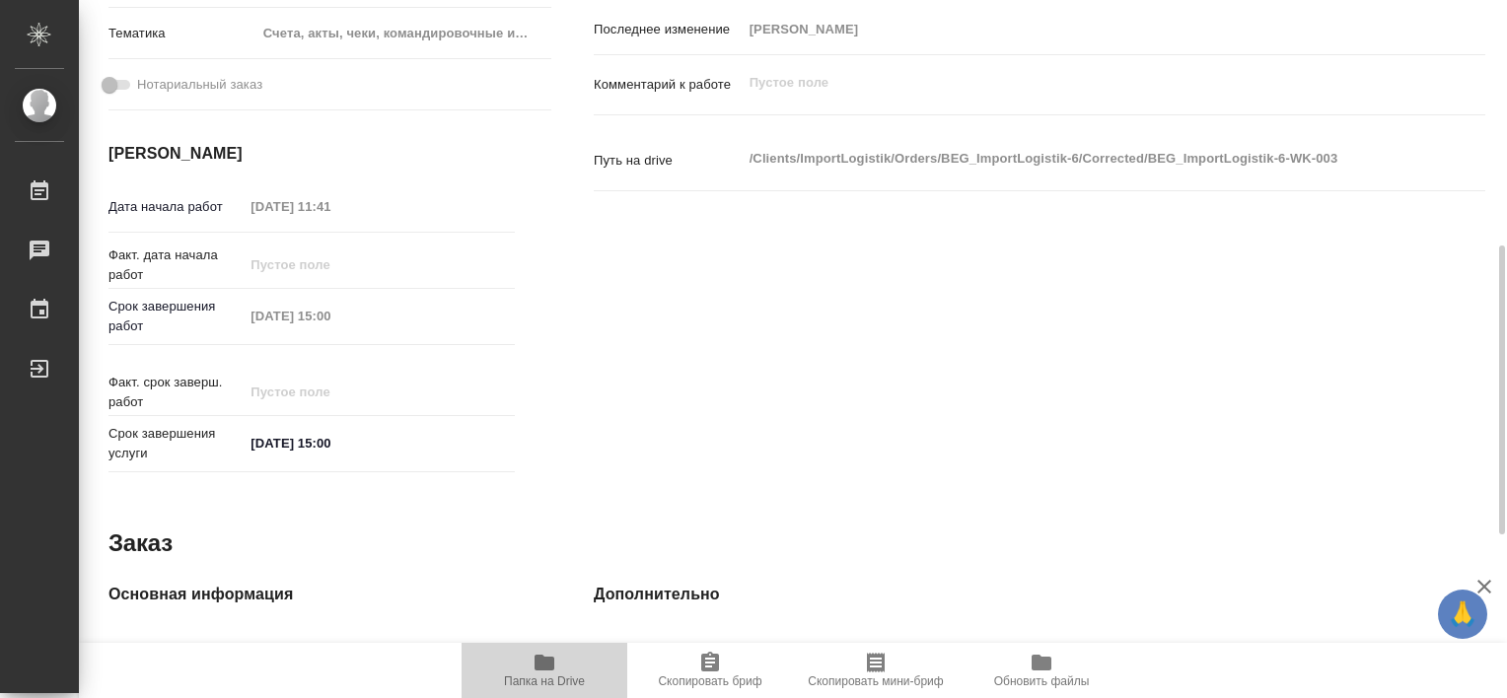
click at [538, 678] on span "Папка на Drive" at bounding box center [544, 682] width 81 height 14
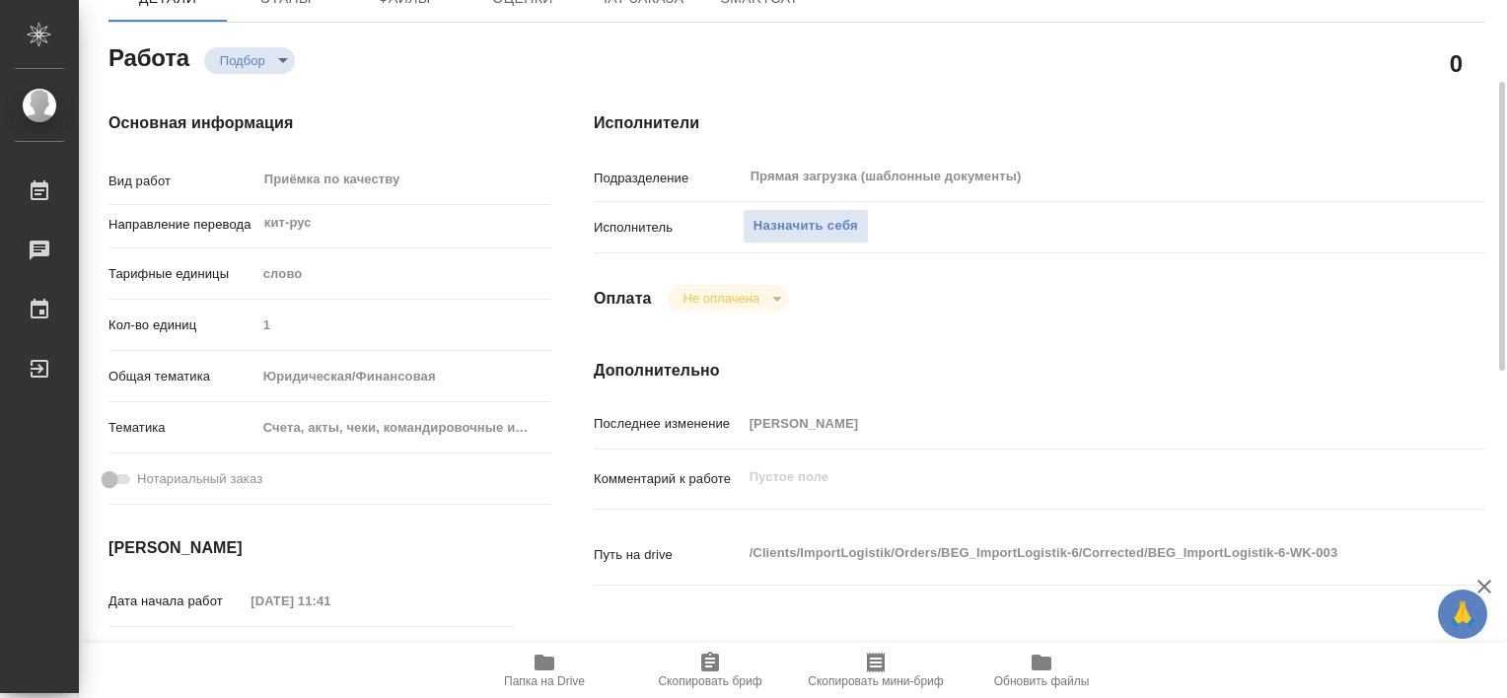
scroll to position [0, 0]
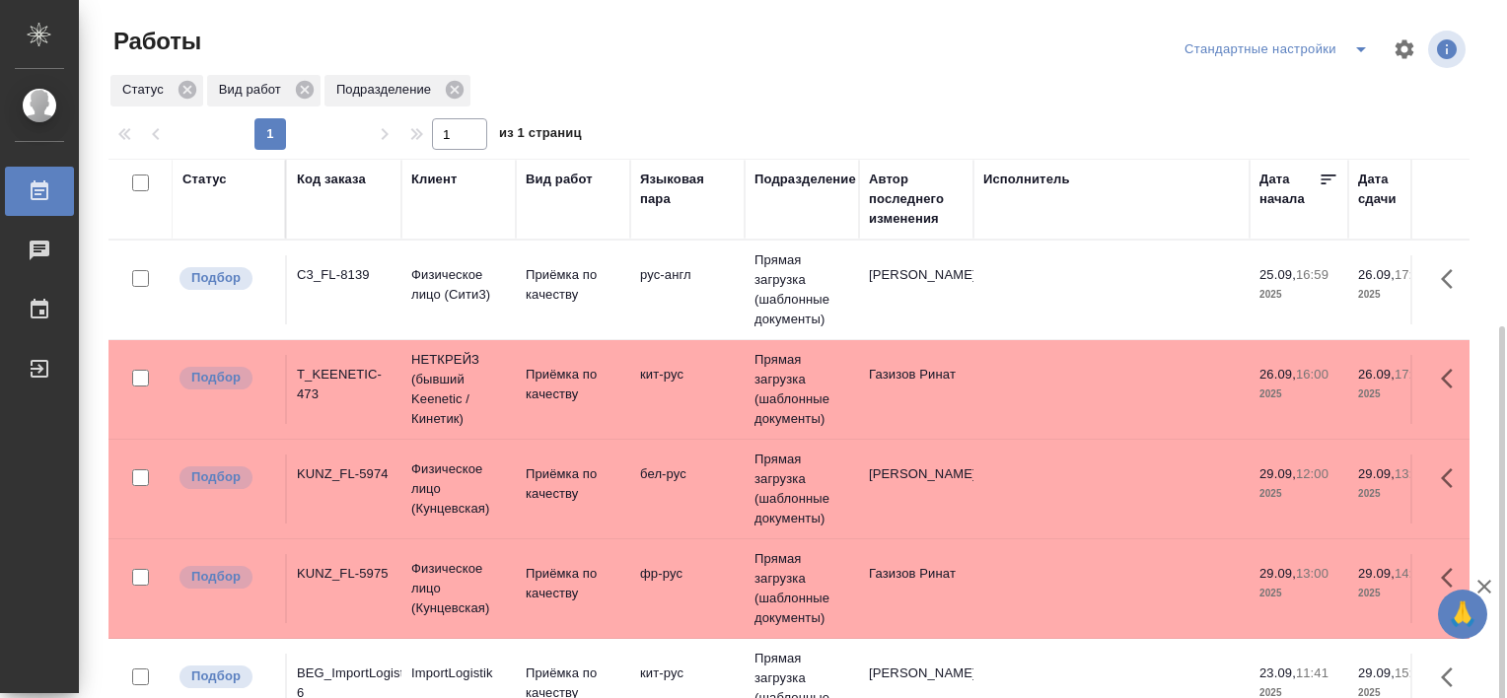
scroll to position [181, 0]
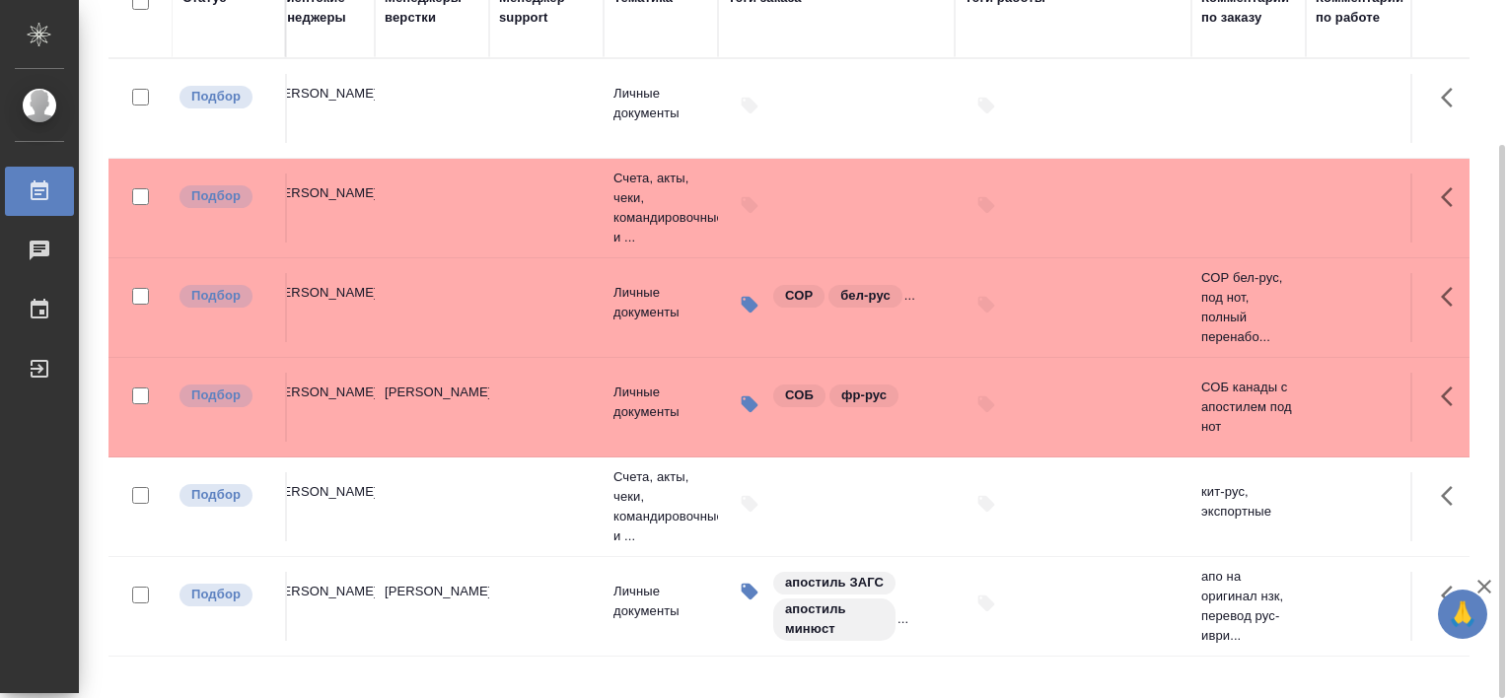
scroll to position [0, 2057]
drag, startPoint x: 1357, startPoint y: 690, endPoint x: 1402, endPoint y: 677, distance: 46.5
click at [1402, 677] on div "Работы Стандартные настройки Статус Вид работ Подразделение 1 1 из 1 страниц Ст…" at bounding box center [797, 259] width 1399 height 880
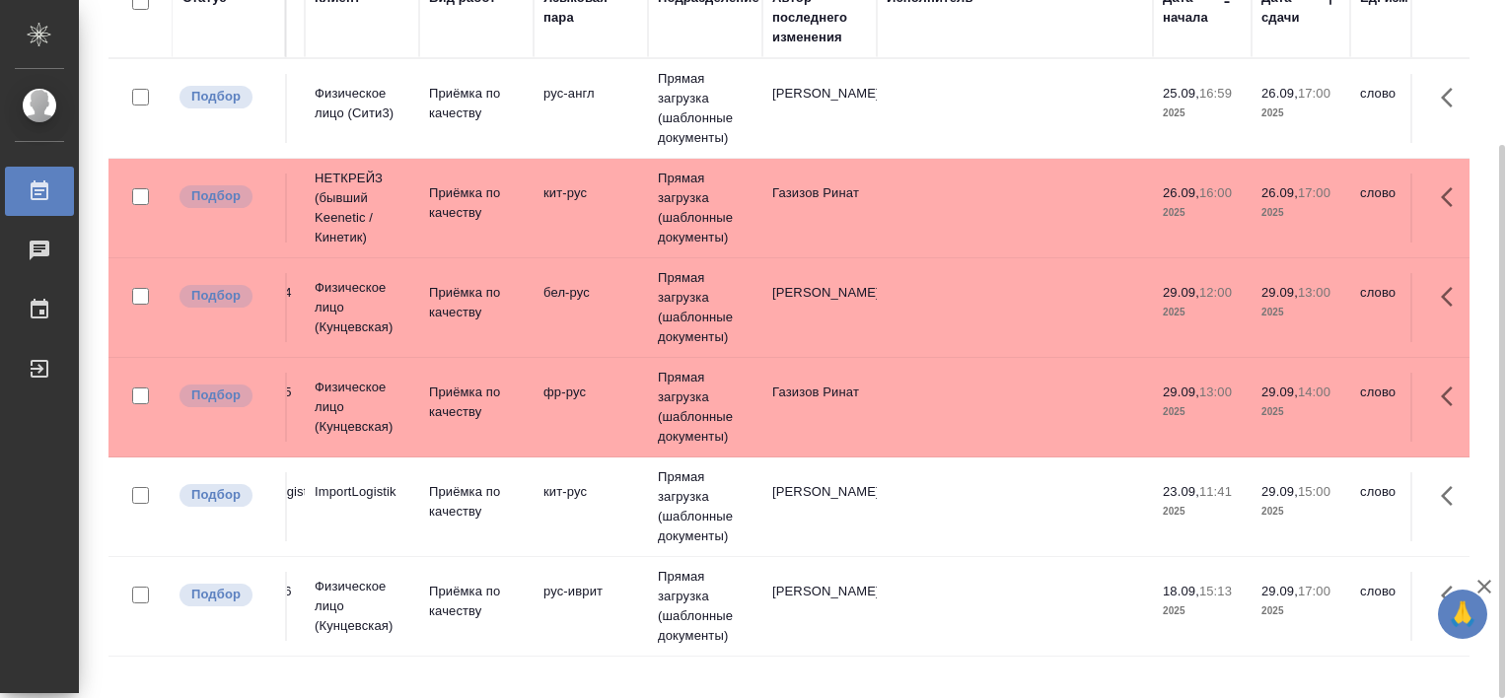
scroll to position [0, 0]
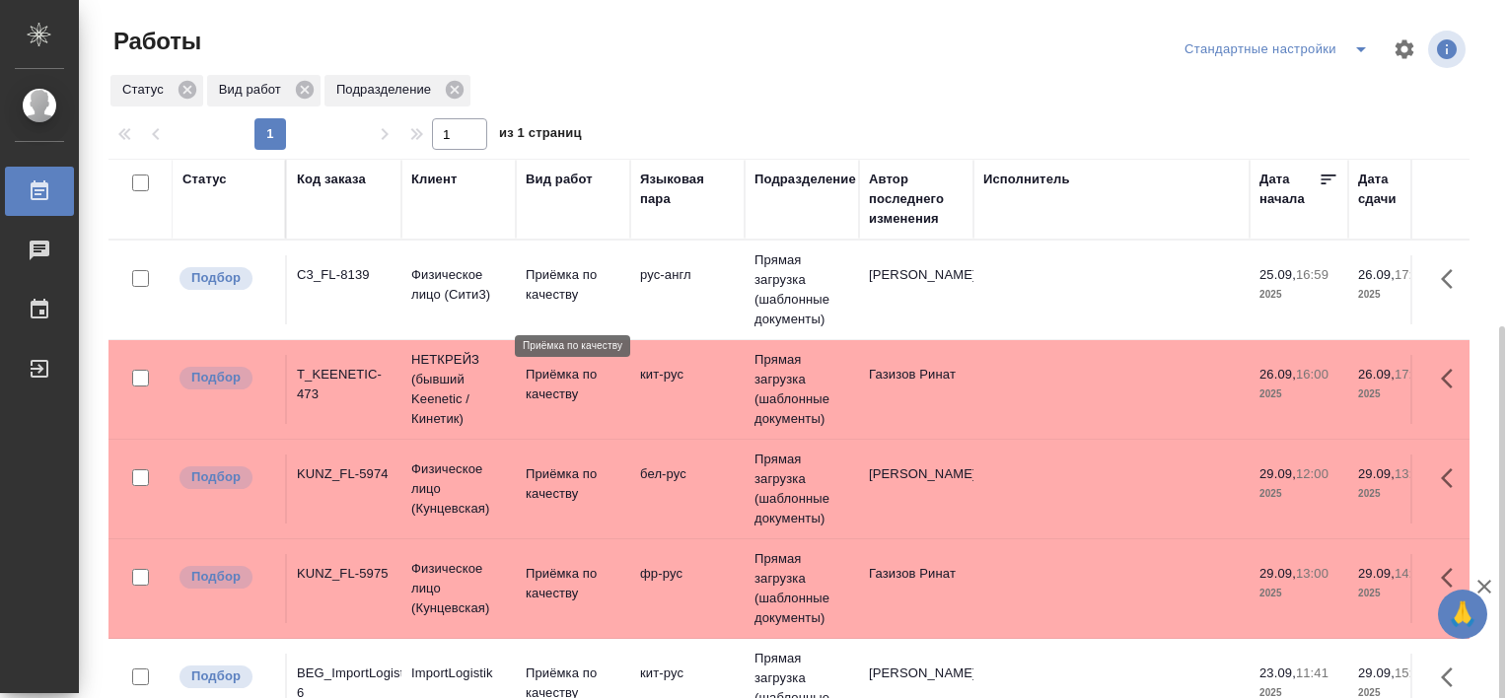
scroll to position [181, 0]
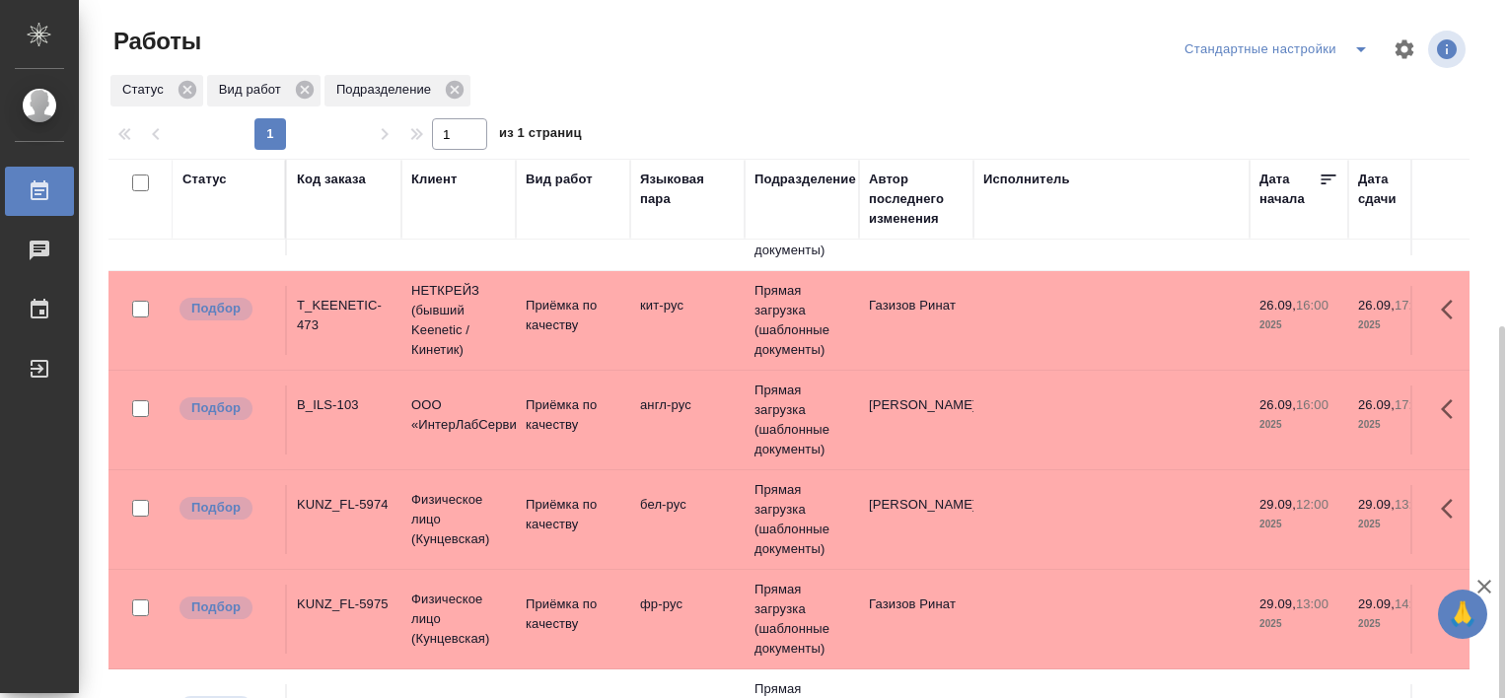
scroll to position [181, 0]
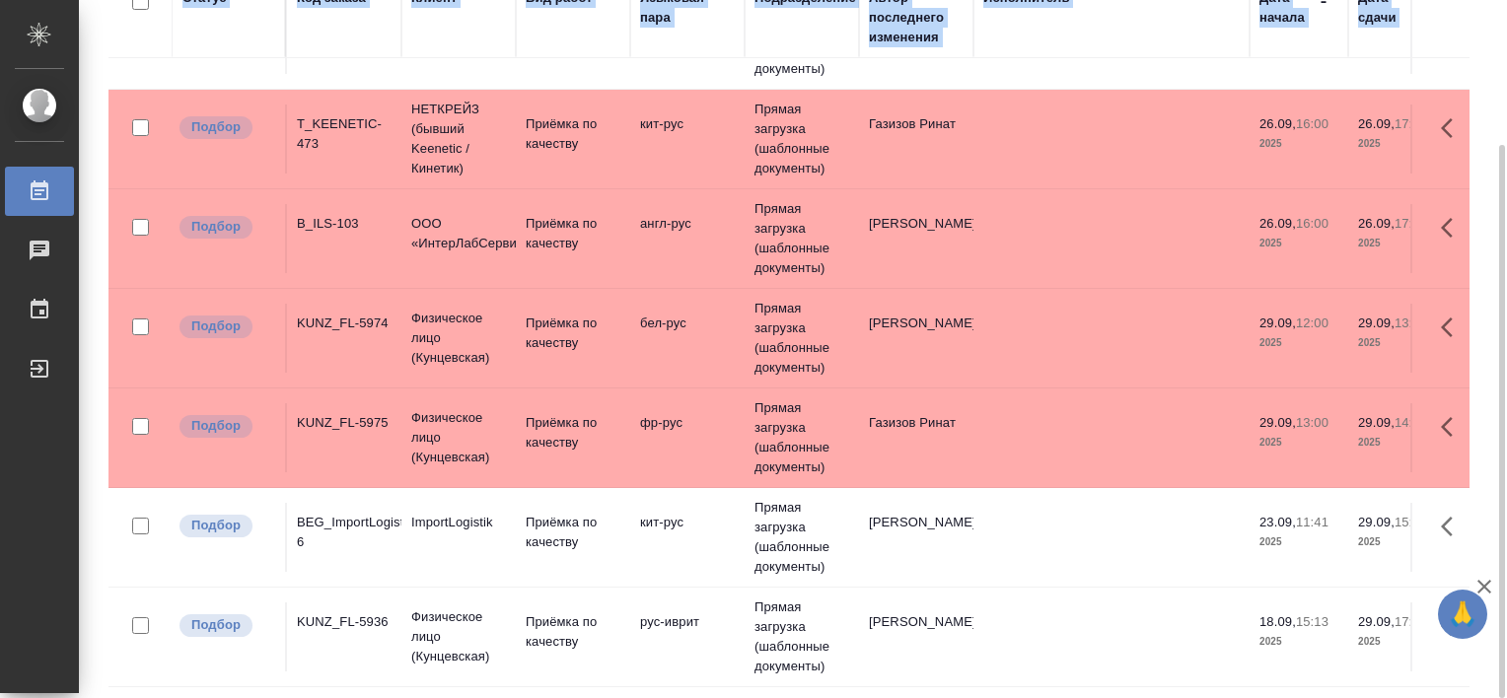
drag, startPoint x: 1506, startPoint y: 402, endPoint x: 1510, endPoint y: 509, distance: 106.6
click at [1506, 509] on html "🙏 .cls-1 fill:#fff; AWATERA [PERSON_NAME] Работы Чаты График Выйти Работы Станд…" at bounding box center [753, 349] width 1507 height 698
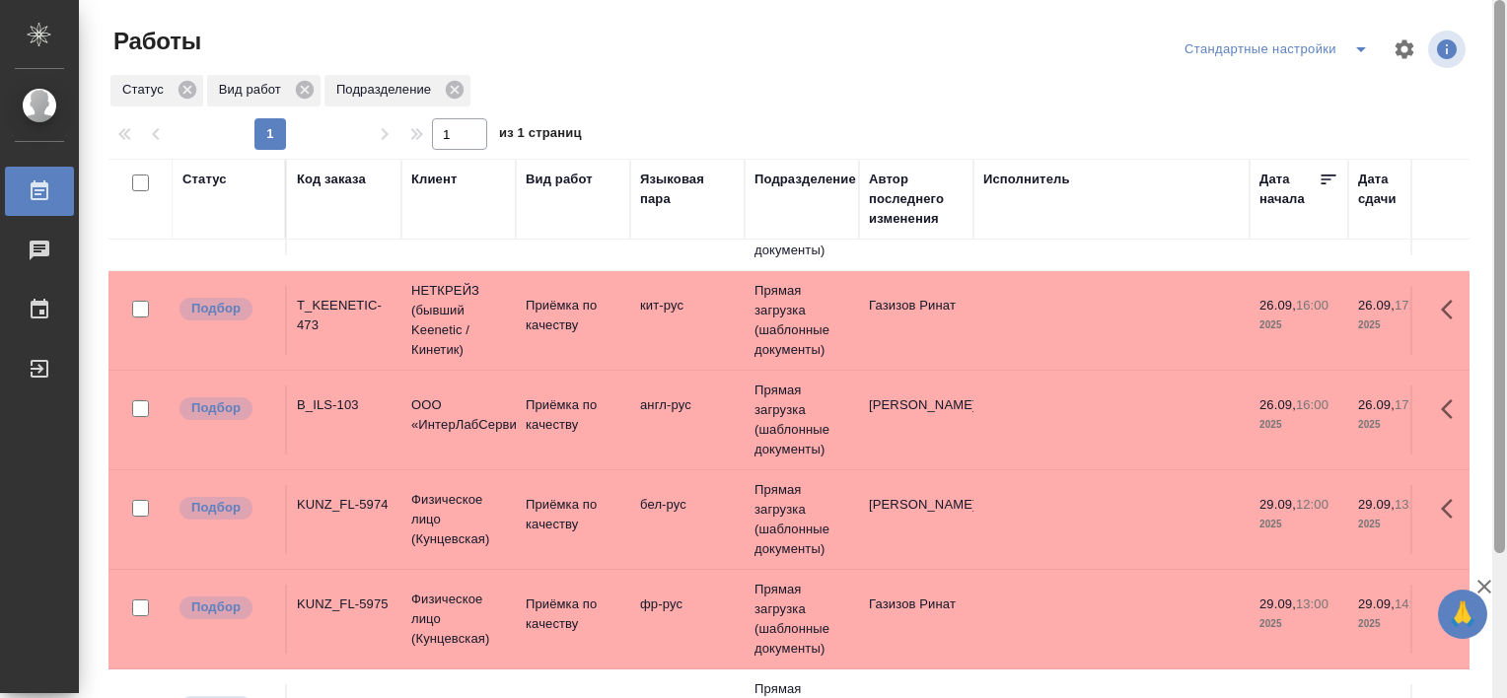
scroll to position [181, 0]
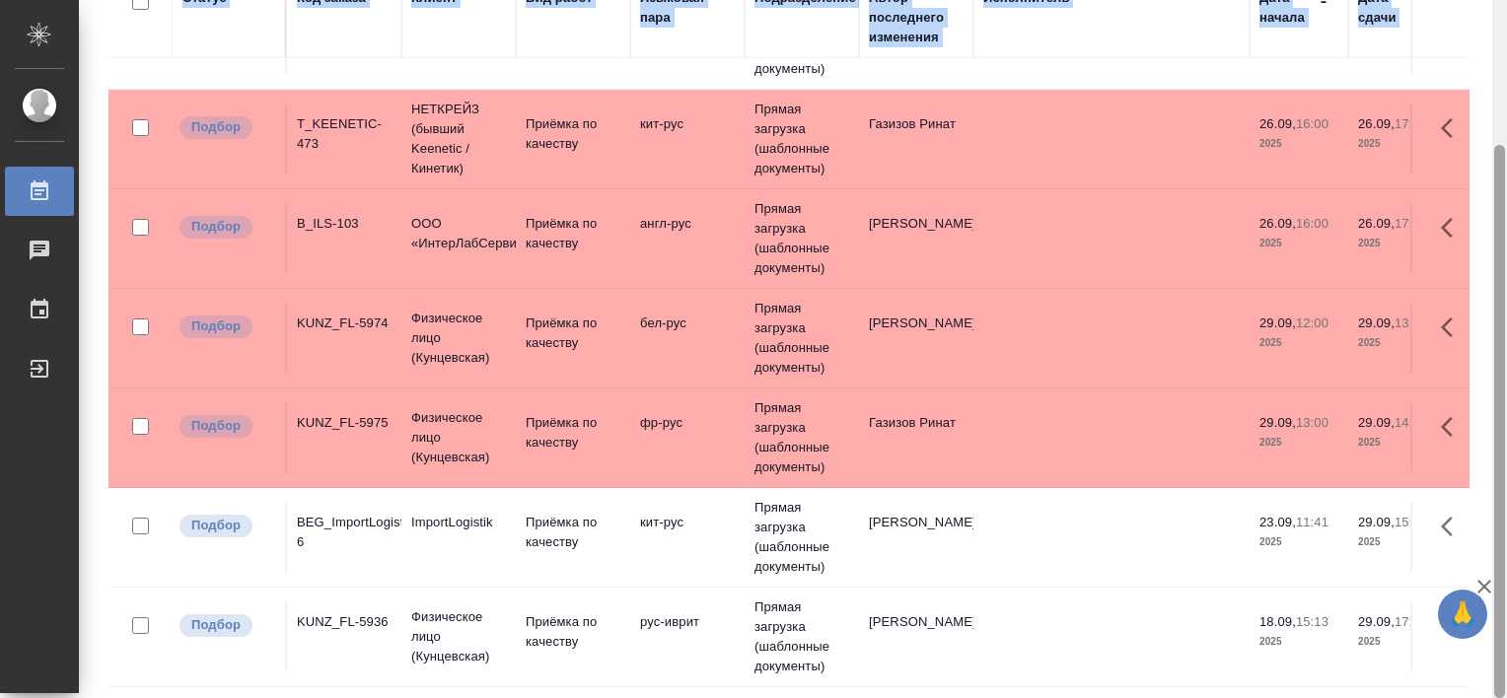
drag, startPoint x: 1506, startPoint y: 391, endPoint x: 1506, endPoint y: 457, distance: 66.1
click at [1506, 457] on html "🙏 .cls-1 fill:#fff; AWATERA Tretyakova Valeriya Работы 0 Чаты График Выйти Рабо…" at bounding box center [753, 349] width 1507 height 698
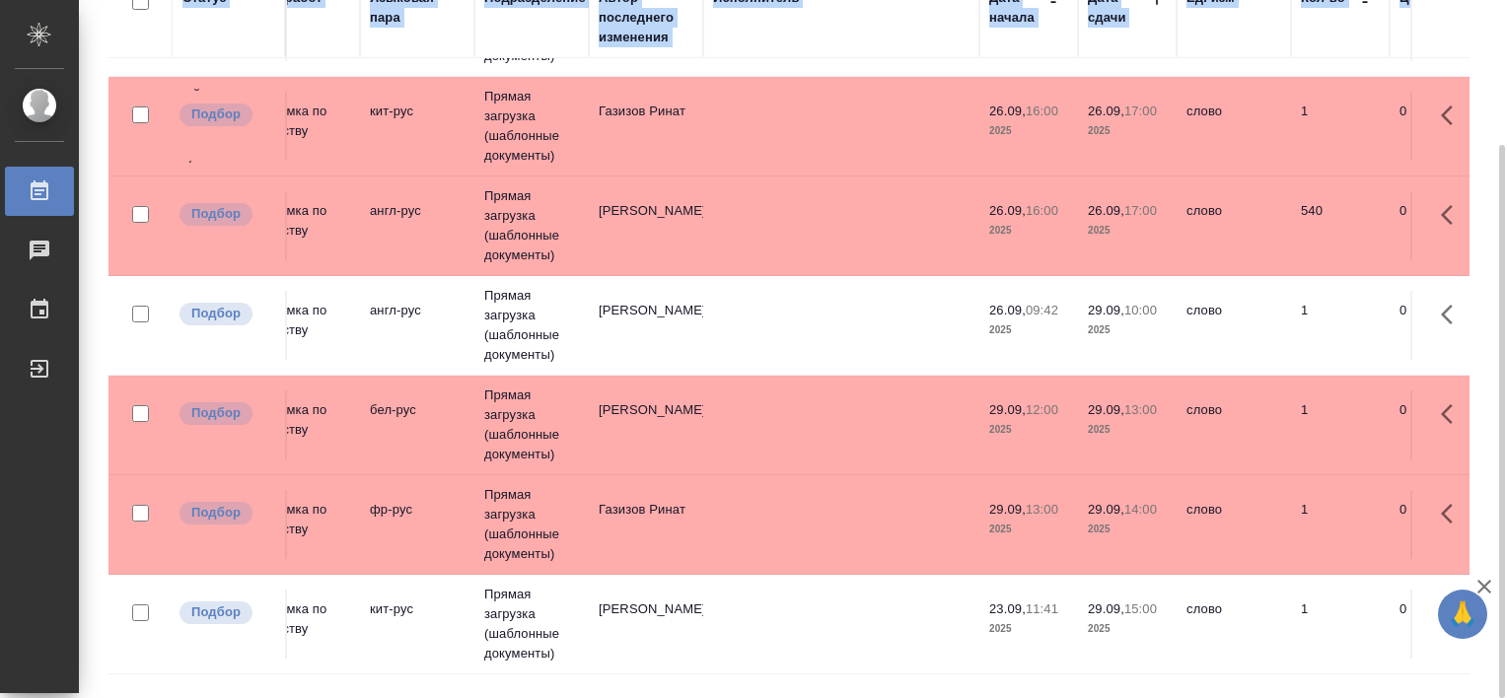
scroll to position [82, 139]
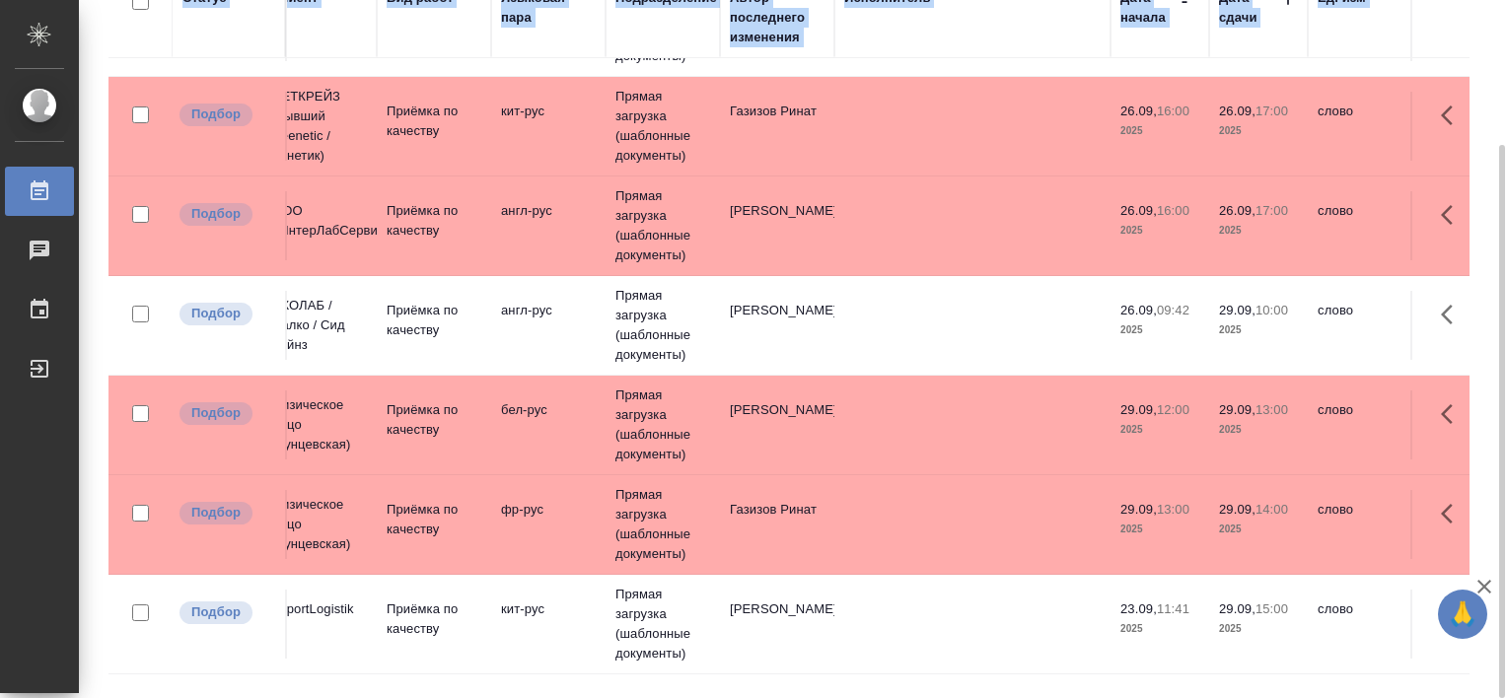
drag, startPoint x: 613, startPoint y: 631, endPoint x: 419, endPoint y: 626, distance: 193.4
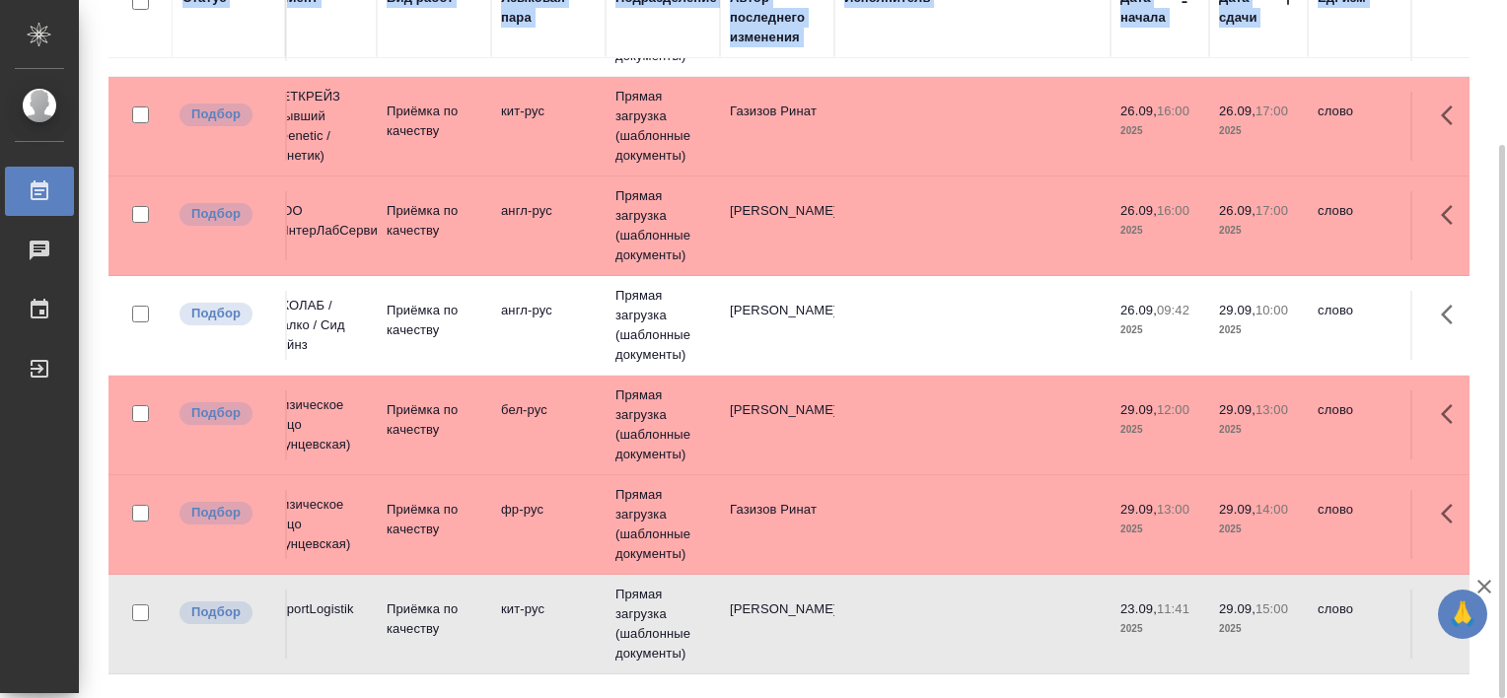
scroll to position [82, 0]
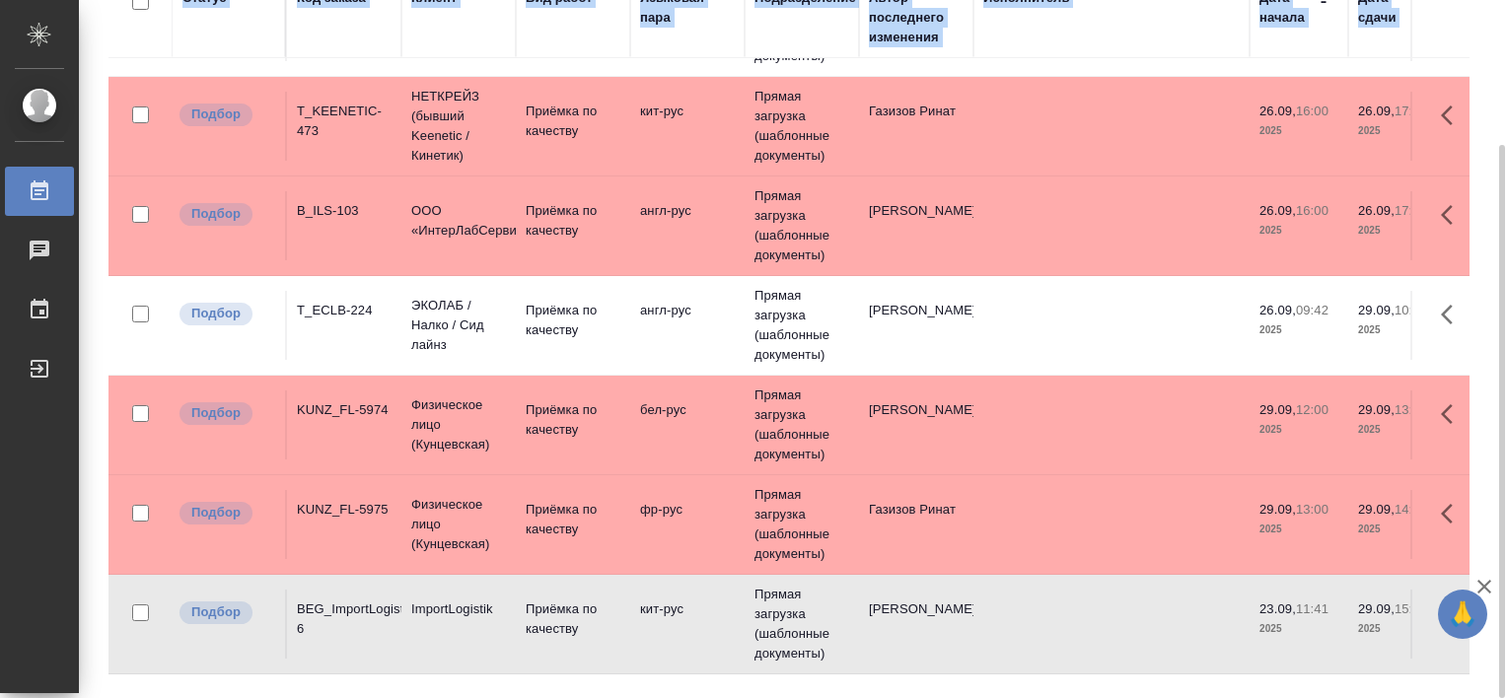
click at [344, 314] on div "T_ECLB-224" at bounding box center [344, 311] width 95 height 20
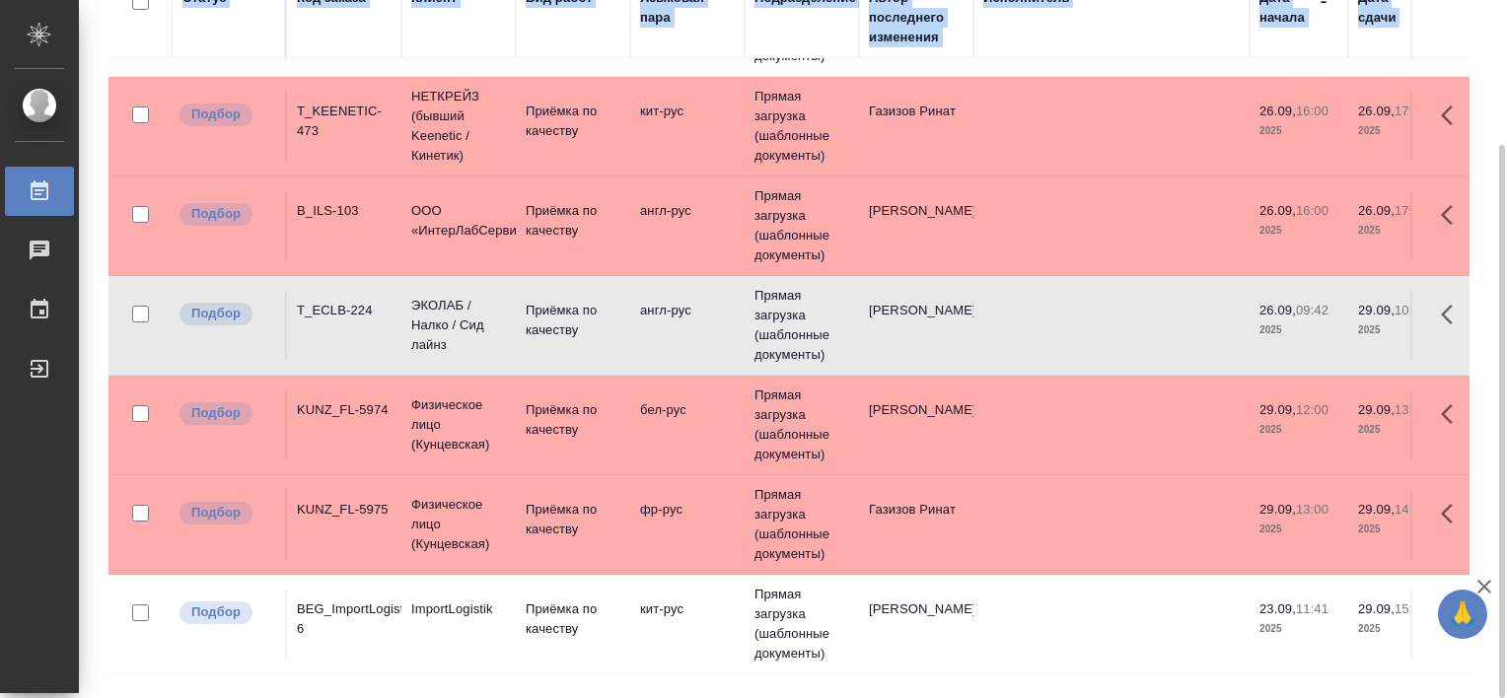
click at [344, 314] on div "T_ECLB-224" at bounding box center [344, 311] width 95 height 20
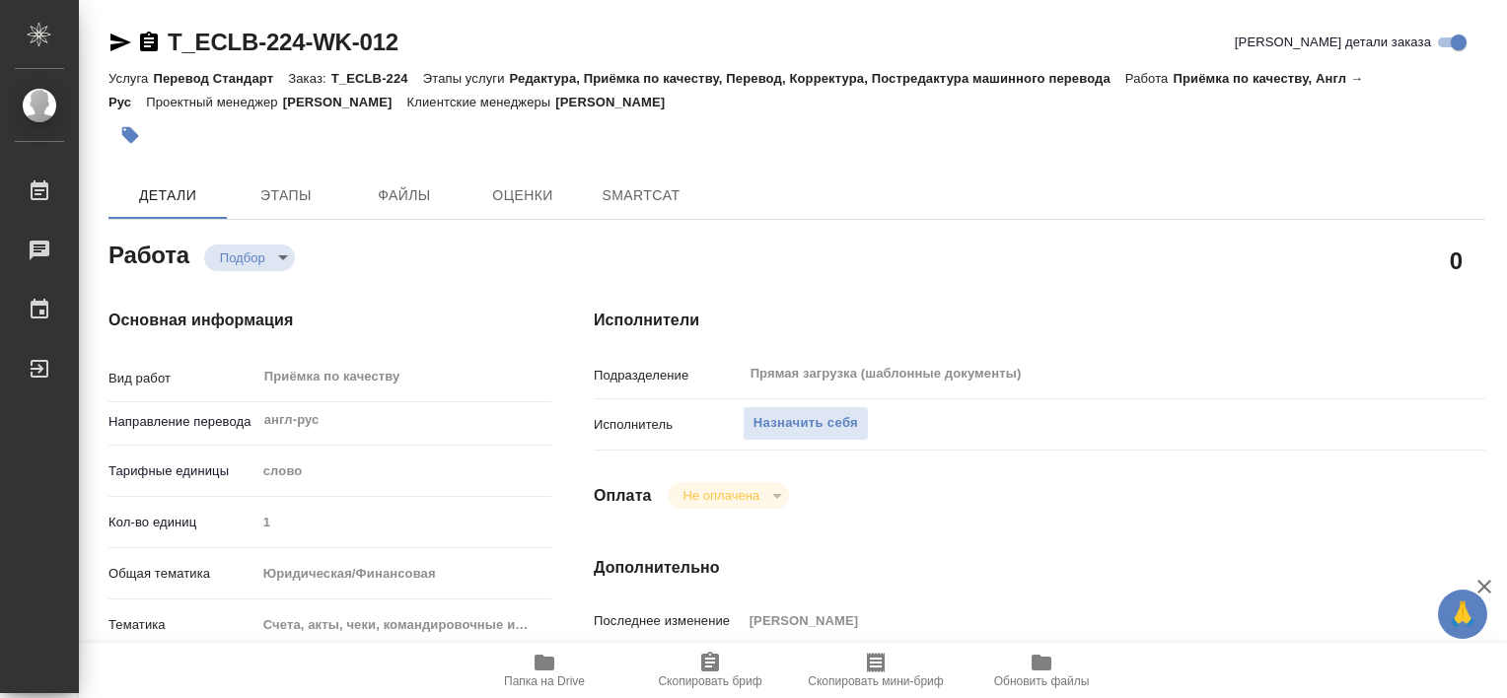
type textarea "x"
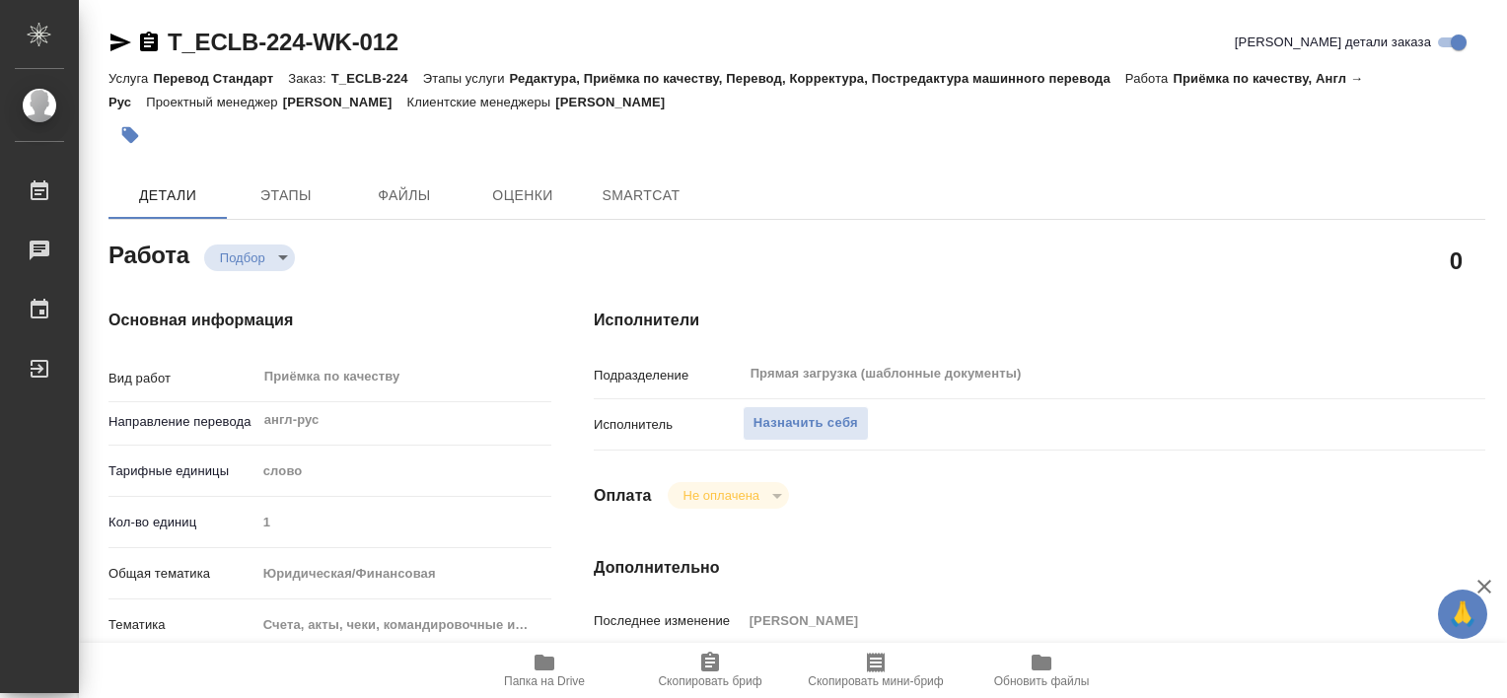
type textarea "x"
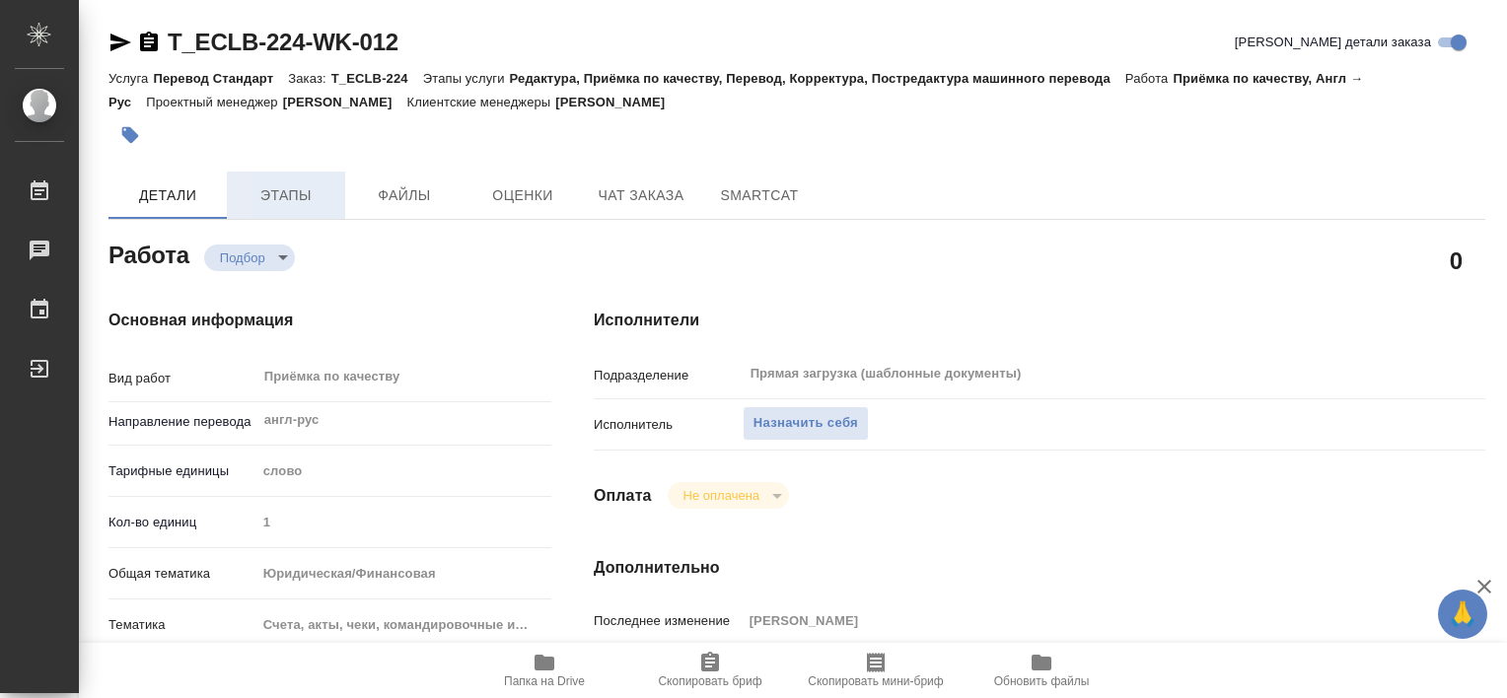
type textarea "x"
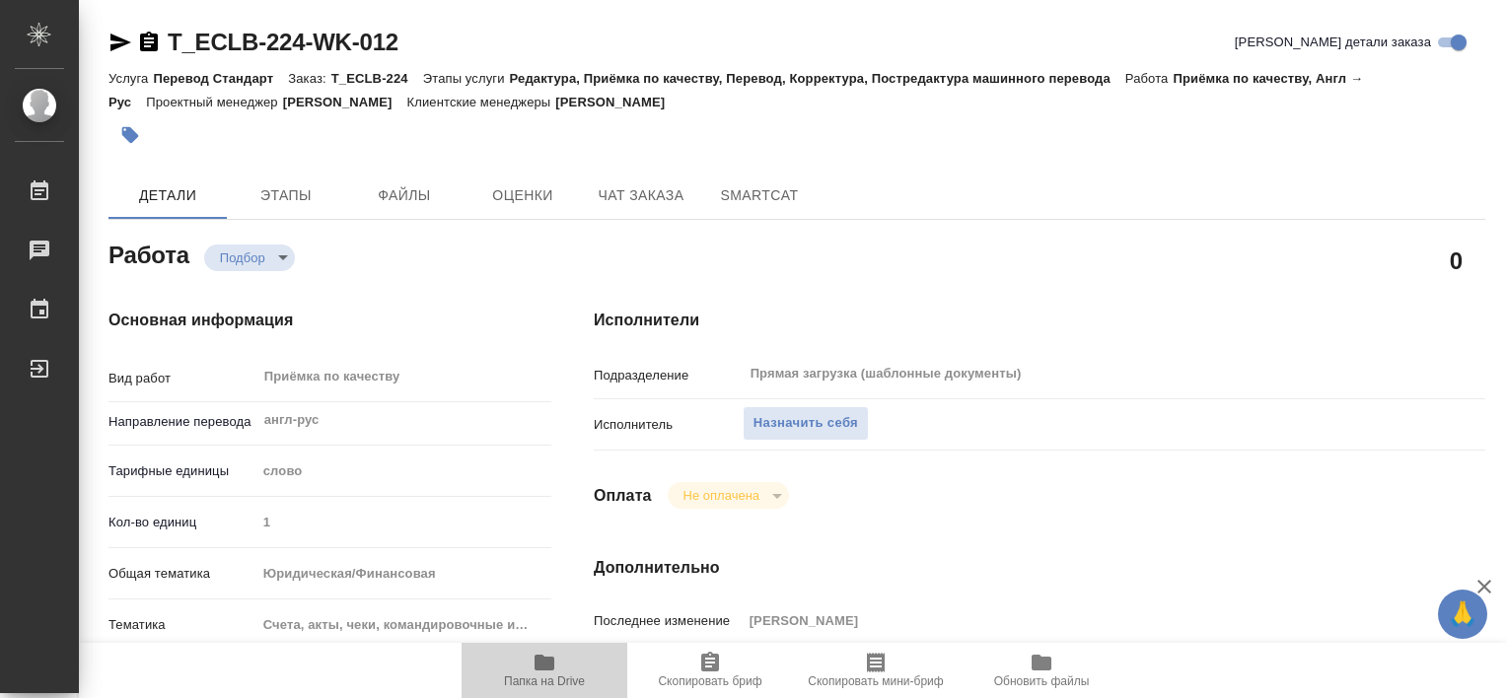
click at [568, 660] on span "Папка на Drive" at bounding box center [544, 669] width 142 height 37
type textarea "x"
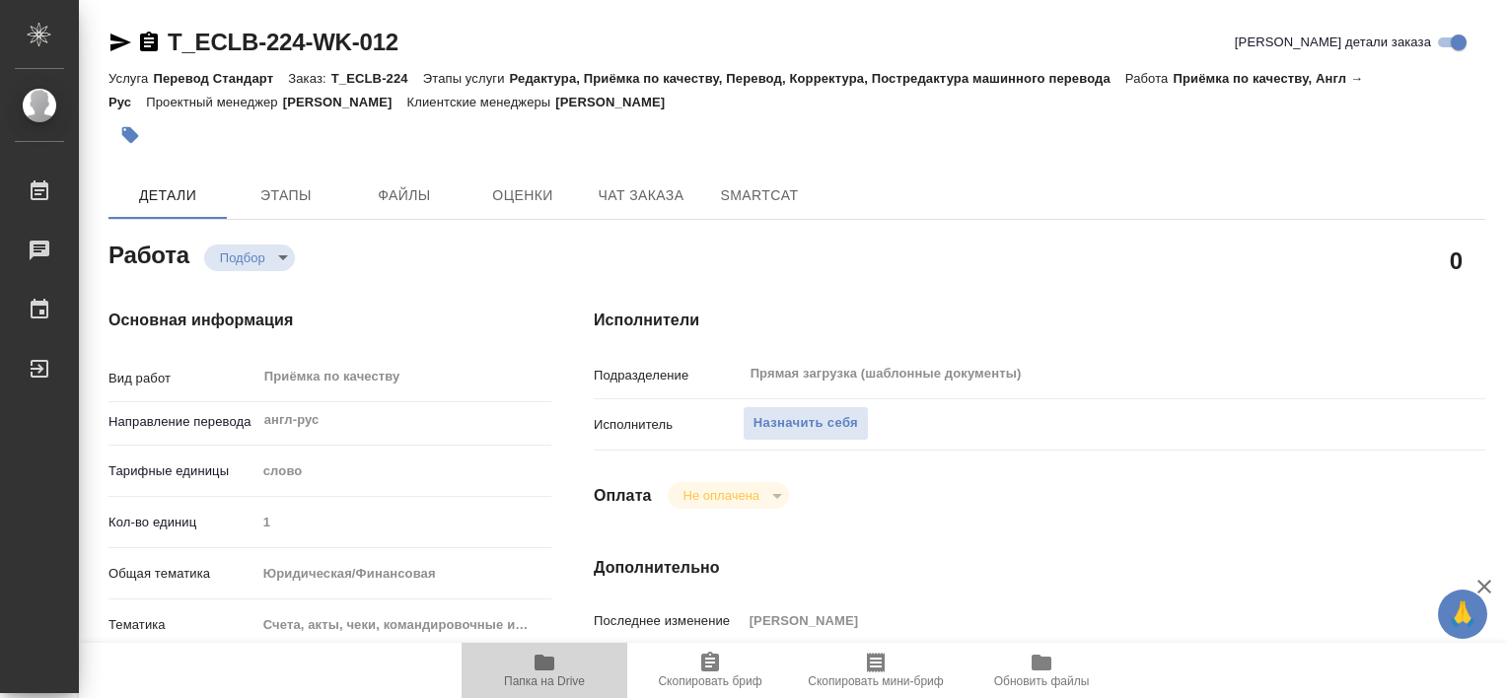
type textarea "x"
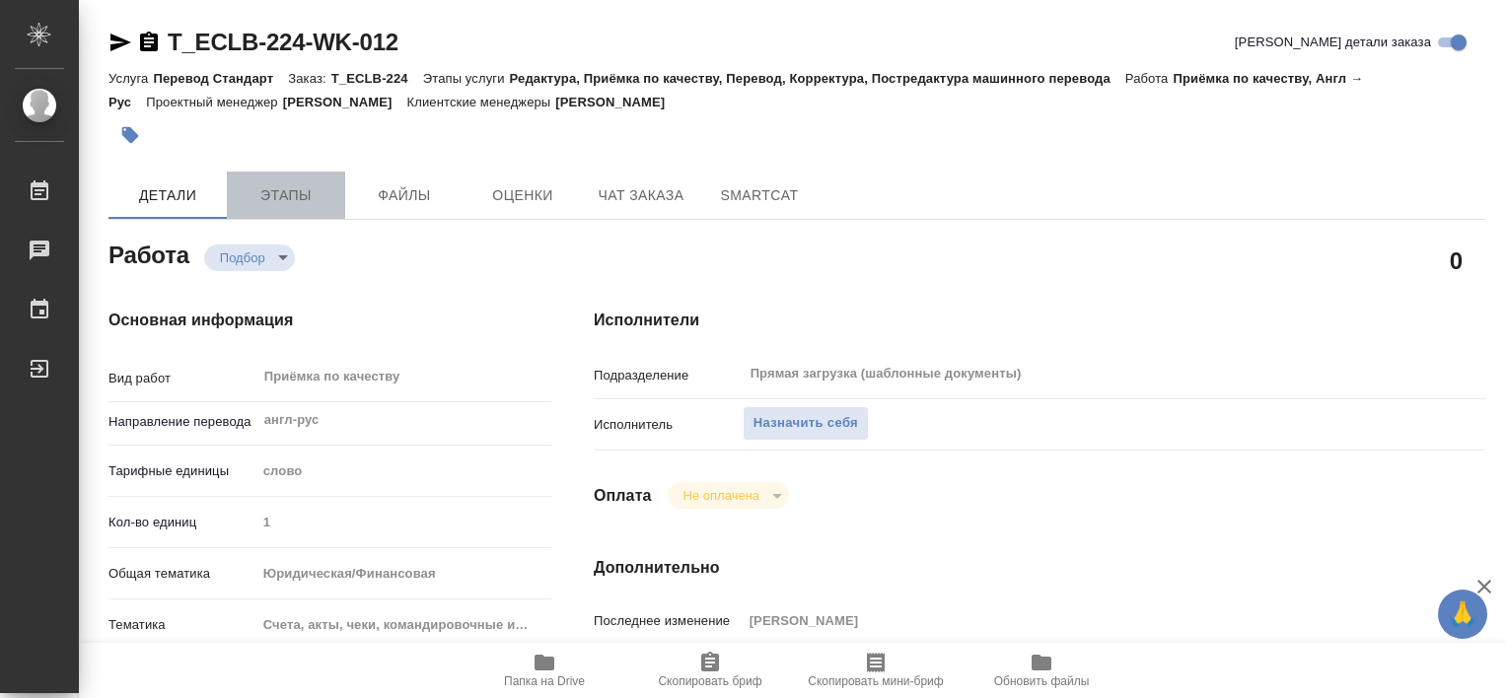
click at [316, 178] on button "Этапы" at bounding box center [286, 195] width 118 height 47
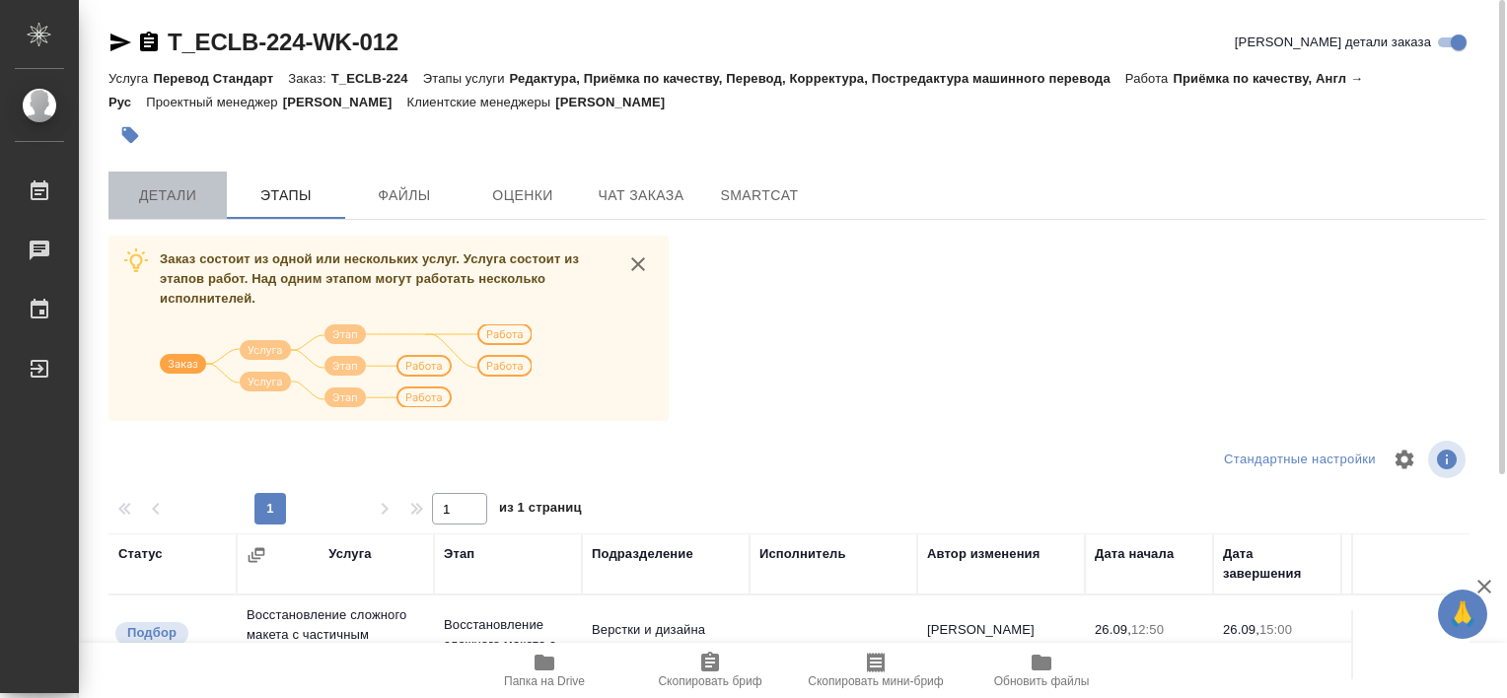
click at [183, 203] on span "Детали" at bounding box center [167, 195] width 95 height 25
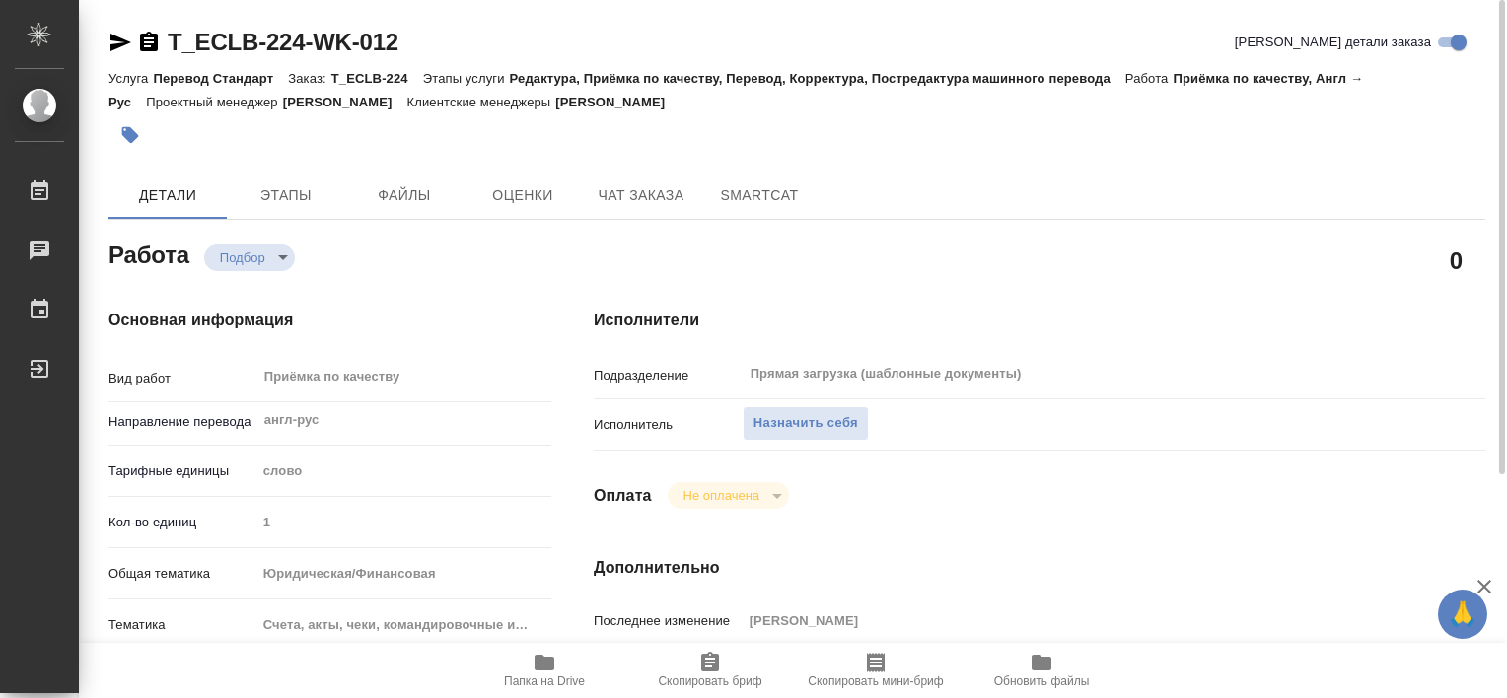
type textarea "x"
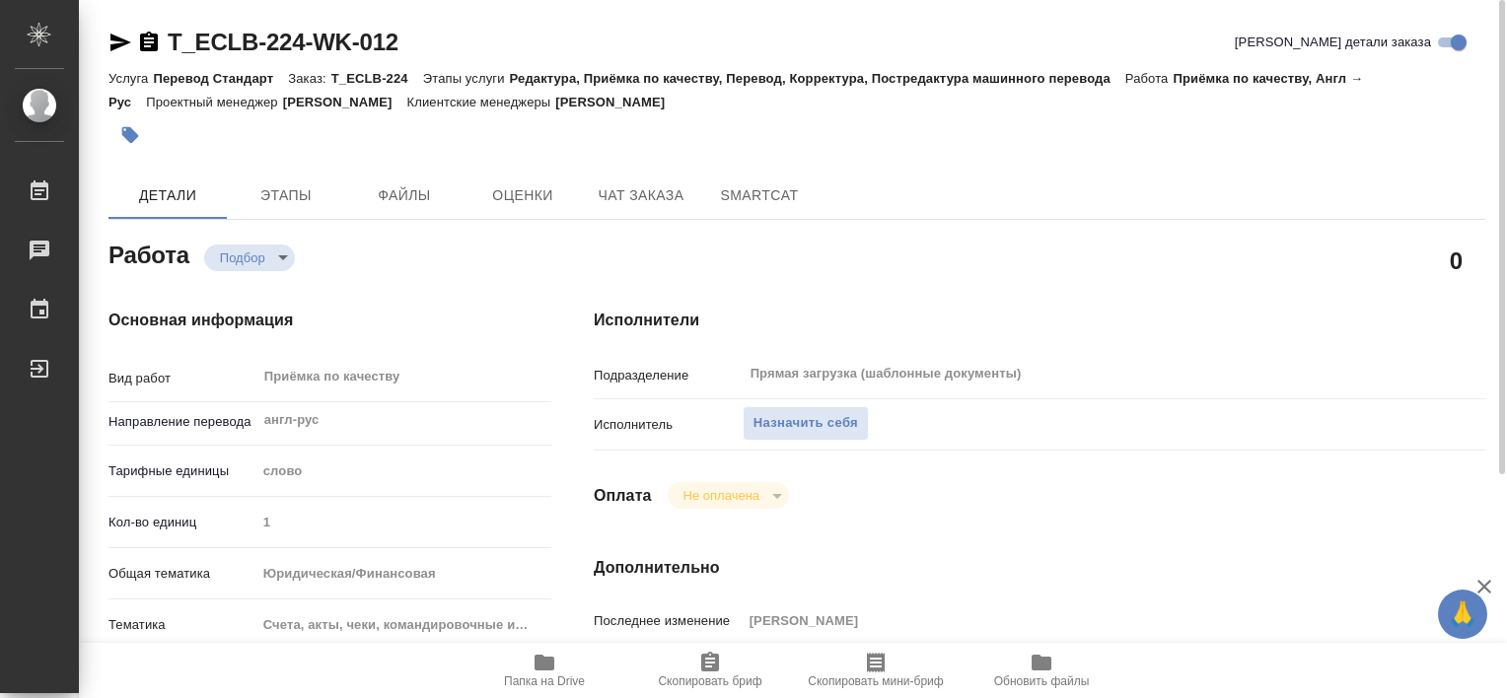
type textarea "x"
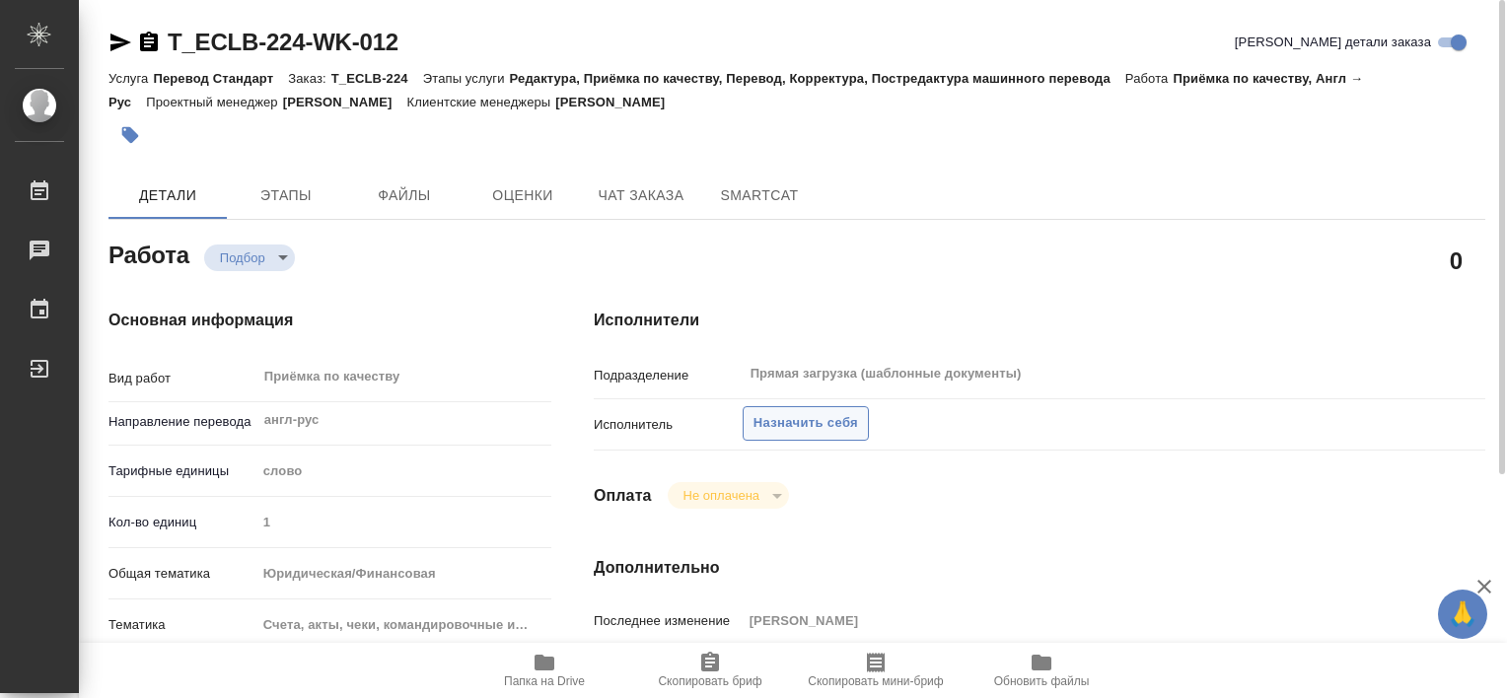
click at [780, 418] on span "Назначить себя" at bounding box center [806, 423] width 105 height 23
type textarea "x"
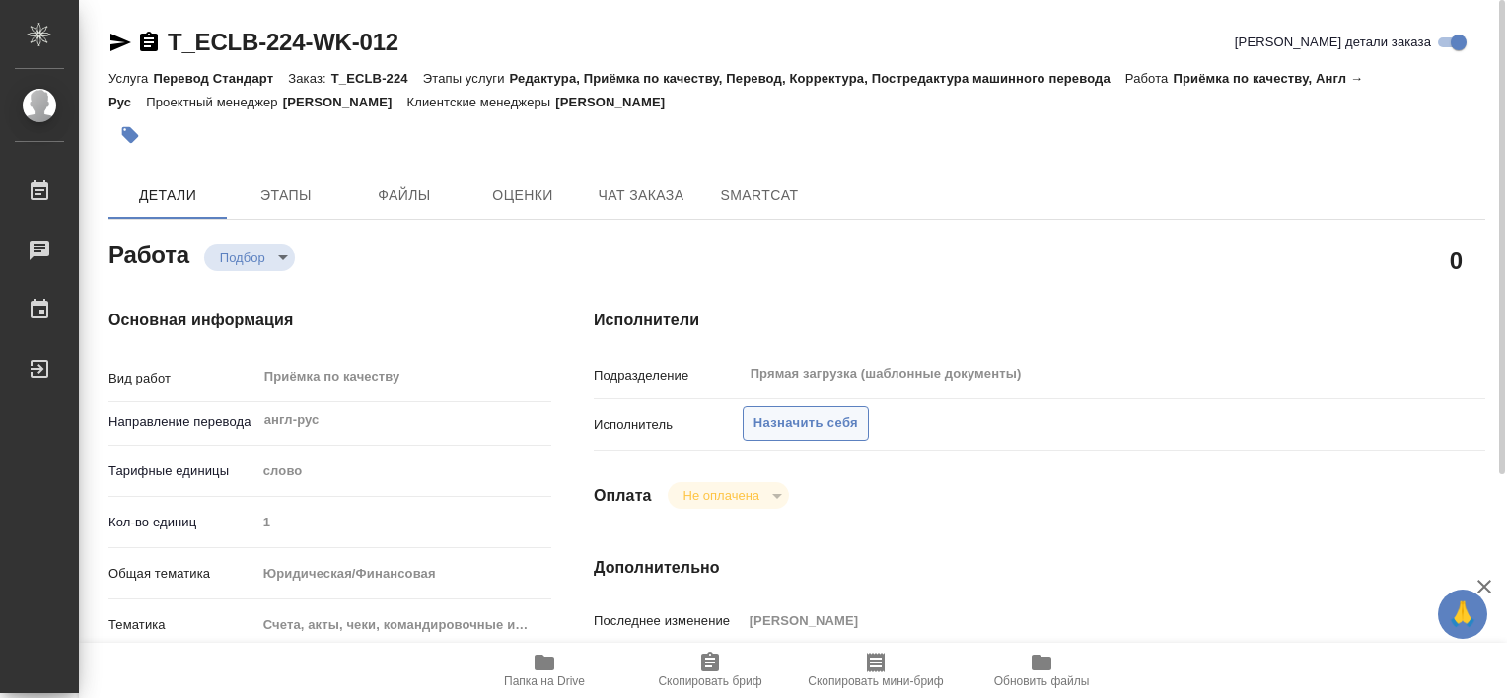
type textarea "x"
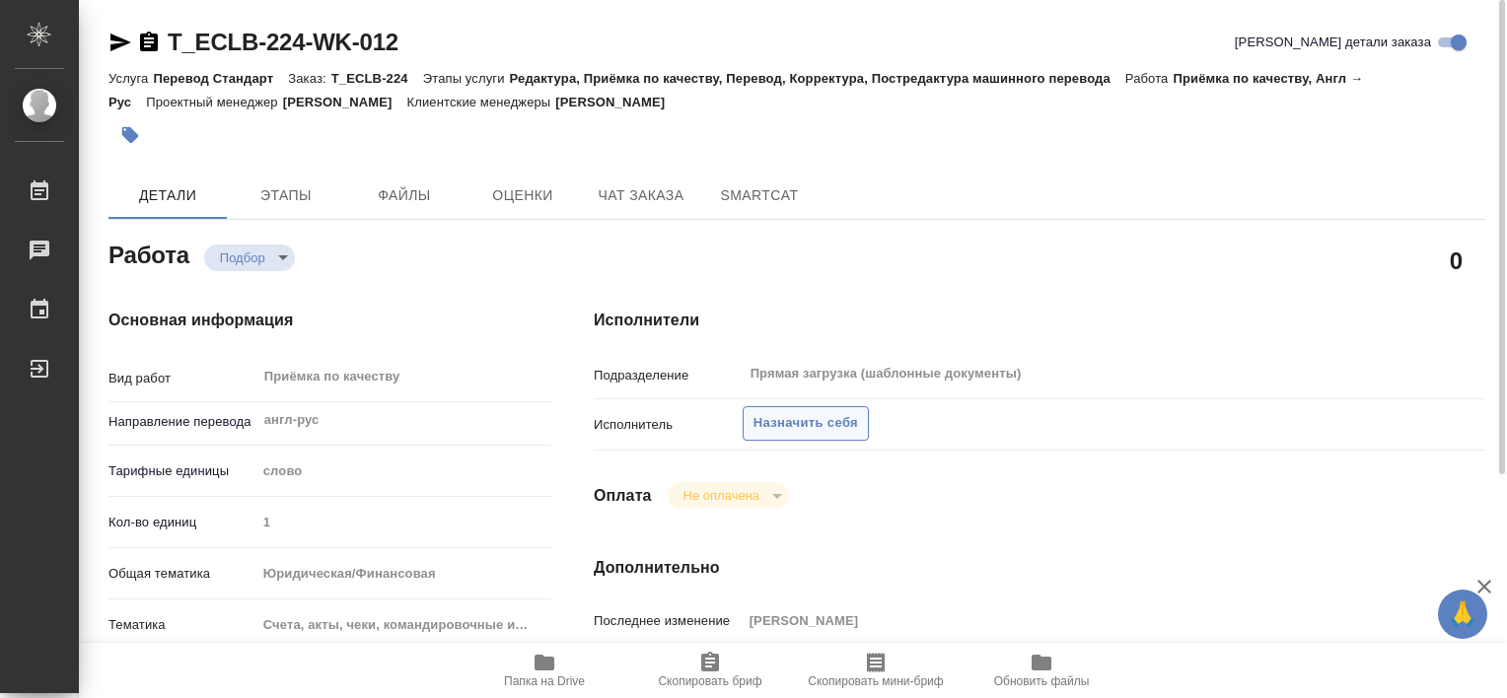
type textarea "x"
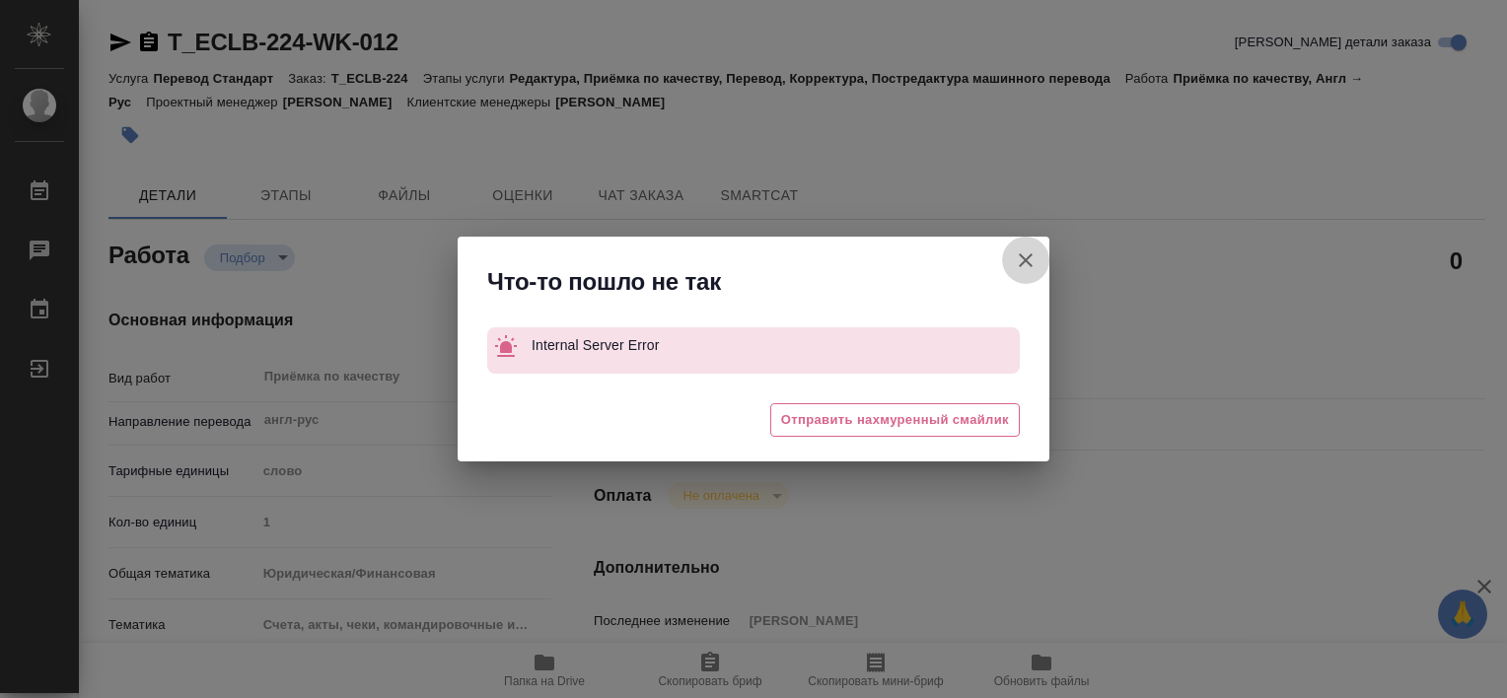
click at [1017, 256] on icon "button" at bounding box center [1026, 261] width 24 height 24
type textarea "x"
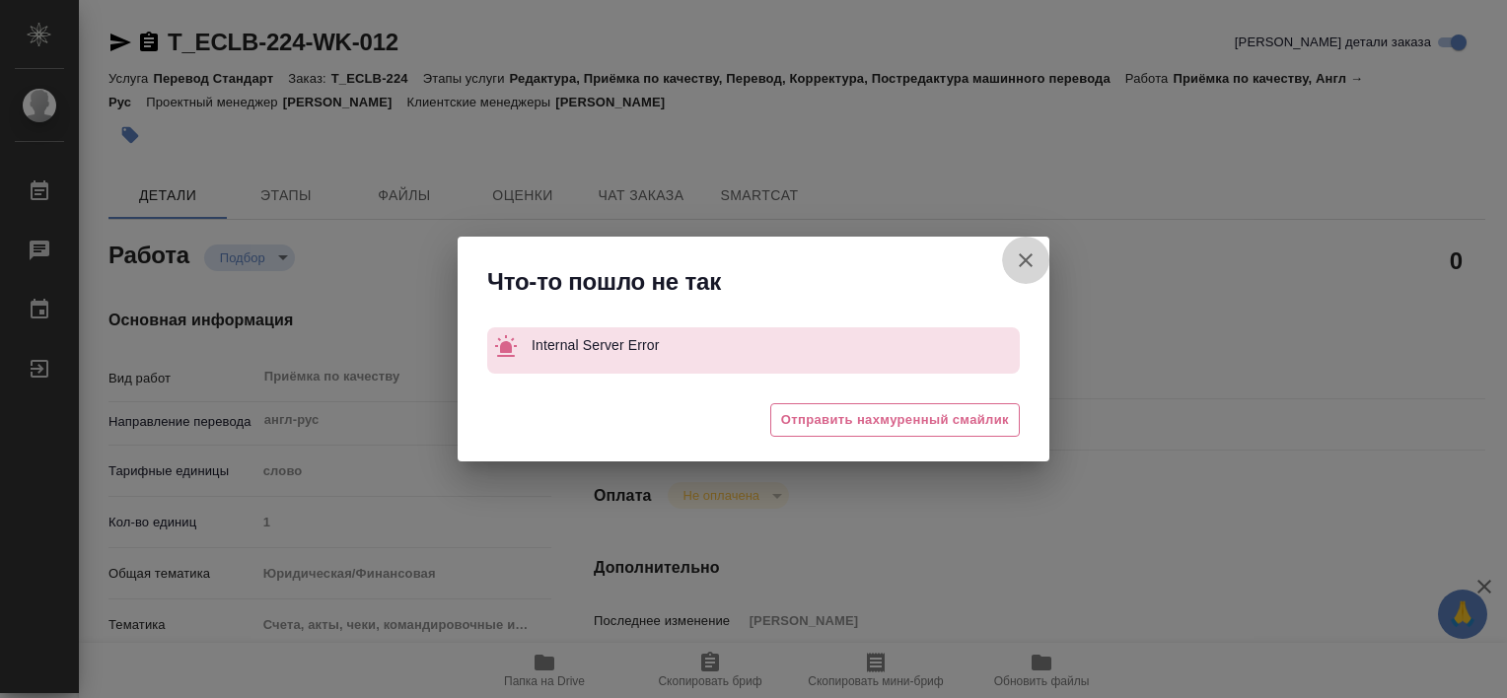
type textarea "x"
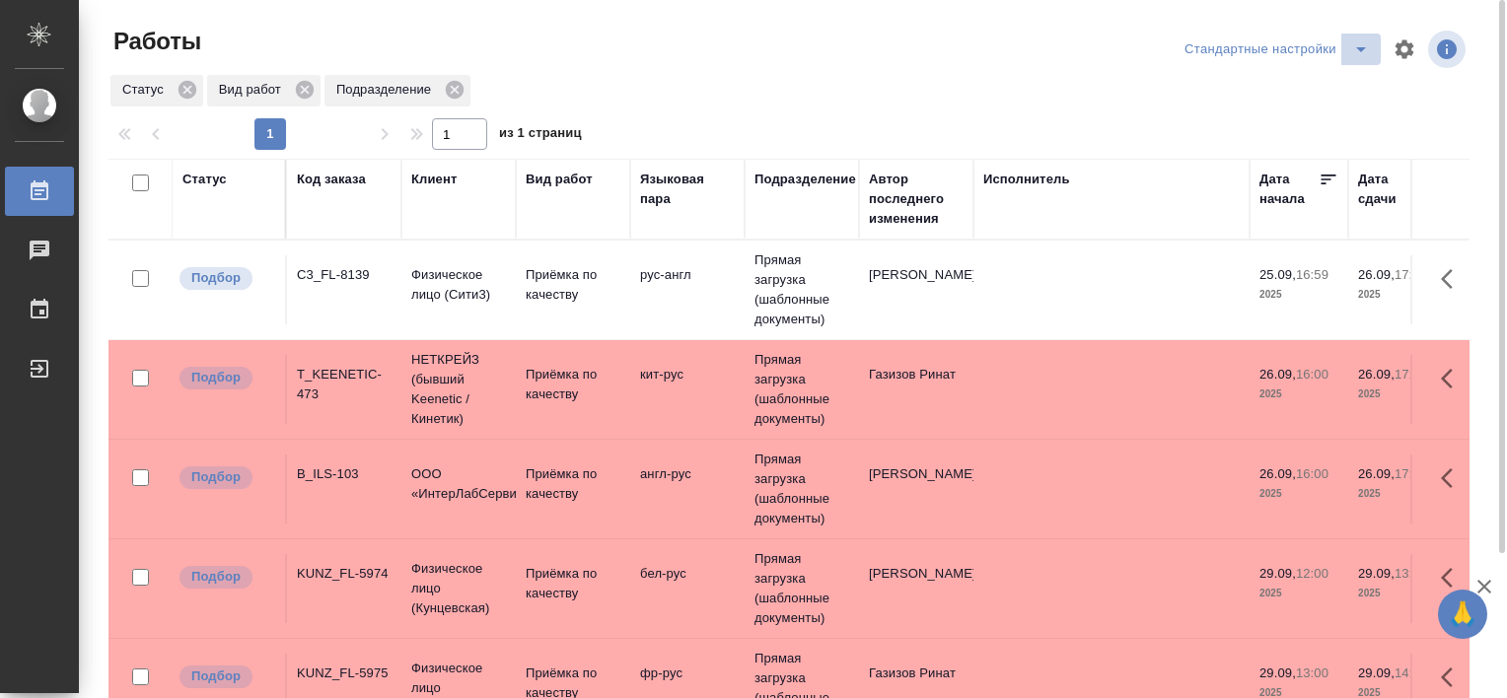
click at [1346, 47] on span "split button" at bounding box center [1361, 49] width 30 height 24
click at [1216, 97] on li "В работе" at bounding box center [1280, 89] width 201 height 32
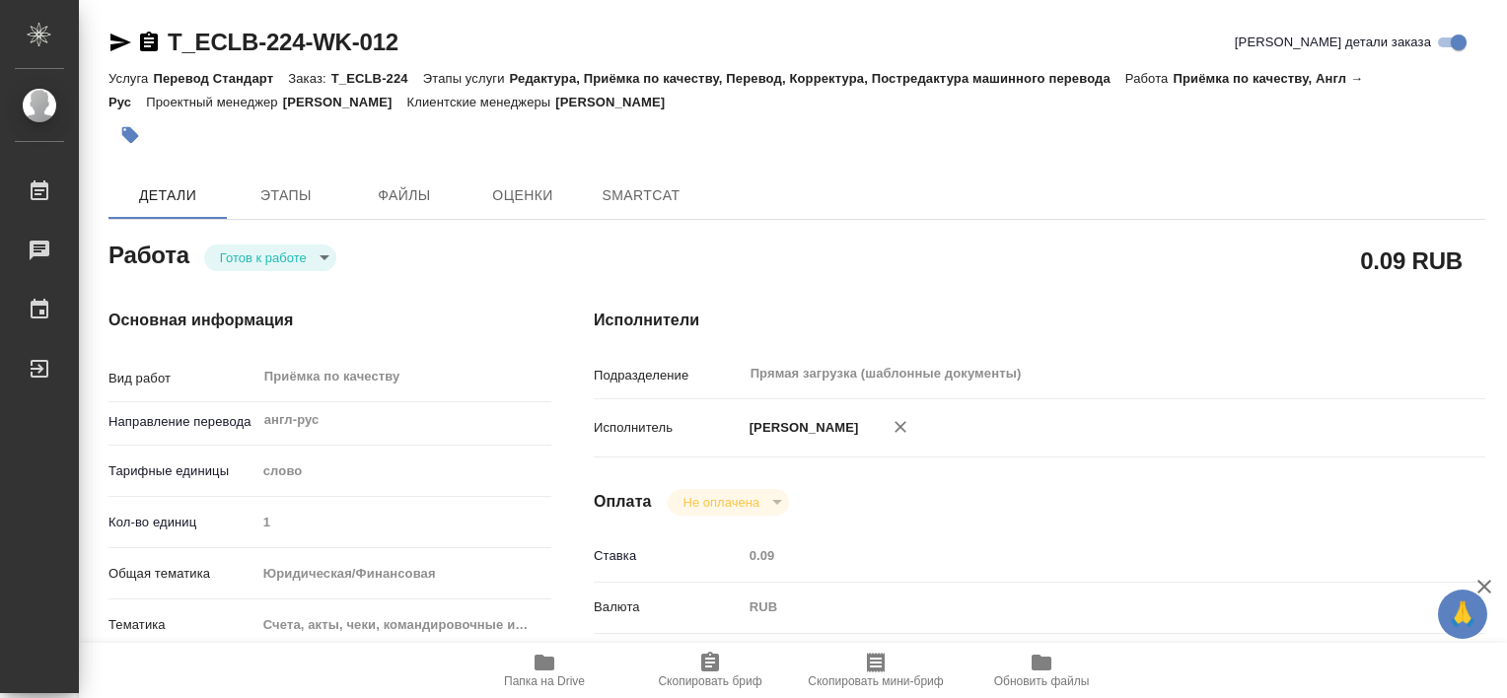
type textarea "x"
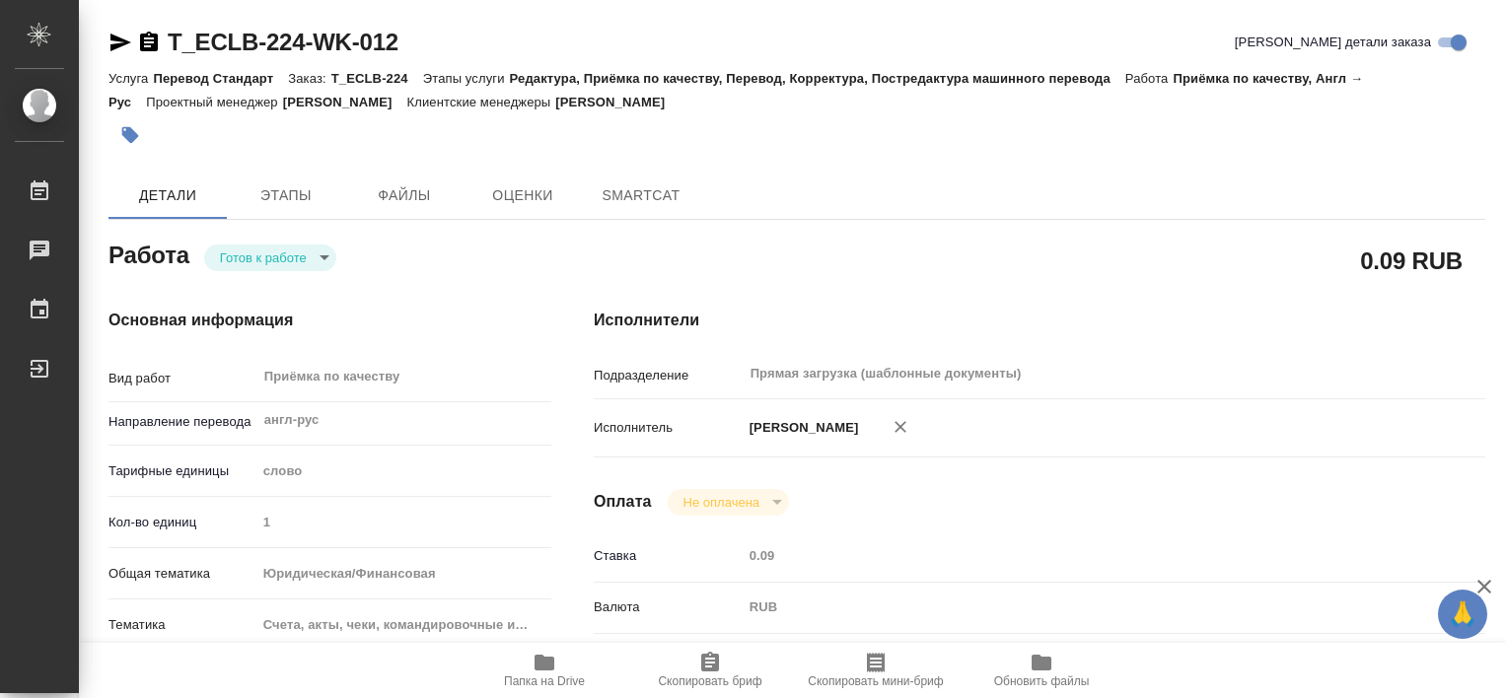
type textarea "x"
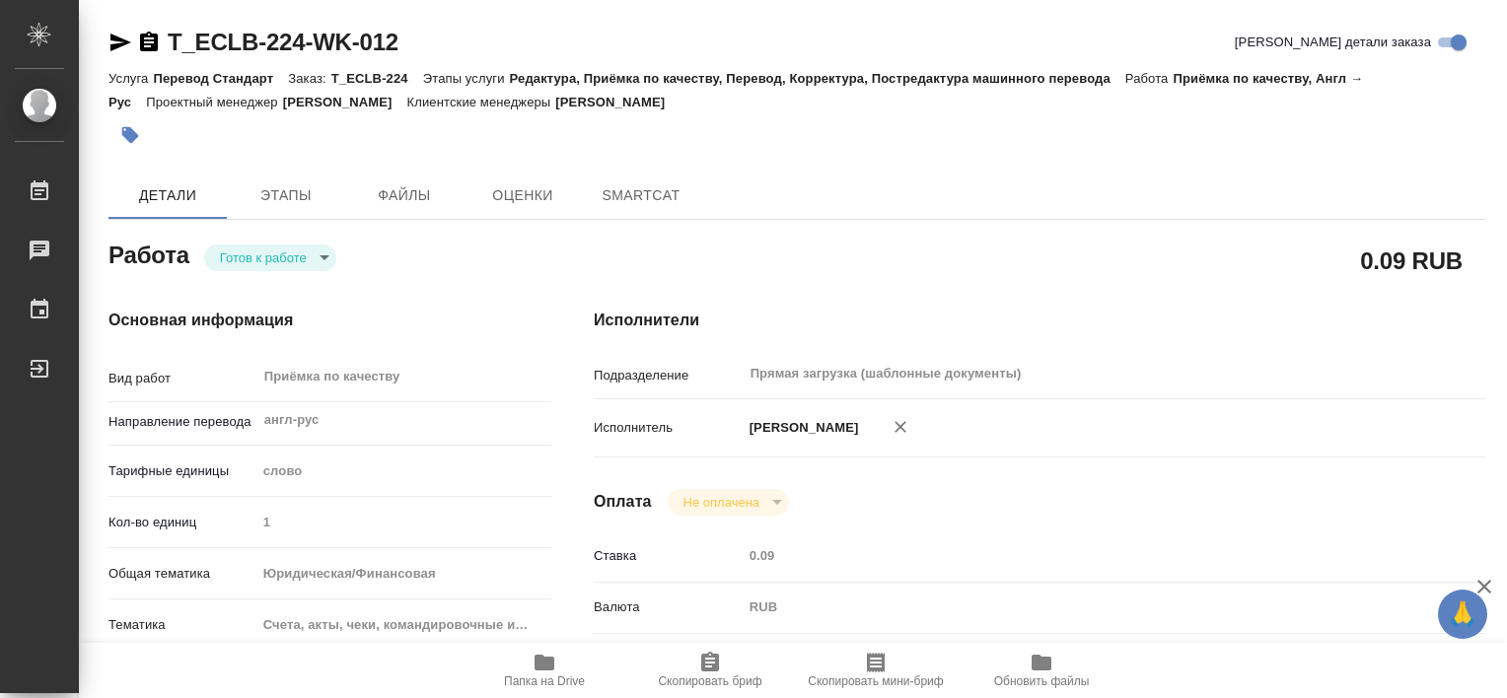
type textarea "x"
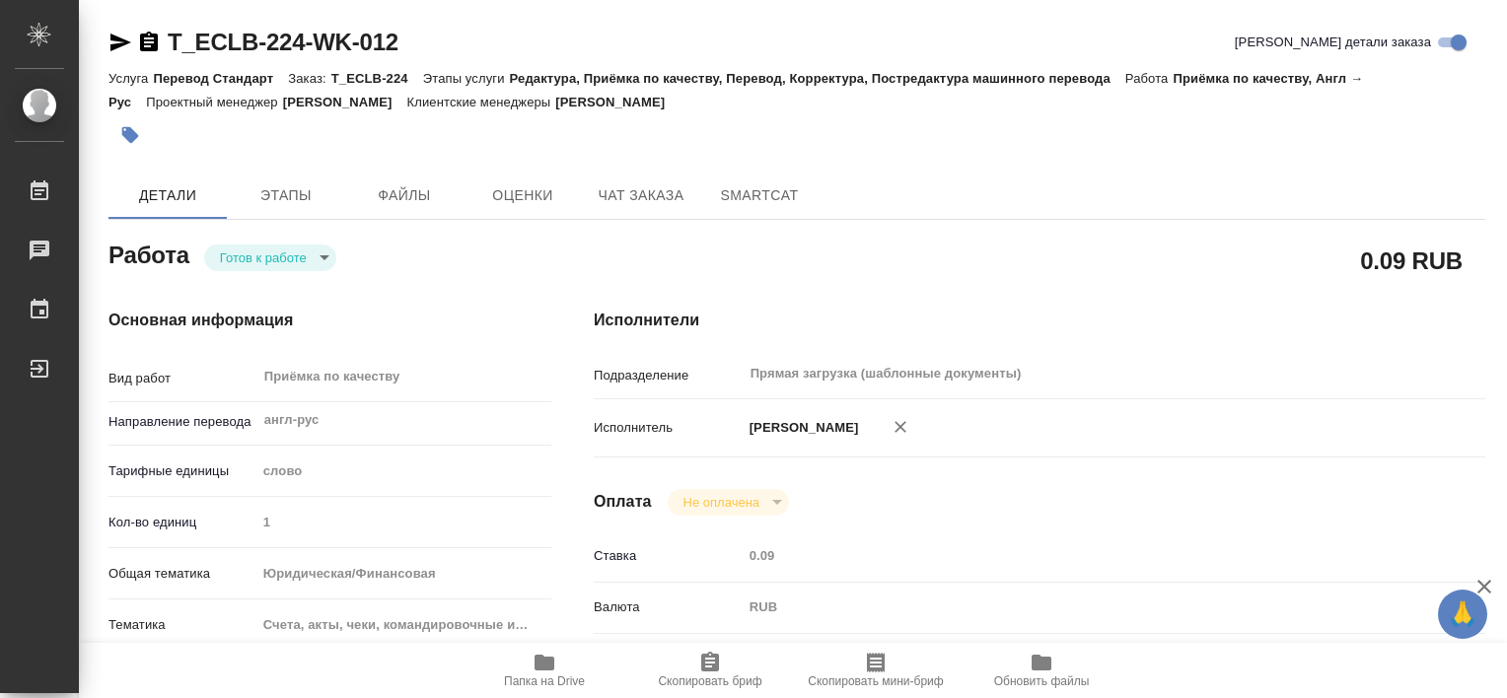
type textarea "x"
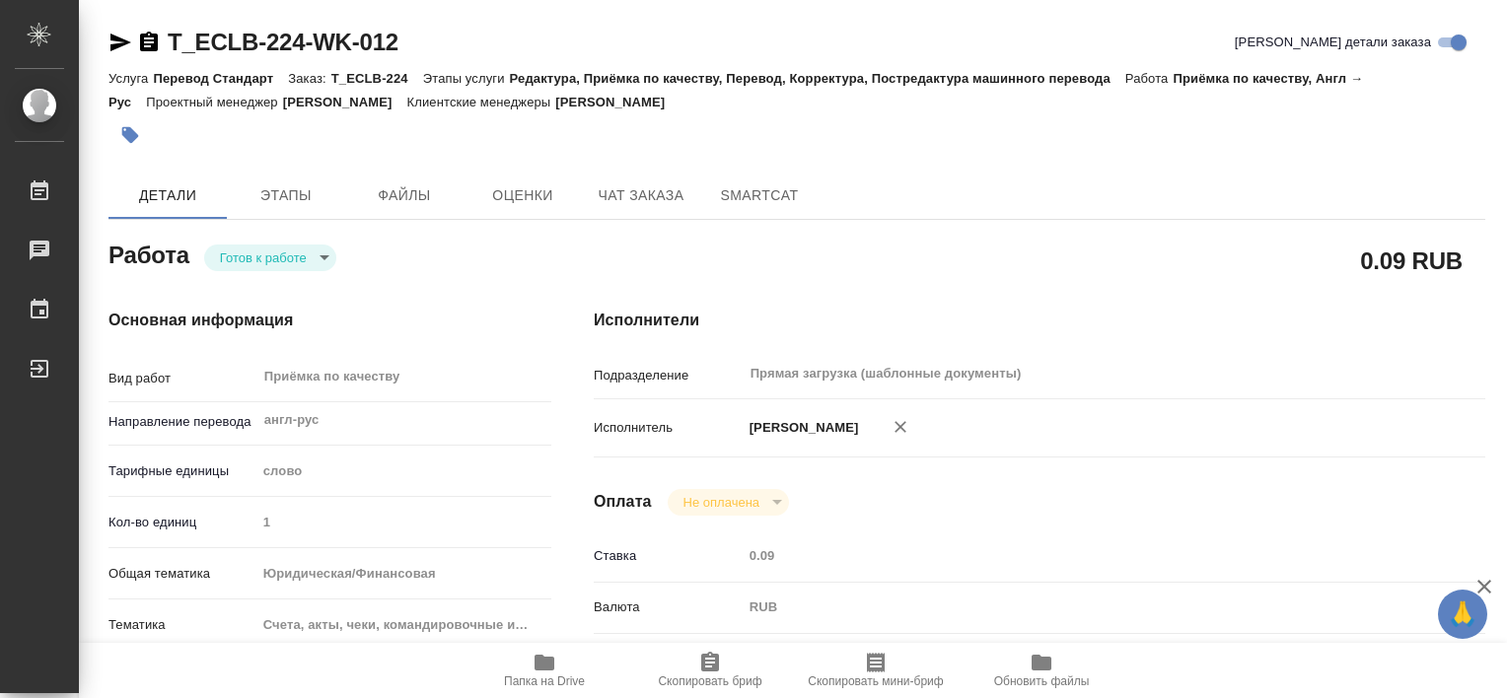
type textarea "x"
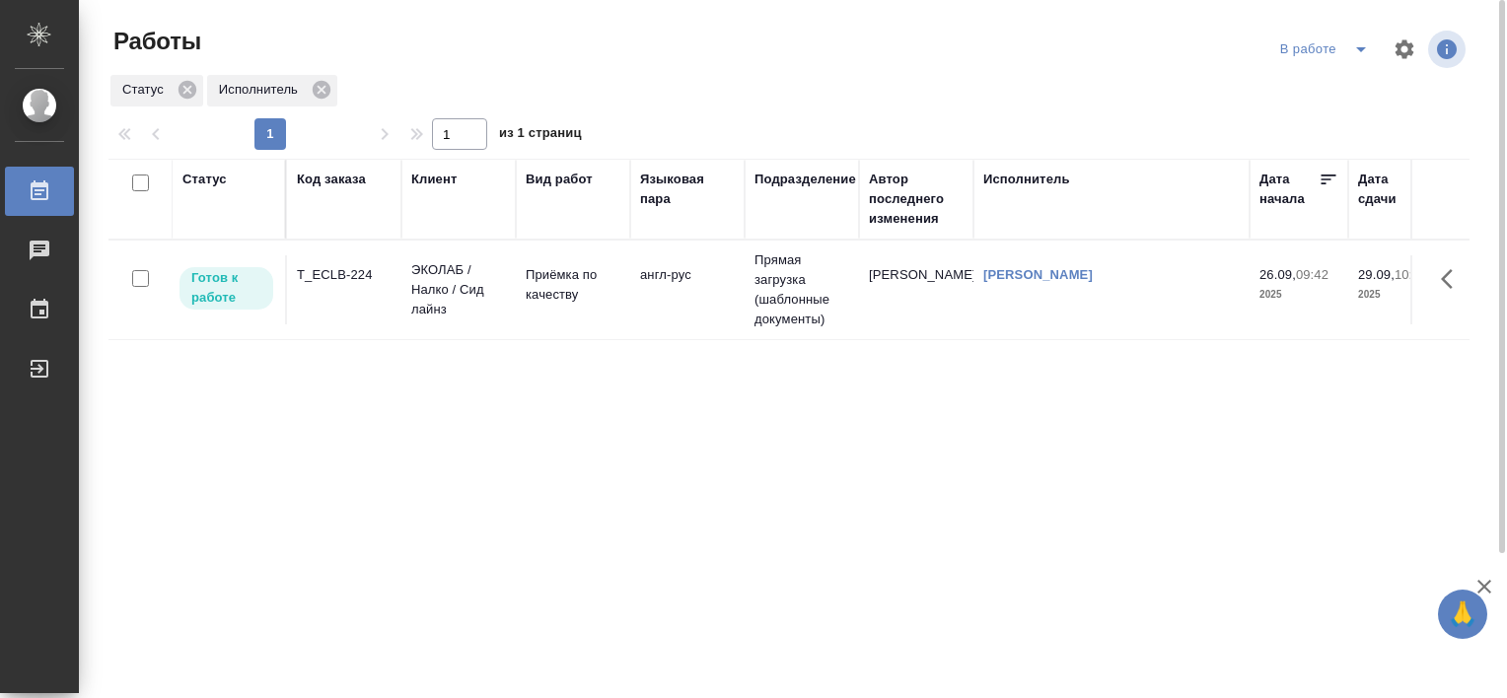
click at [357, 265] on div "T_ECLB-224" at bounding box center [344, 275] width 95 height 20
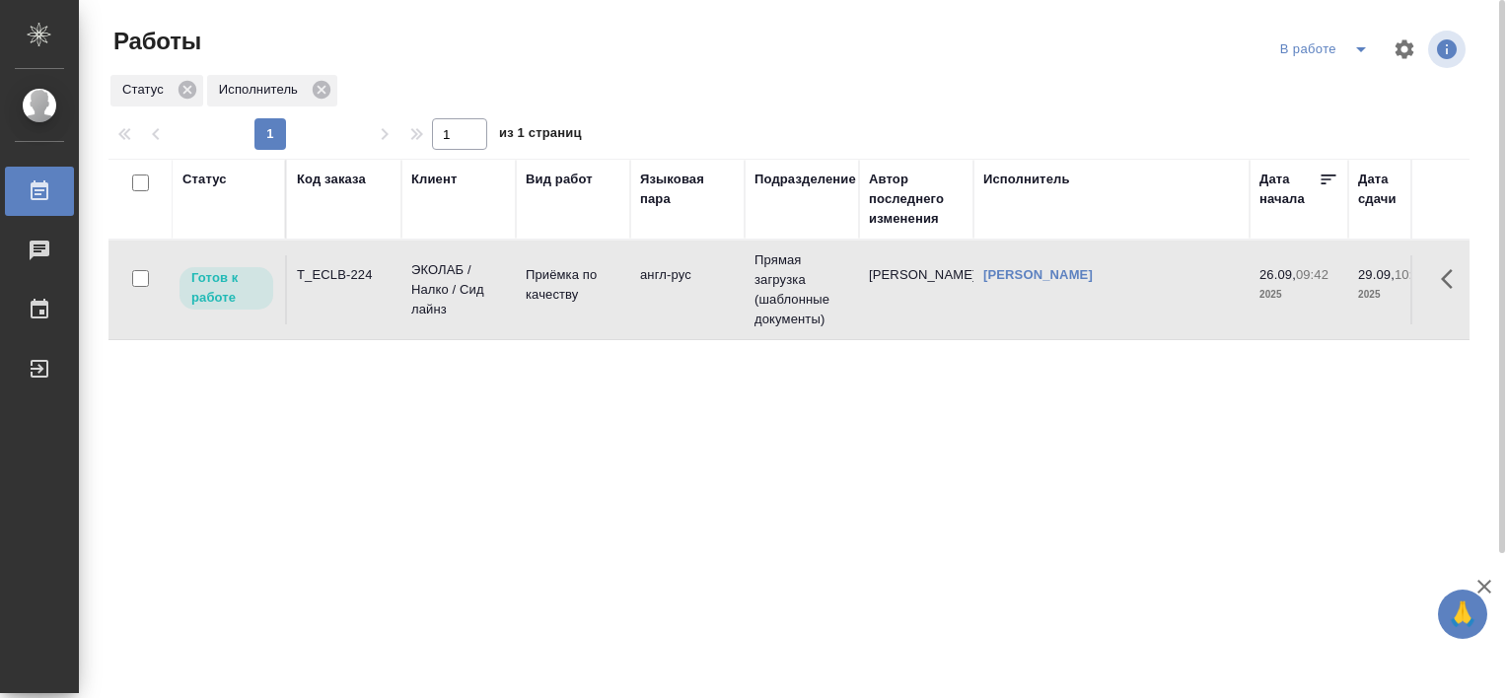
click at [357, 265] on div "T_ECLB-224" at bounding box center [344, 275] width 95 height 20
click at [1346, 63] on button "split button" at bounding box center [1360, 50] width 39 height 32
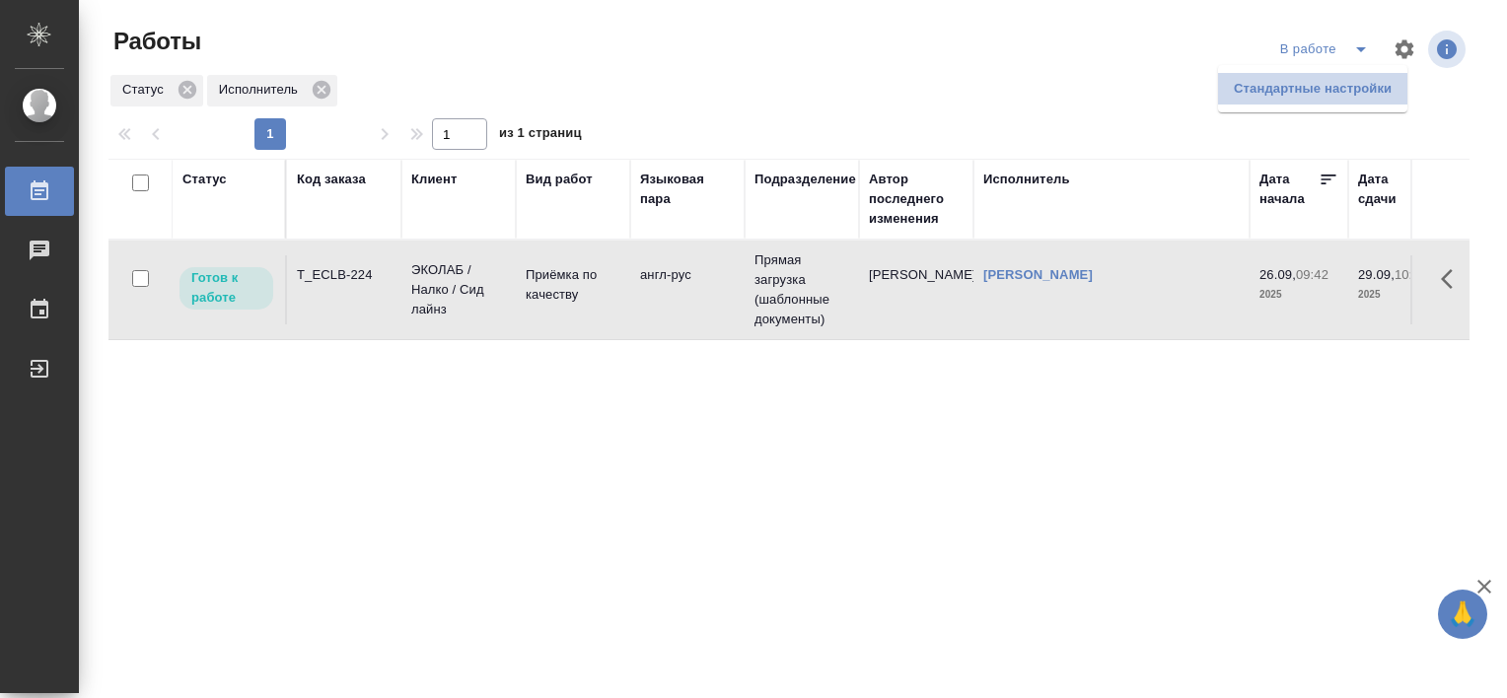
click at [1235, 97] on li "Стандартные настройки" at bounding box center [1312, 89] width 189 height 32
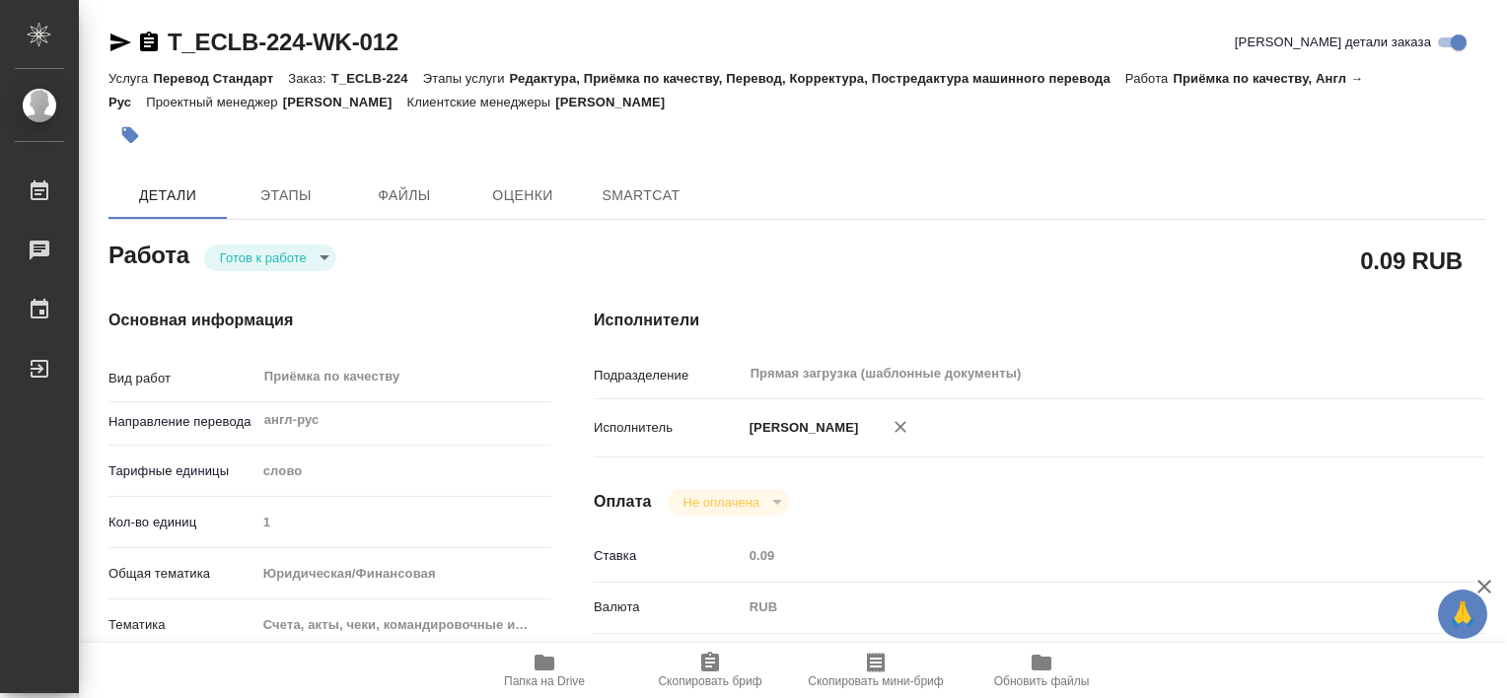
type textarea "x"
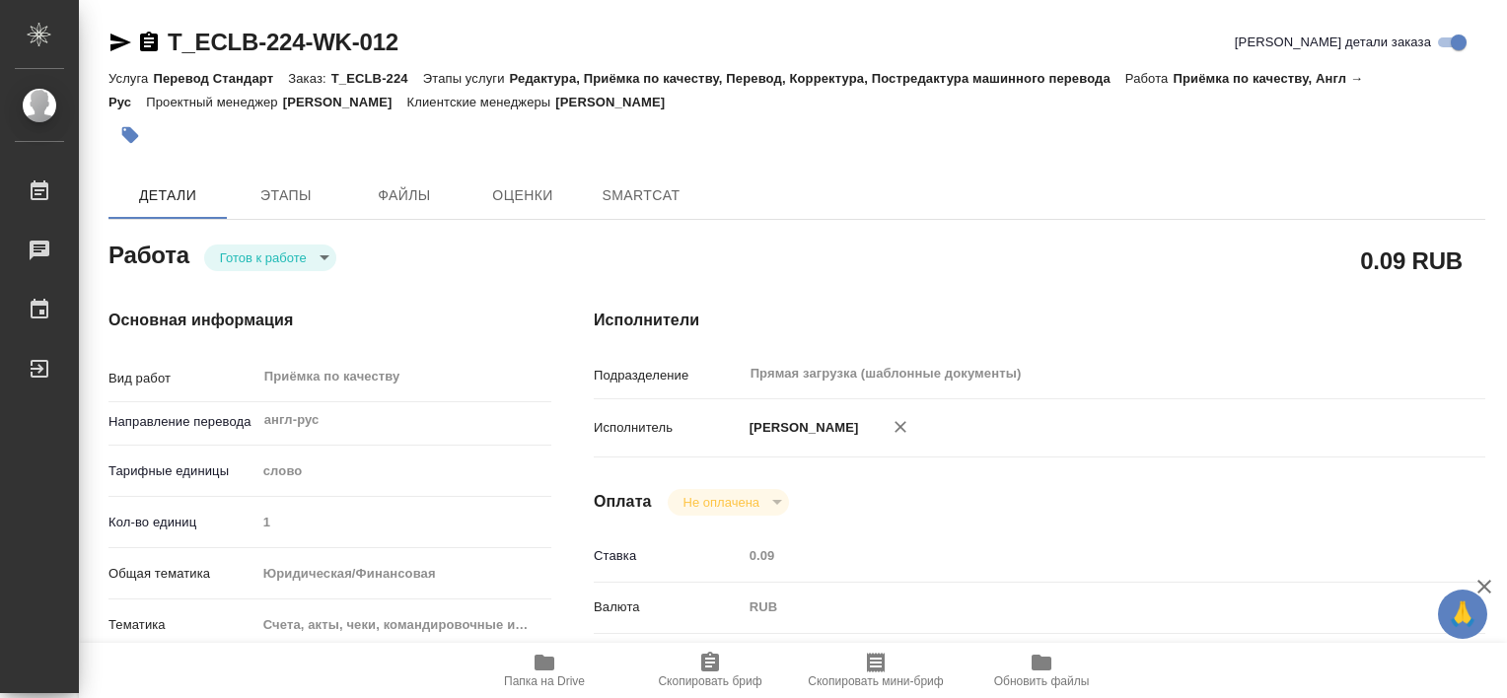
type textarea "x"
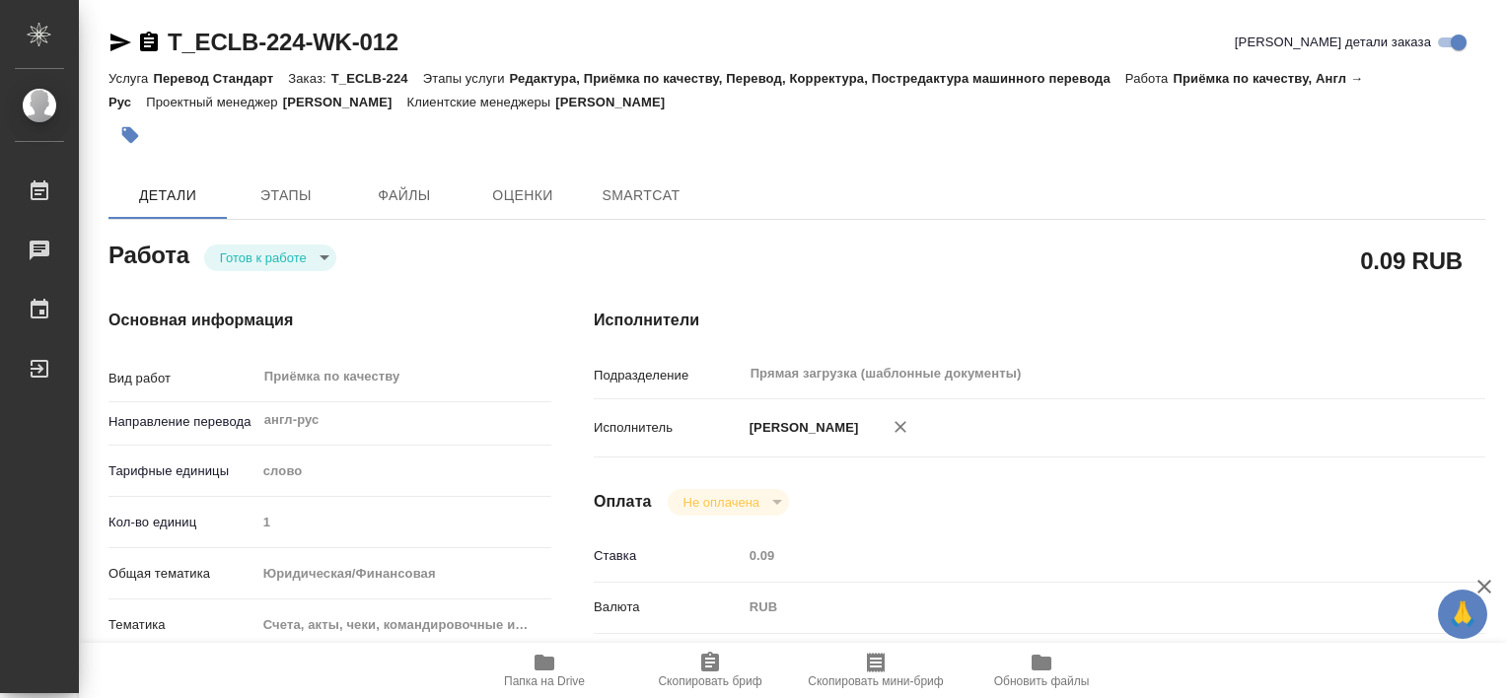
type textarea "x"
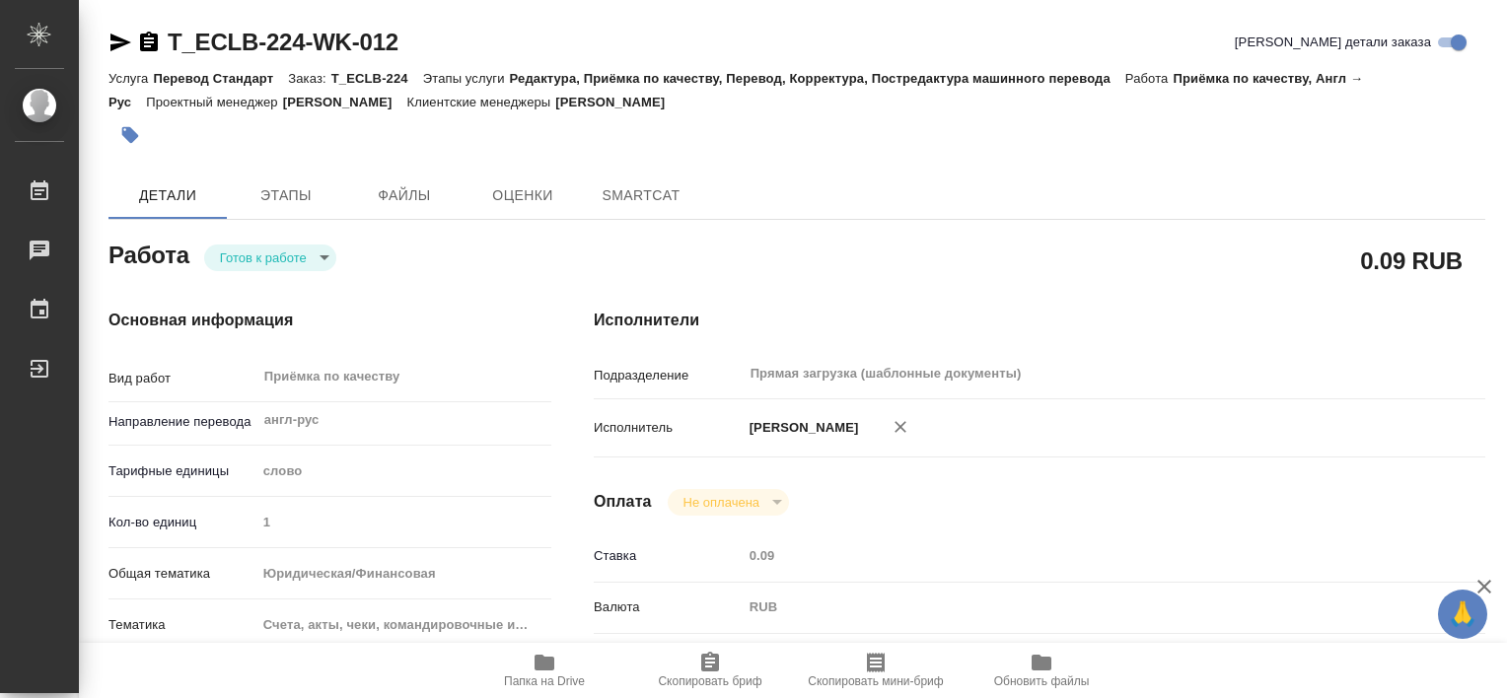
scroll to position [690, 0]
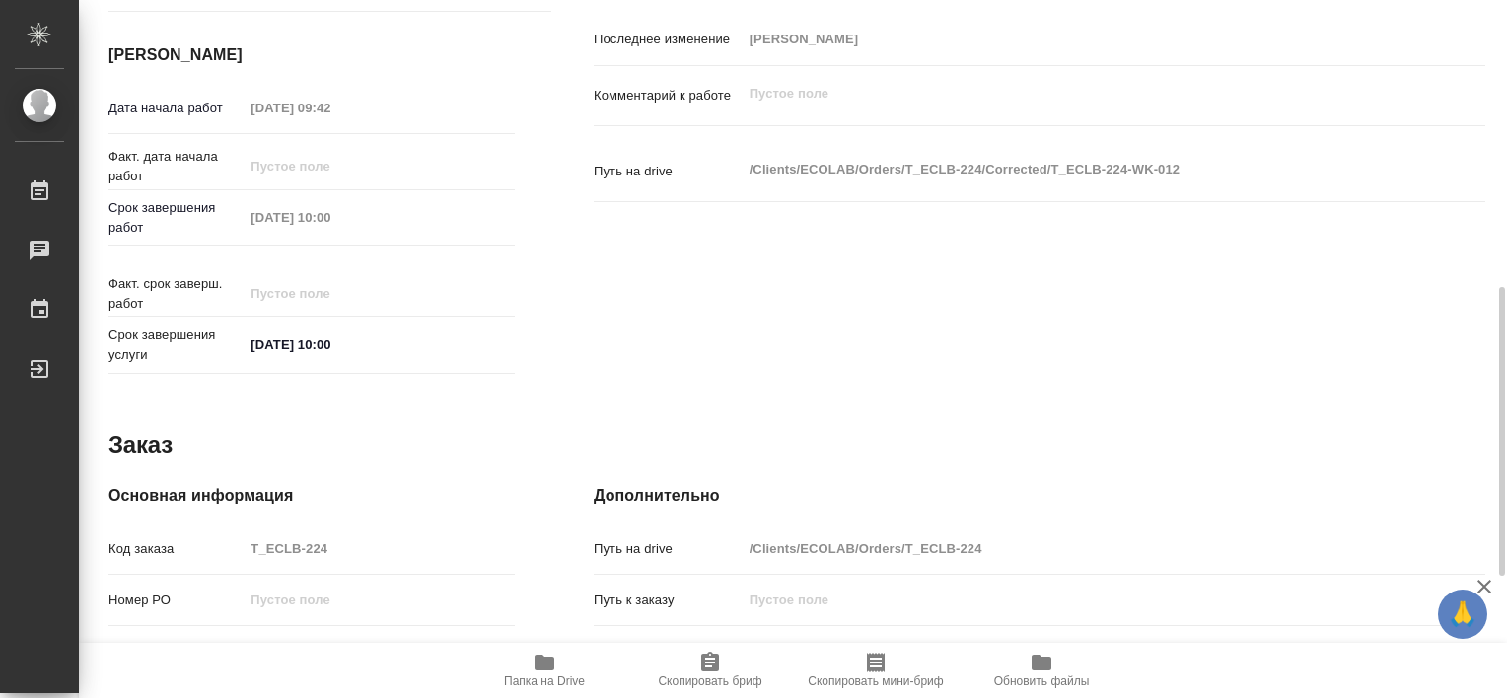
click at [552, 675] on span "Папка на Drive" at bounding box center [544, 682] width 81 height 14
type textarea "x"
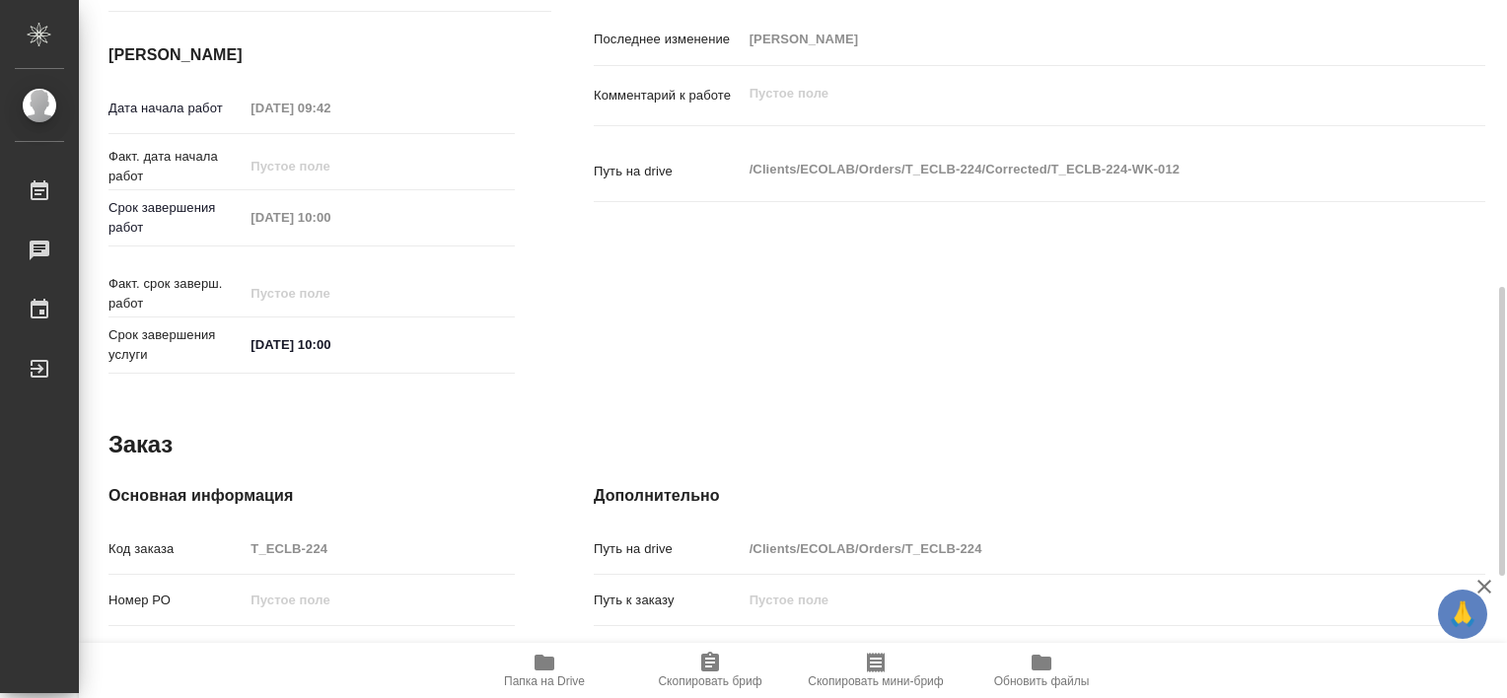
type textarea "x"
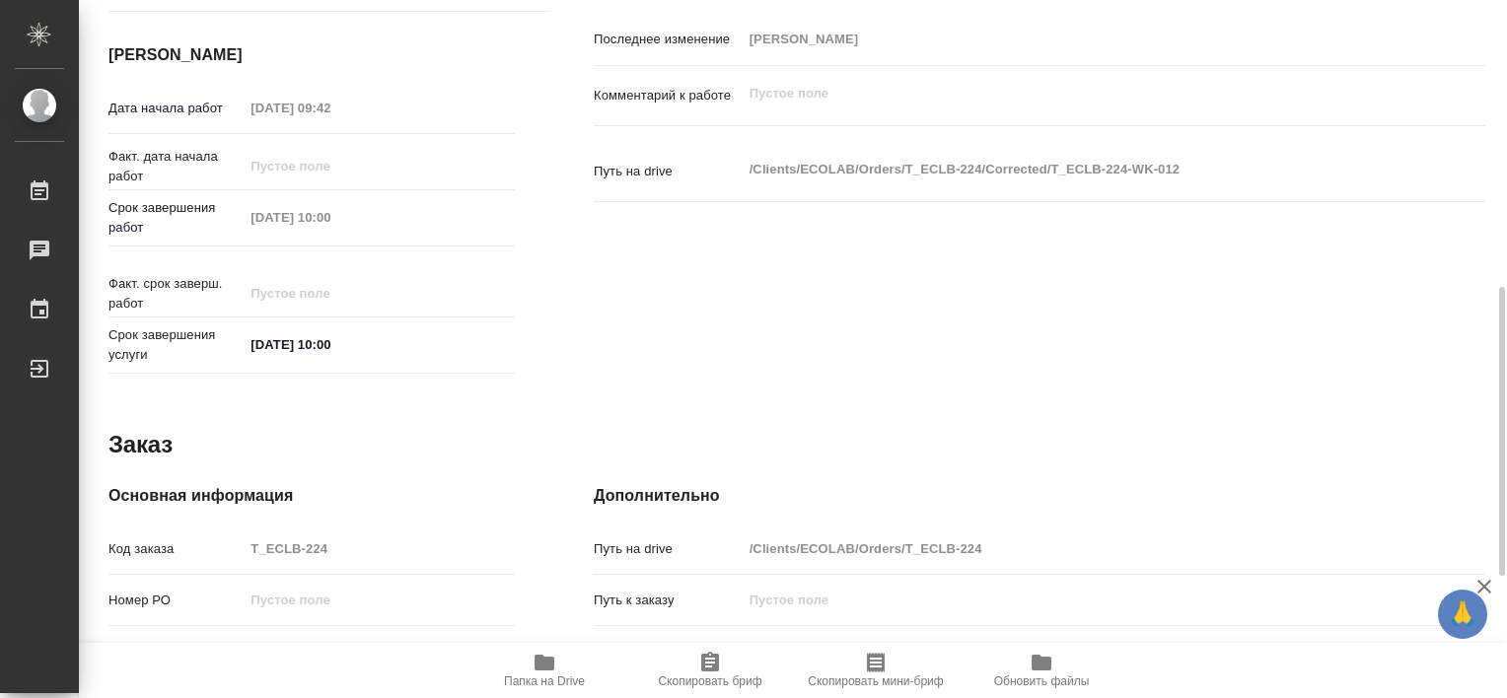
type textarea "x"
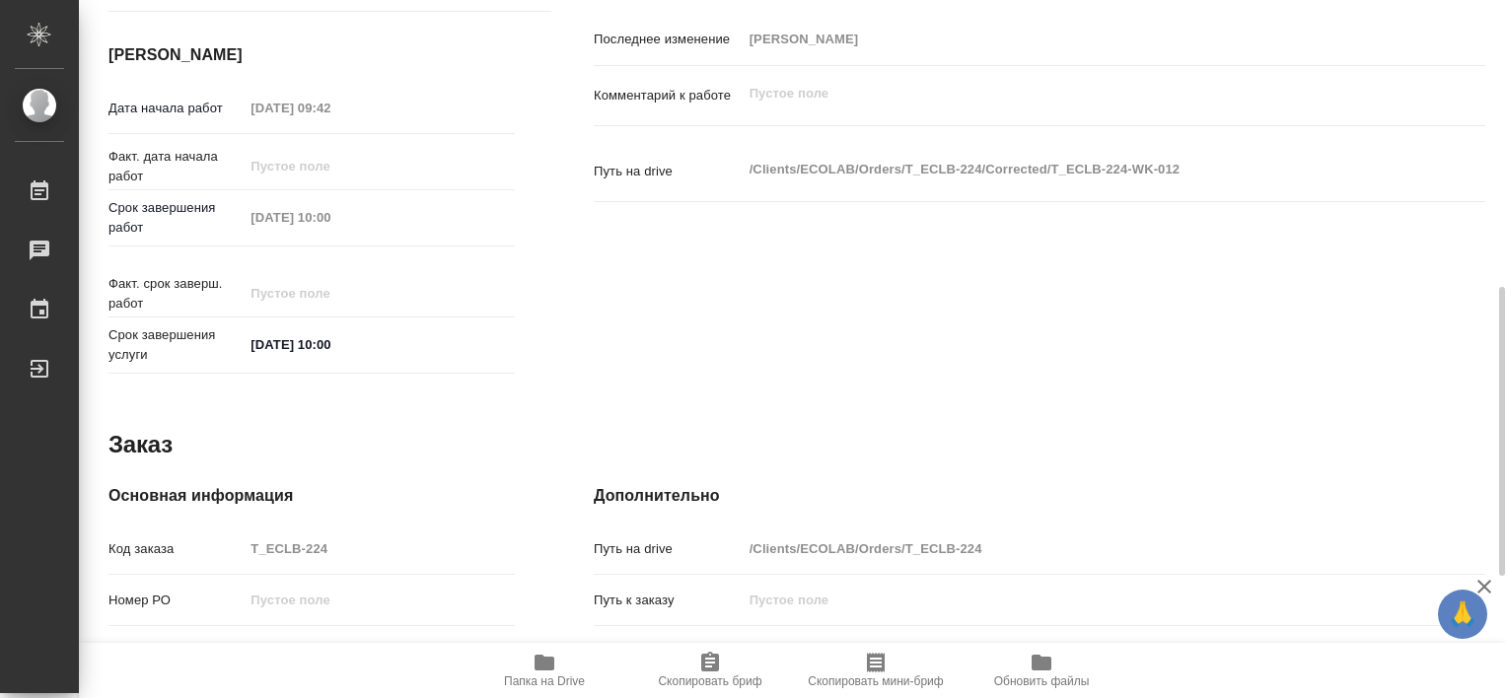
type textarea "x"
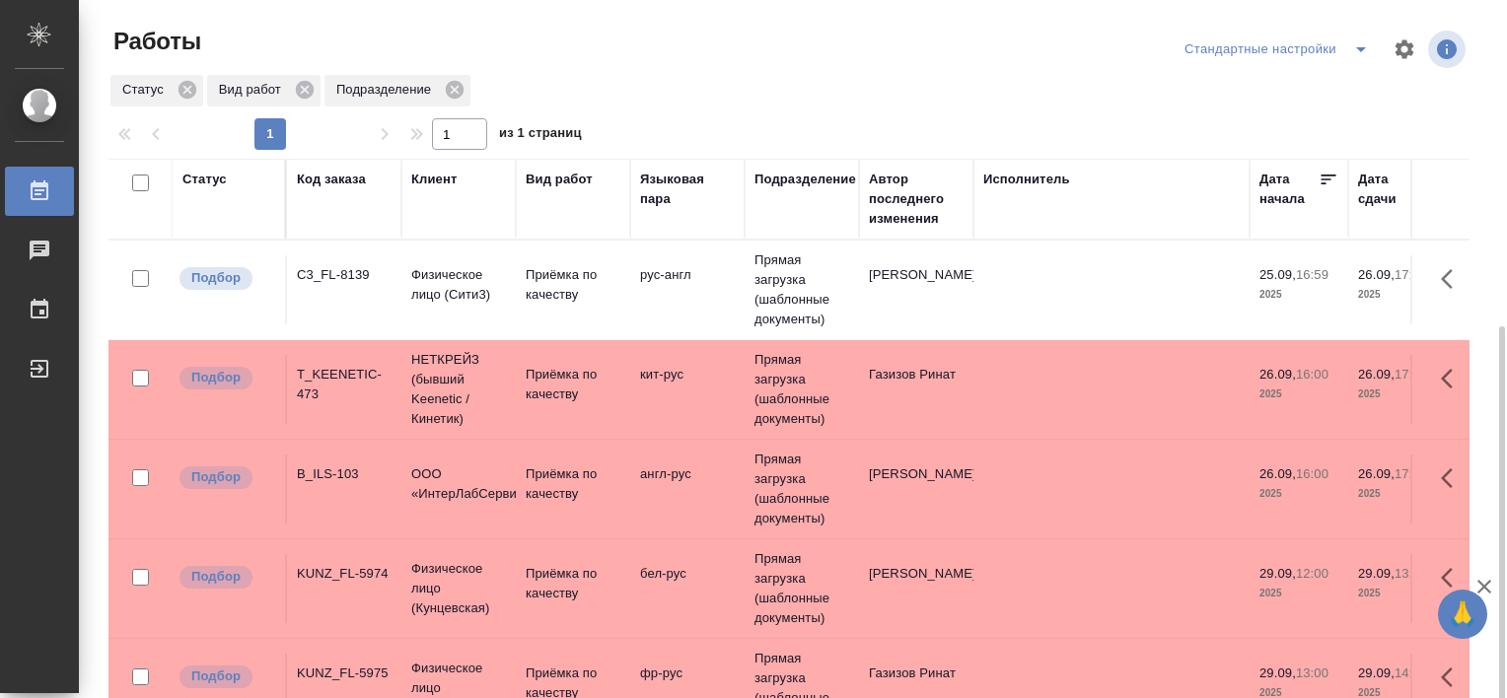
scroll to position [181, 0]
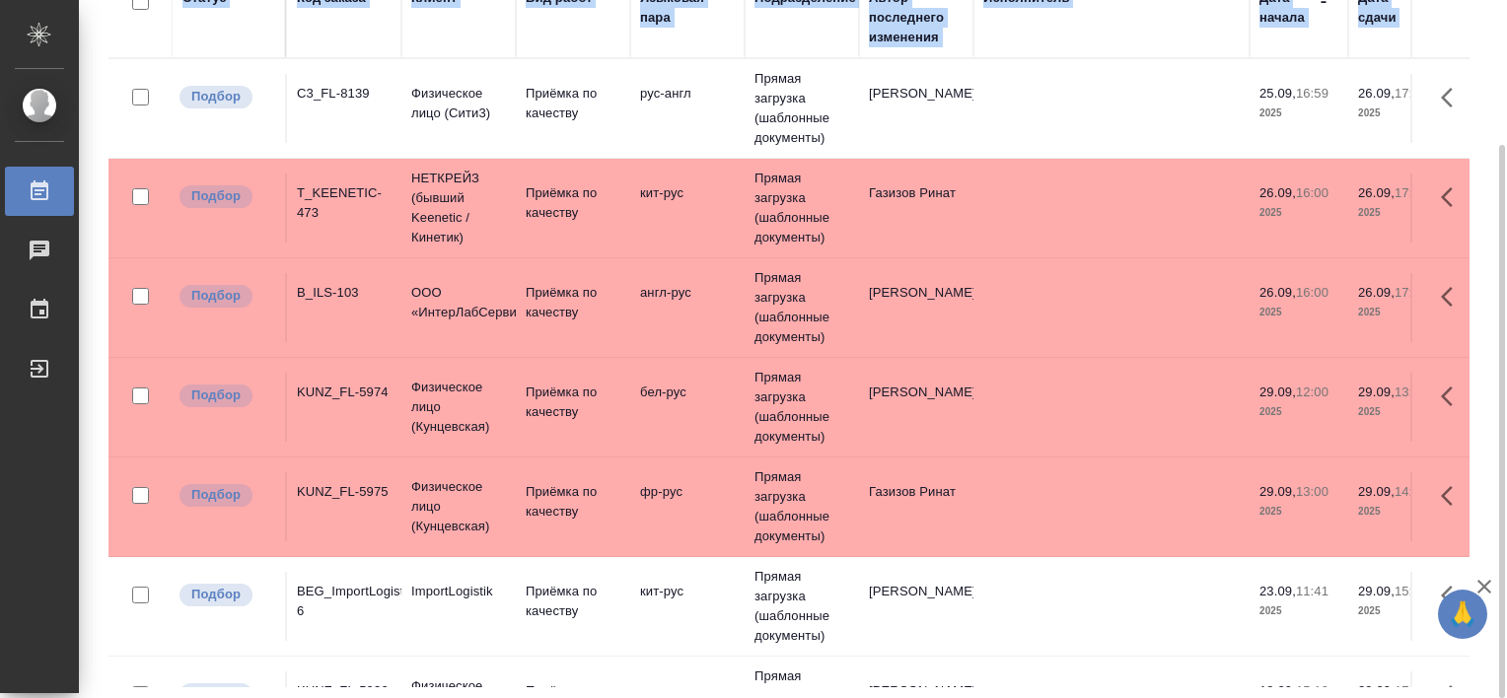
drag, startPoint x: 1506, startPoint y: 275, endPoint x: 1510, endPoint y: 335, distance: 60.3
click at [1506, 335] on html "🙏 .cls-1 fill:#fff; AWATERA [PERSON_NAME] Работы 0 Чаты График Выйти Работы Ста…" at bounding box center [753, 349] width 1507 height 698
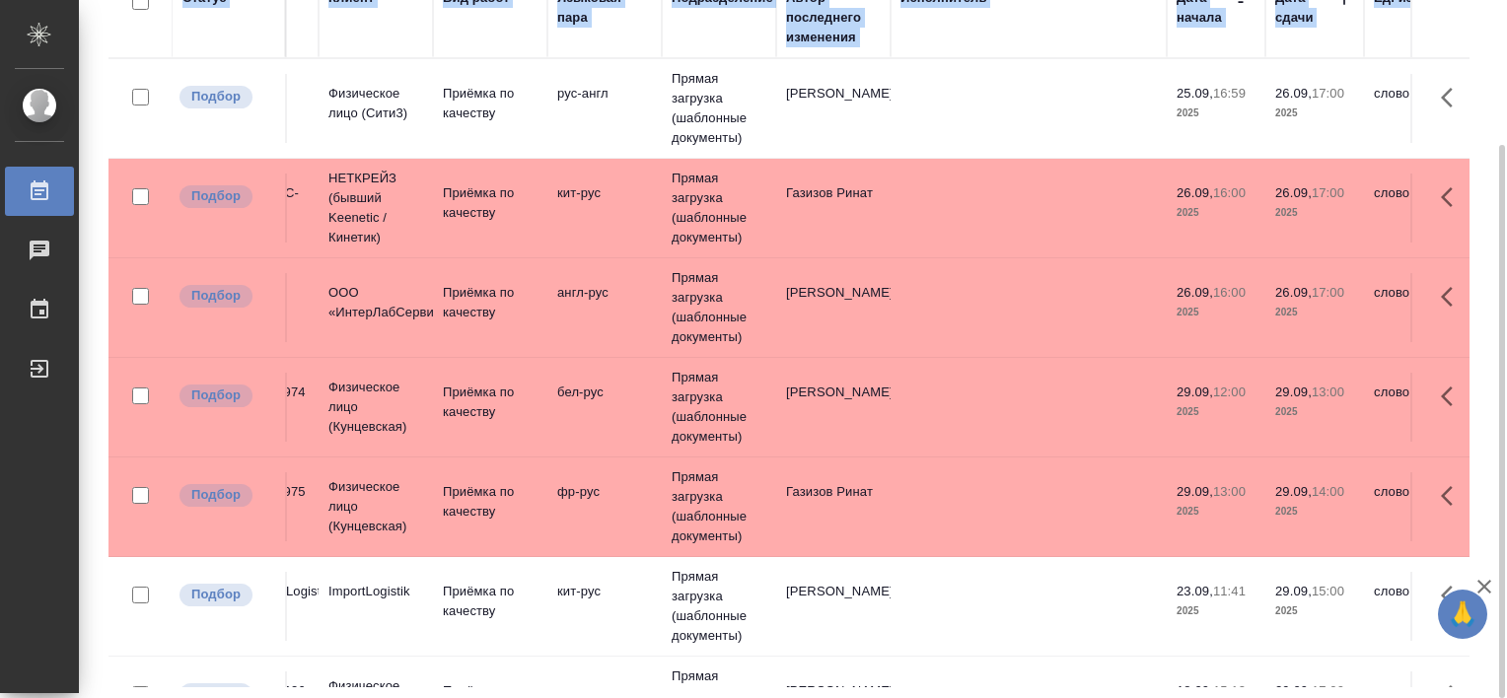
scroll to position [0, 0]
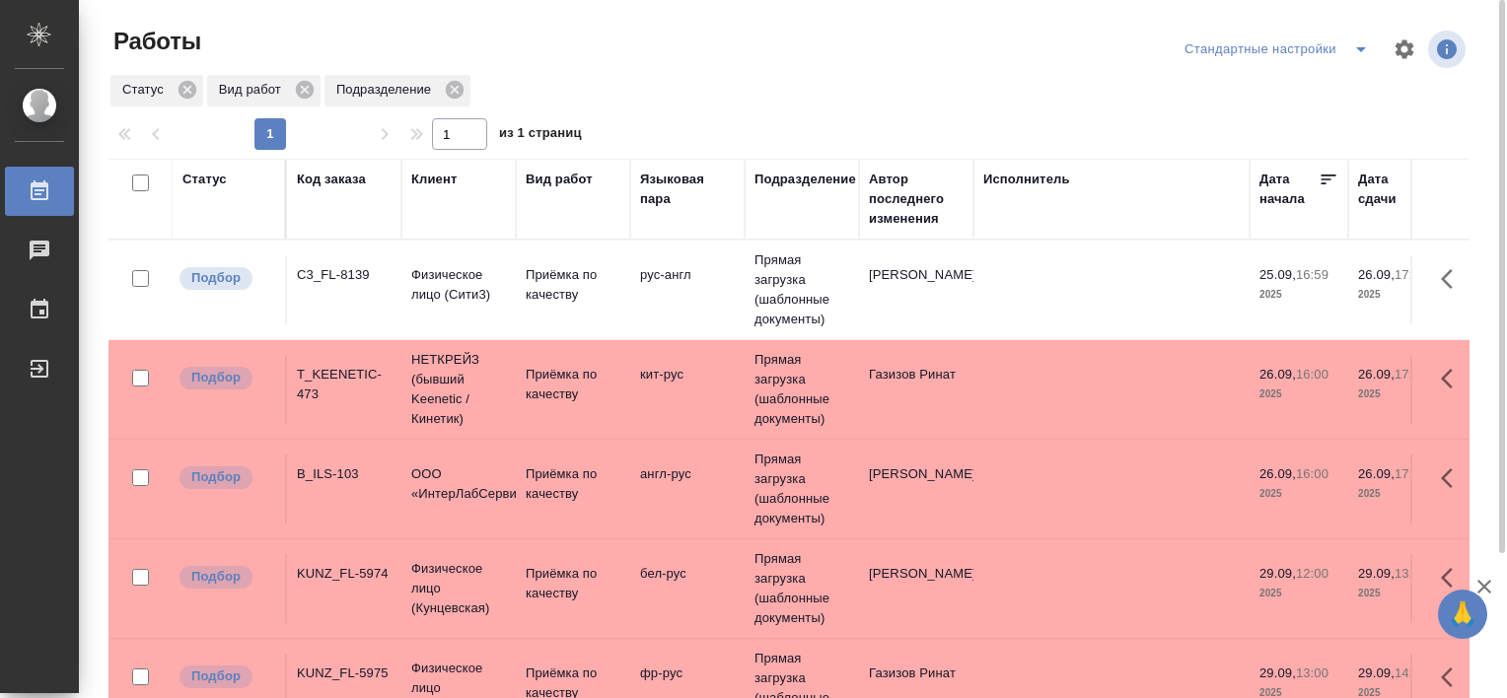
scroll to position [82, 0]
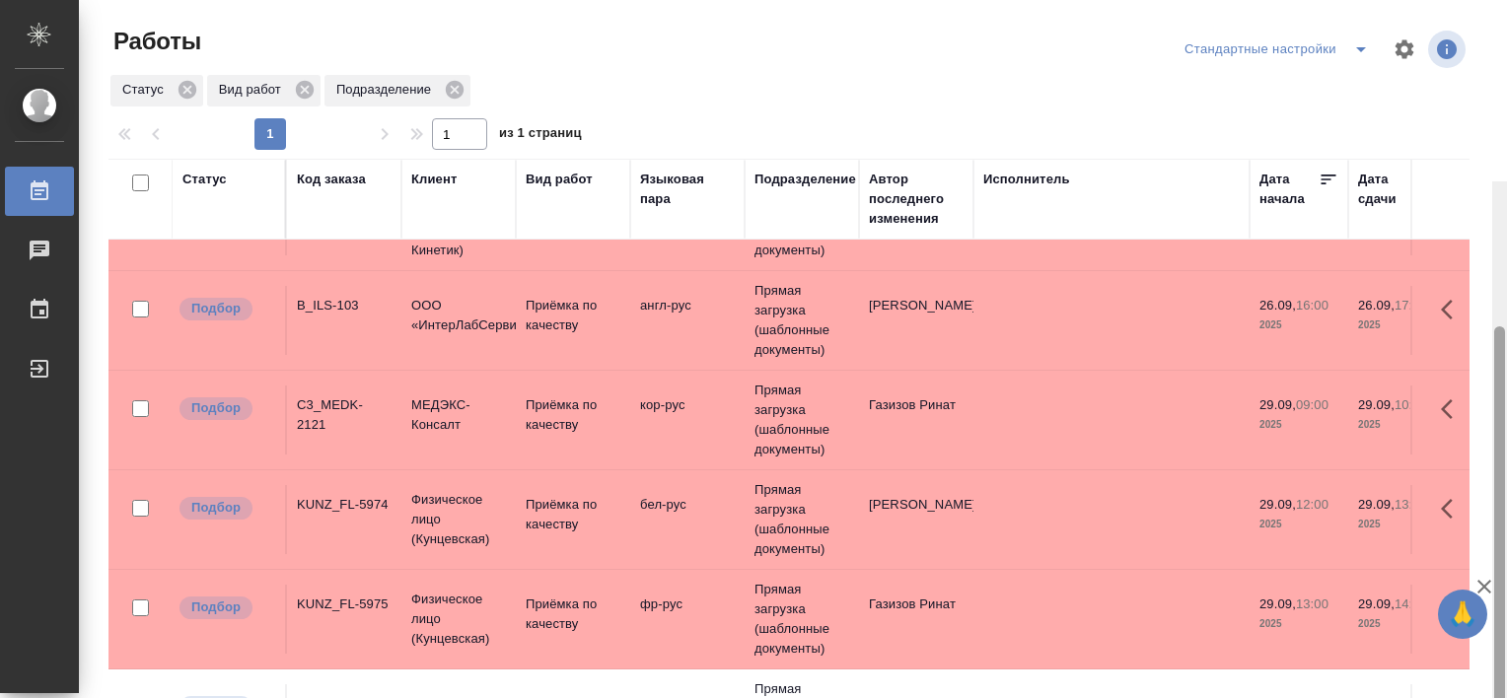
scroll to position [181, 0]
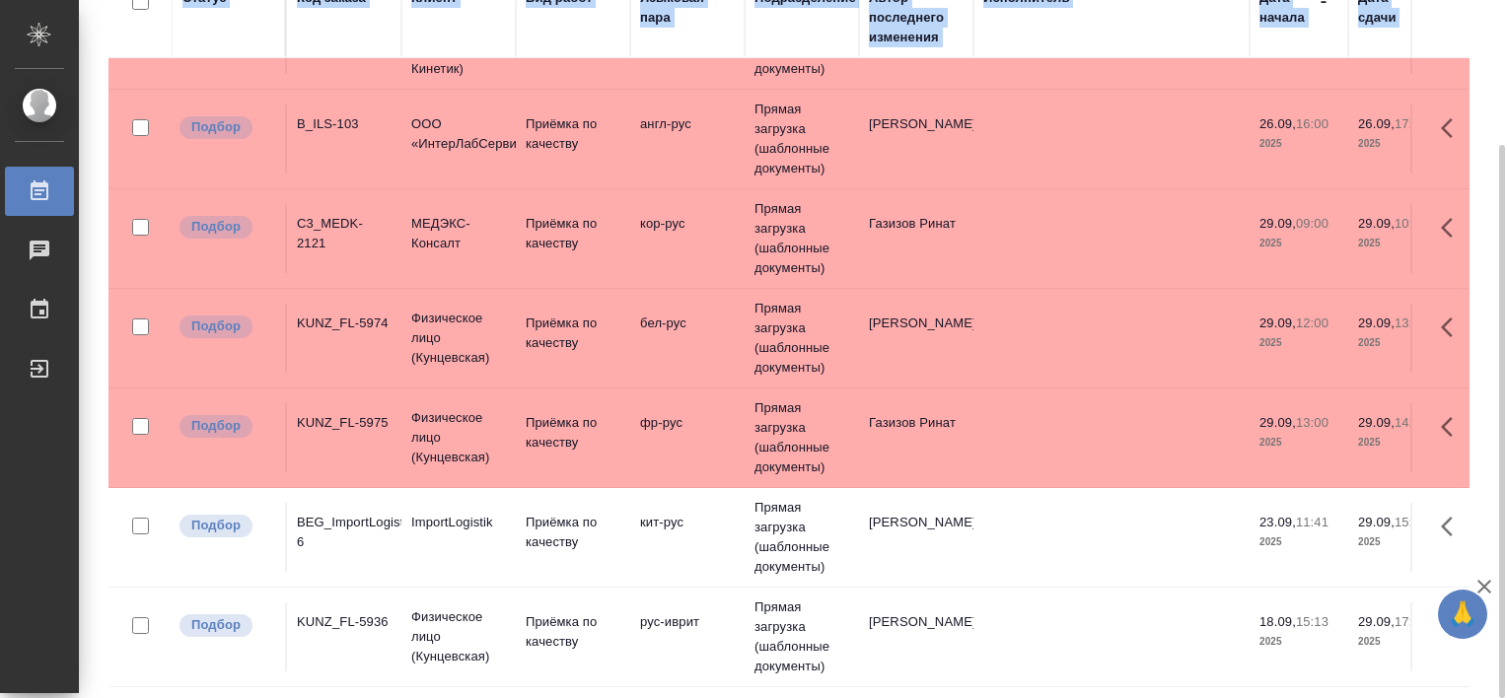
drag, startPoint x: 1506, startPoint y: 396, endPoint x: 1510, endPoint y: 458, distance: 62.3
click at [1506, 458] on html "🙏 .cls-1 fill:#fff; AWATERA [PERSON_NAME] Работы 0 Чаты График Выйти Работы Ста…" at bounding box center [753, 349] width 1507 height 698
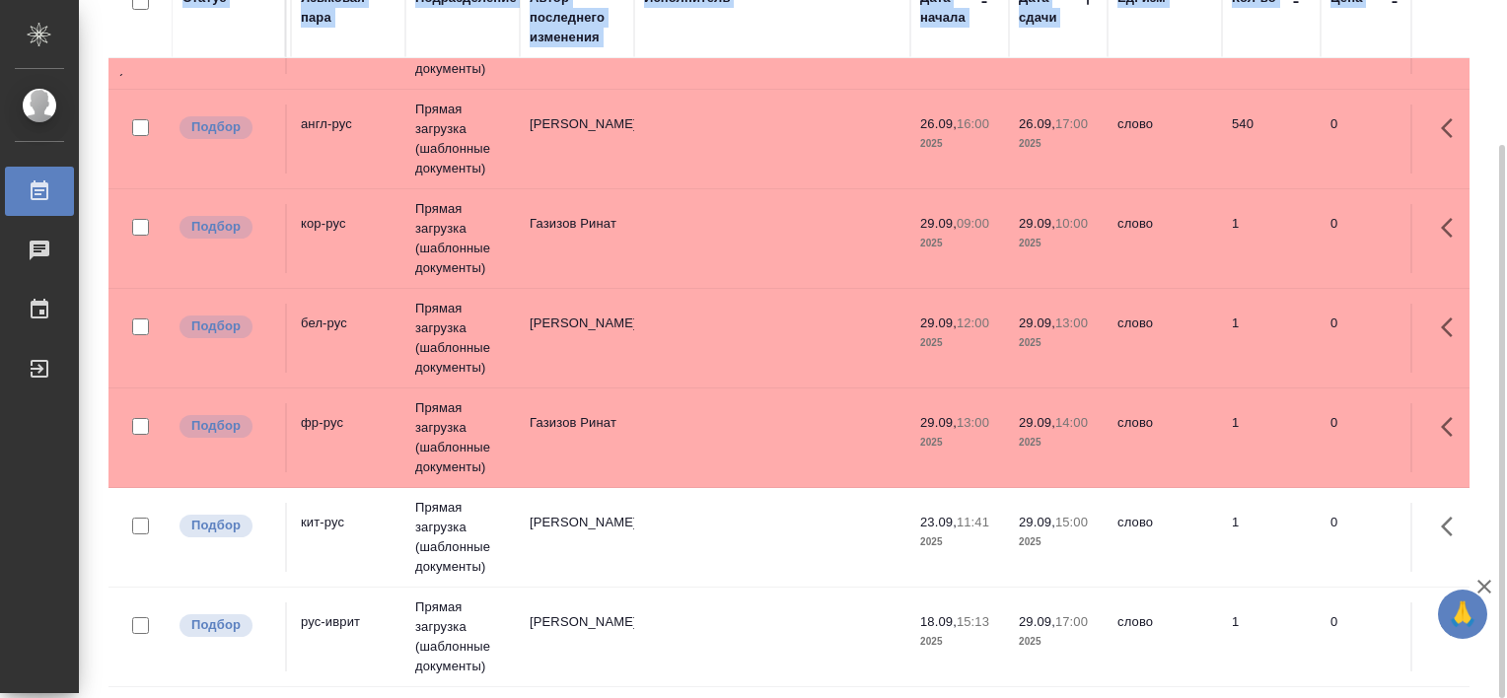
scroll to position [181, 422]
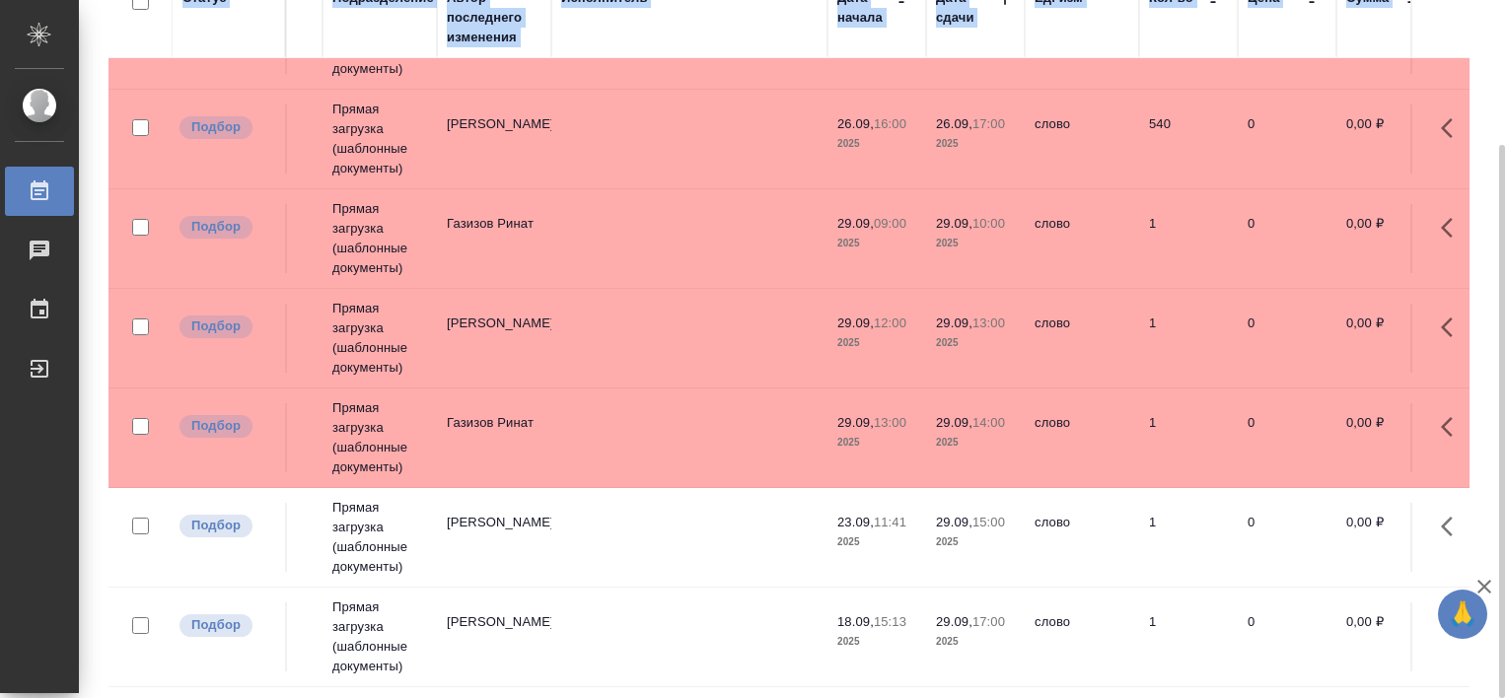
drag, startPoint x: 739, startPoint y: 671, endPoint x: 770, endPoint y: 684, distance: 34.1
click at [770, 684] on div "Статус Код заказа Клиент Вид работ Языковая пара Подразделение Автор последнего…" at bounding box center [788, 332] width 1361 height 710
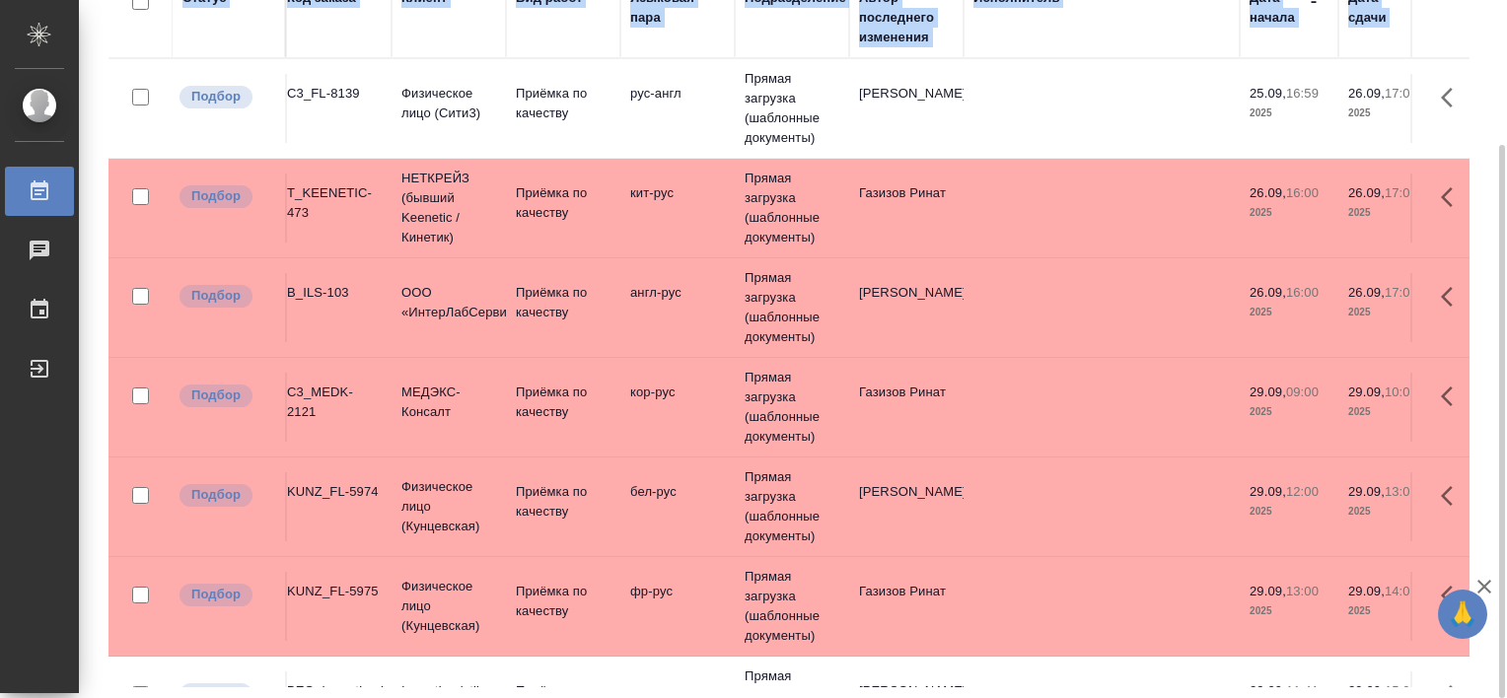
scroll to position [0, 0]
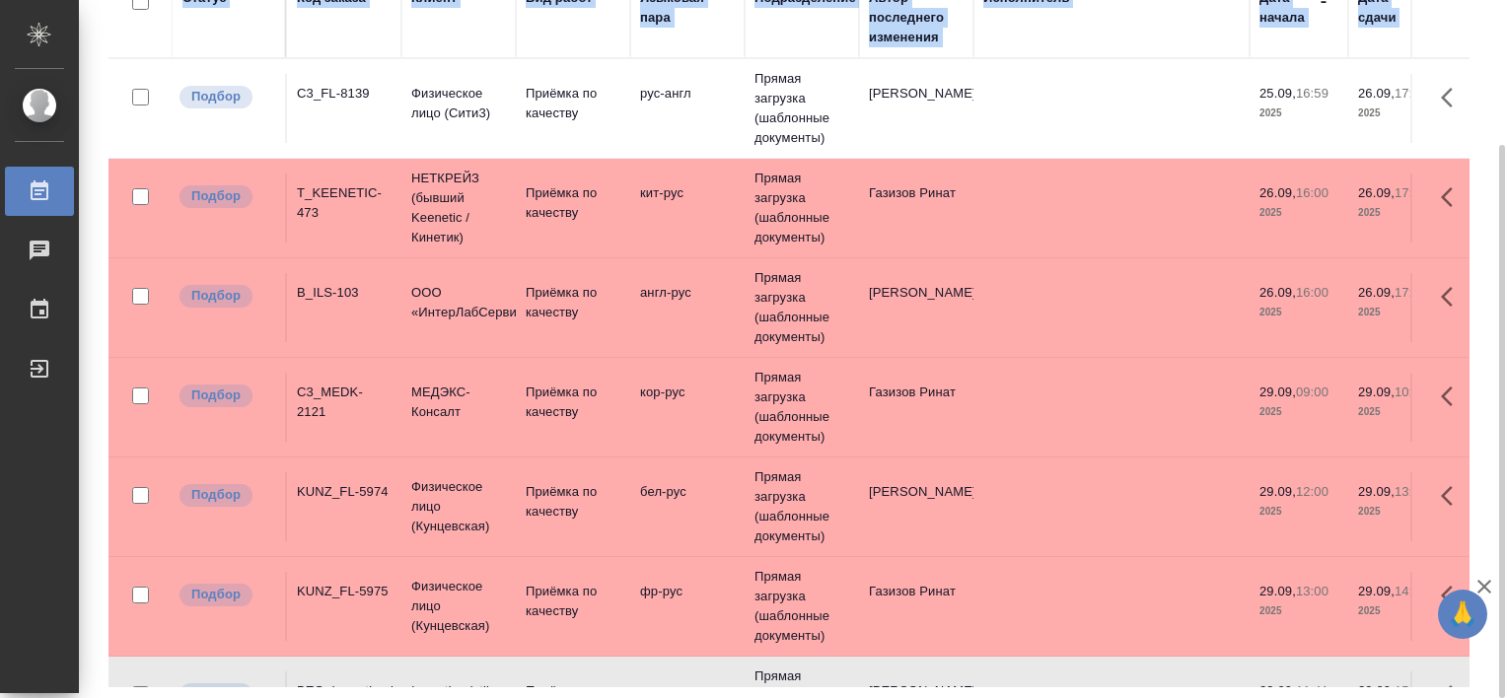
scroll to position [0, 235]
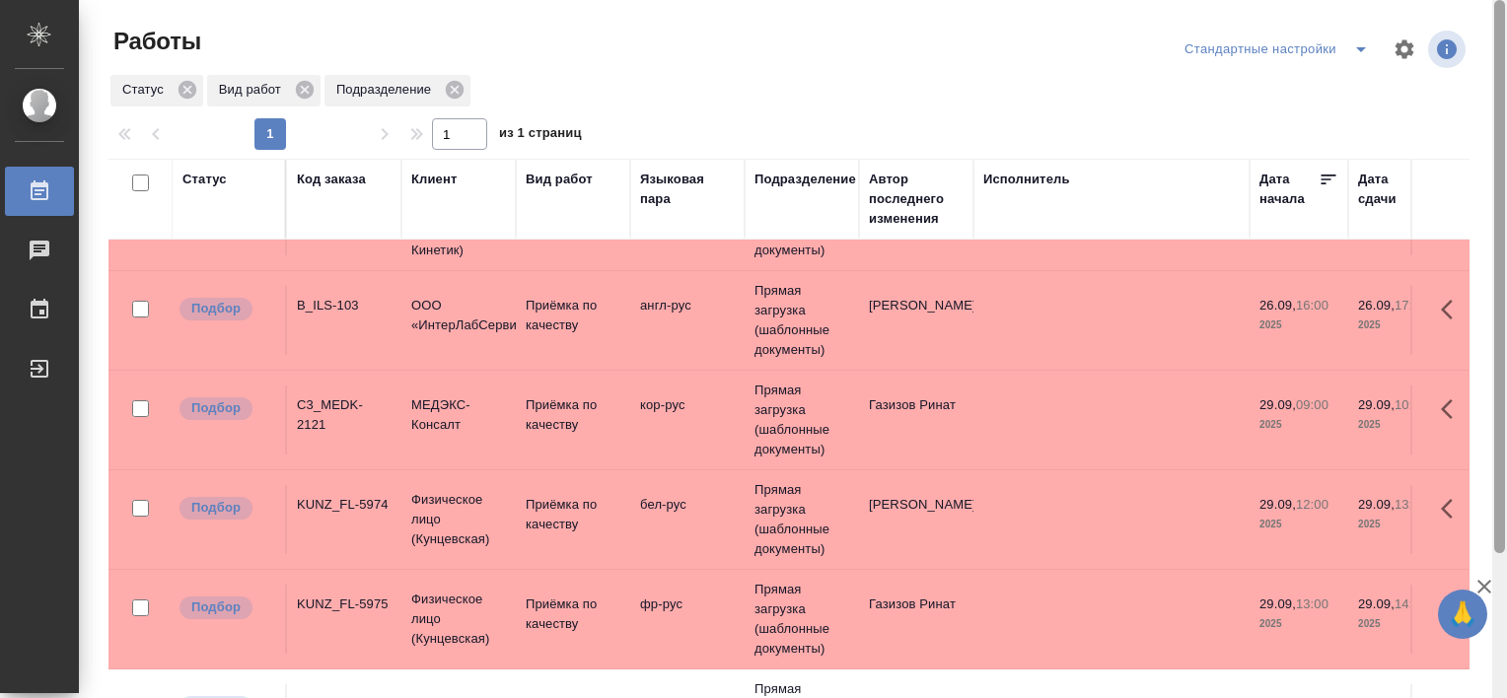
scroll to position [181, 0]
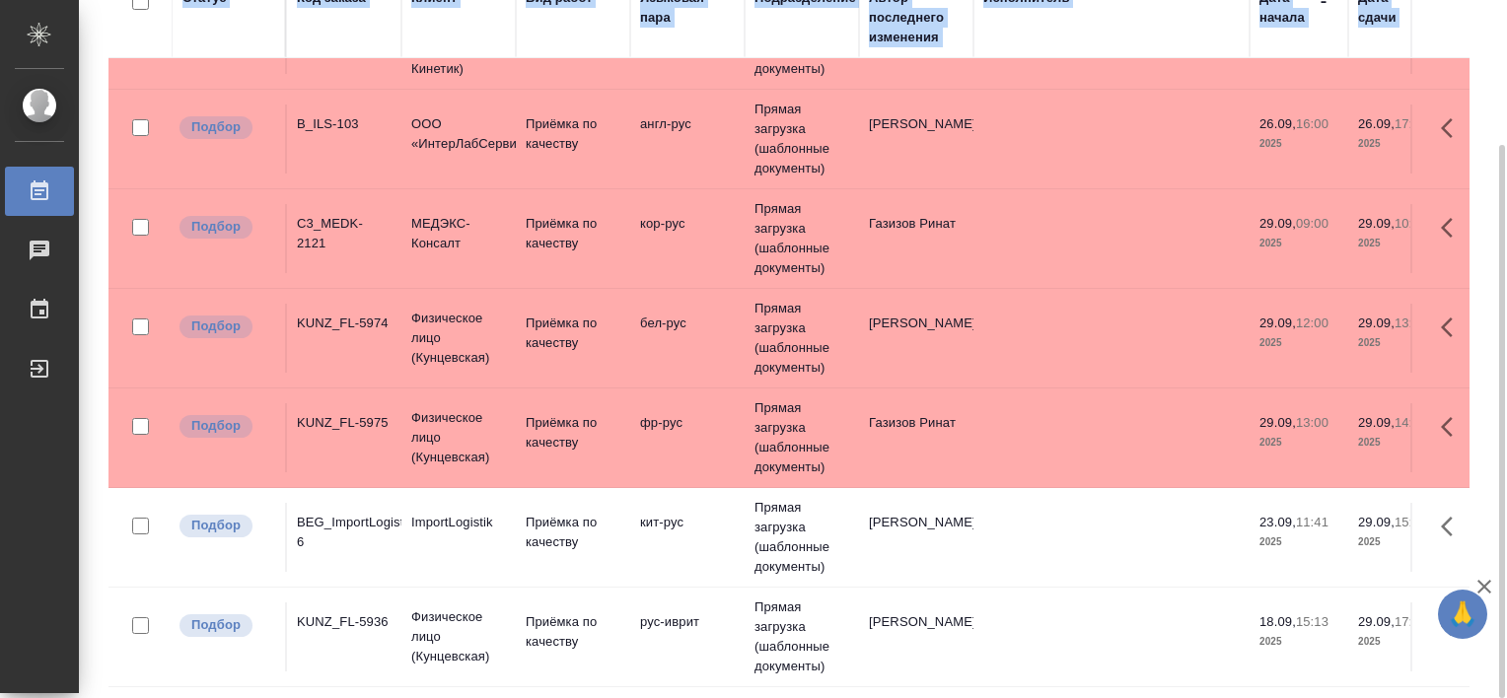
drag, startPoint x: 1506, startPoint y: 498, endPoint x: 1510, endPoint y: 548, distance: 50.5
click at [1506, 548] on html "🙏 .cls-1 fill:#fff; AWATERA [PERSON_NAME] Работы 0 Чаты График Выйти Работы Ста…" at bounding box center [753, 349] width 1507 height 698
drag, startPoint x: 542, startPoint y: 671, endPoint x: 604, endPoint y: 671, distance: 61.2
